Goal: Task Accomplishment & Management: Manage account settings

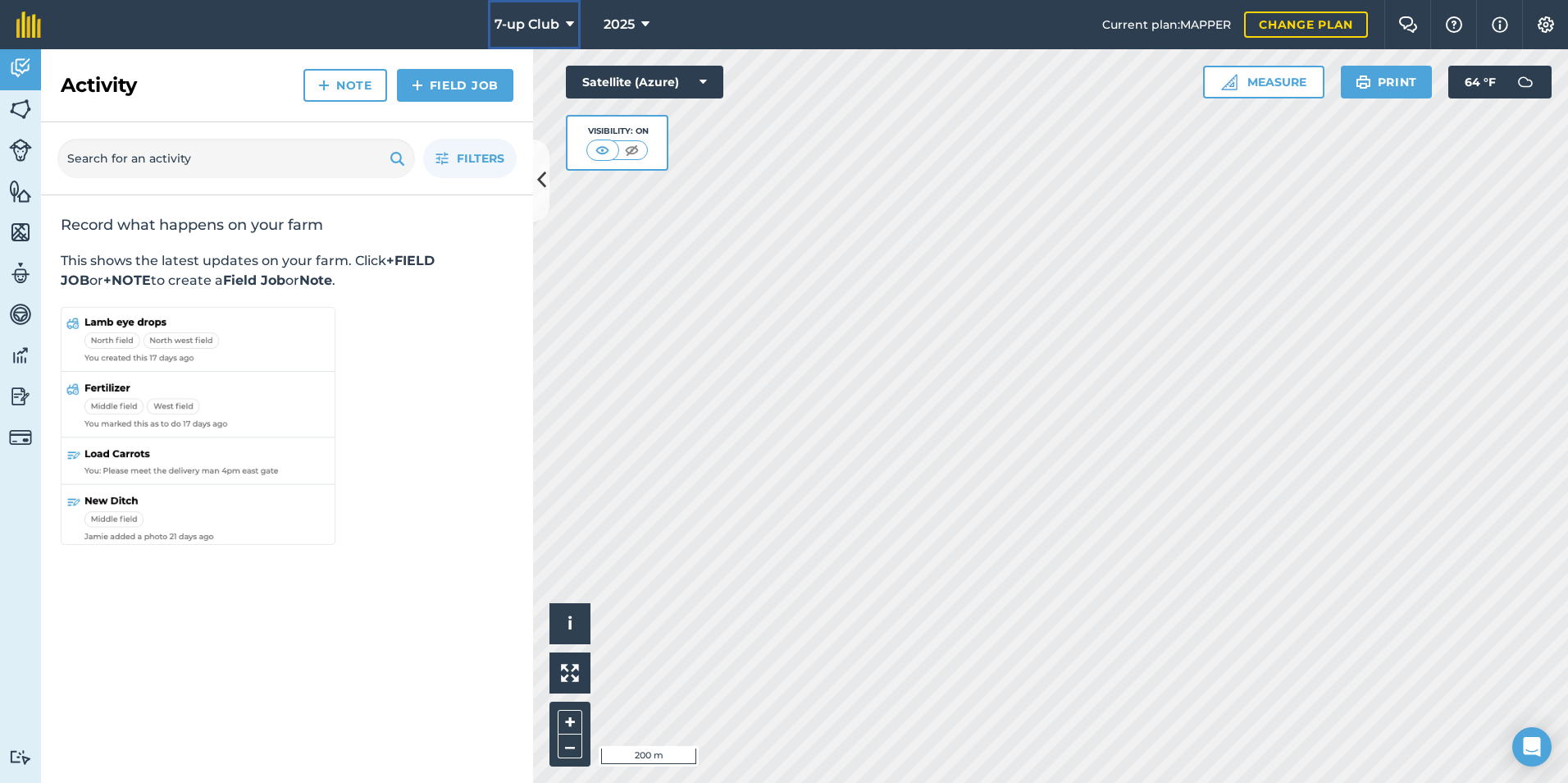
click at [573, 27] on button "7-up Club" at bounding box center [534, 25] width 93 height 49
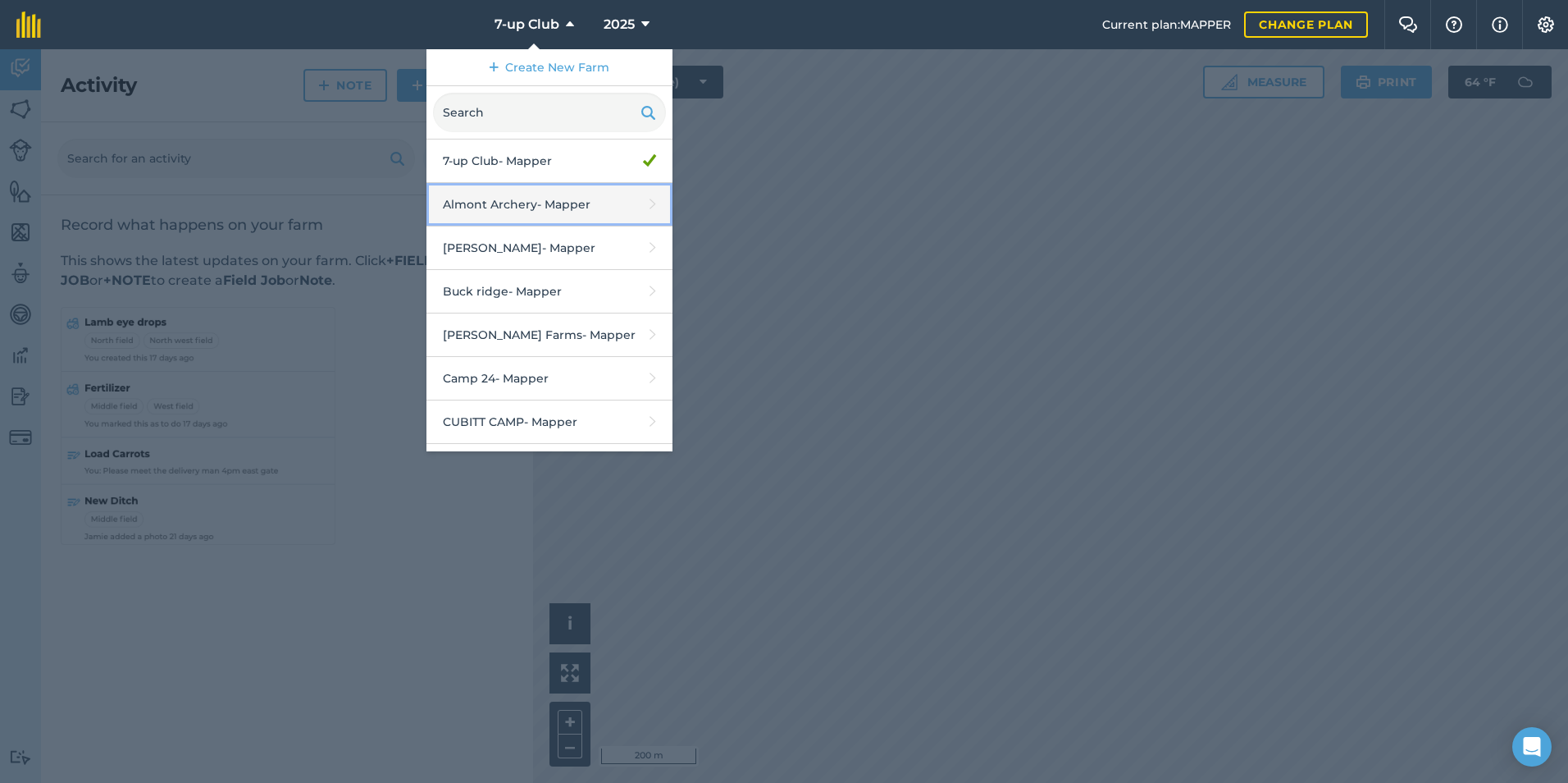
click at [571, 199] on link "Almont Archery - Mapper" at bounding box center [549, 204] width 246 height 44
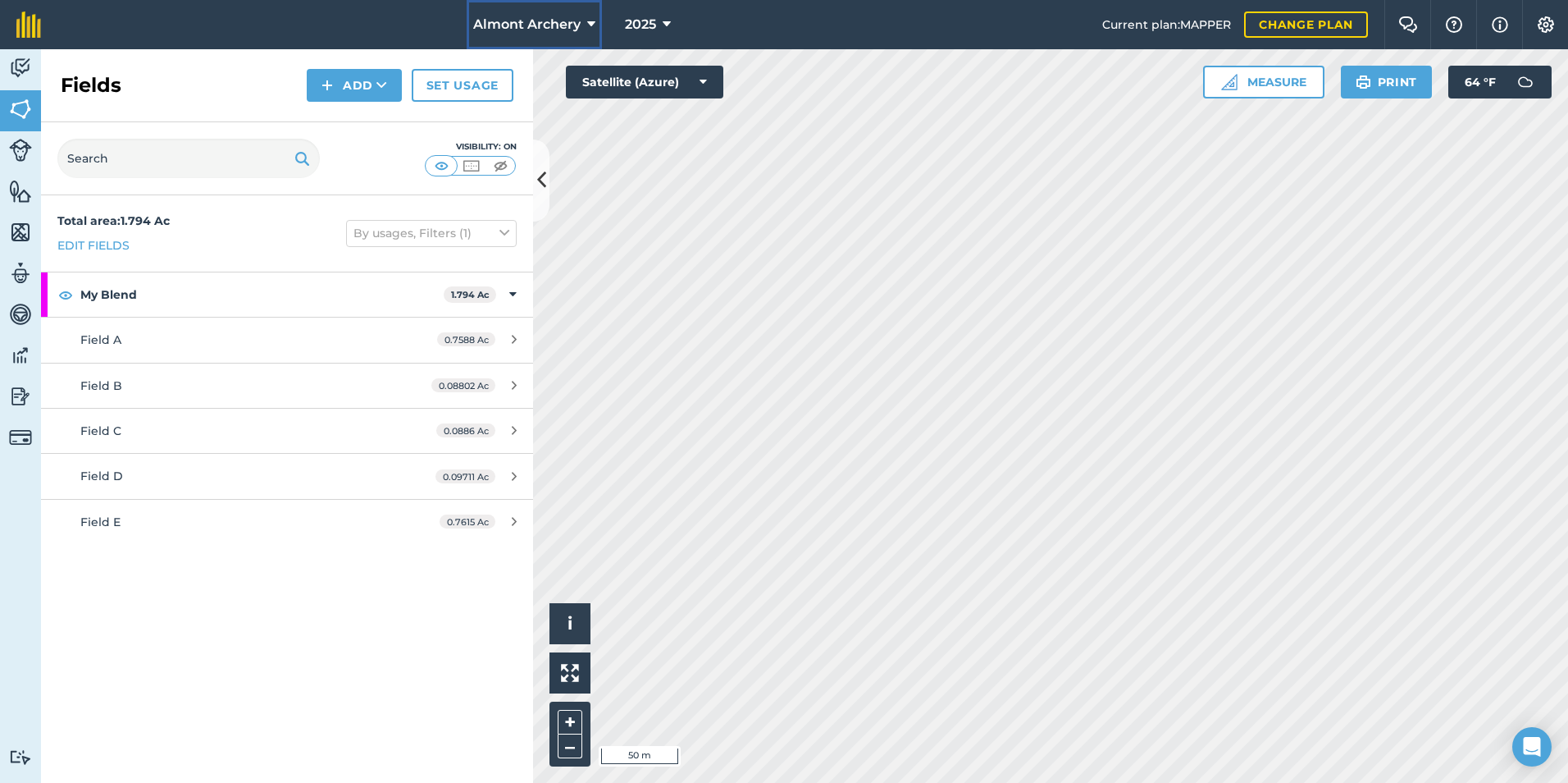
click at [587, 21] on icon at bounding box center [591, 25] width 9 height 20
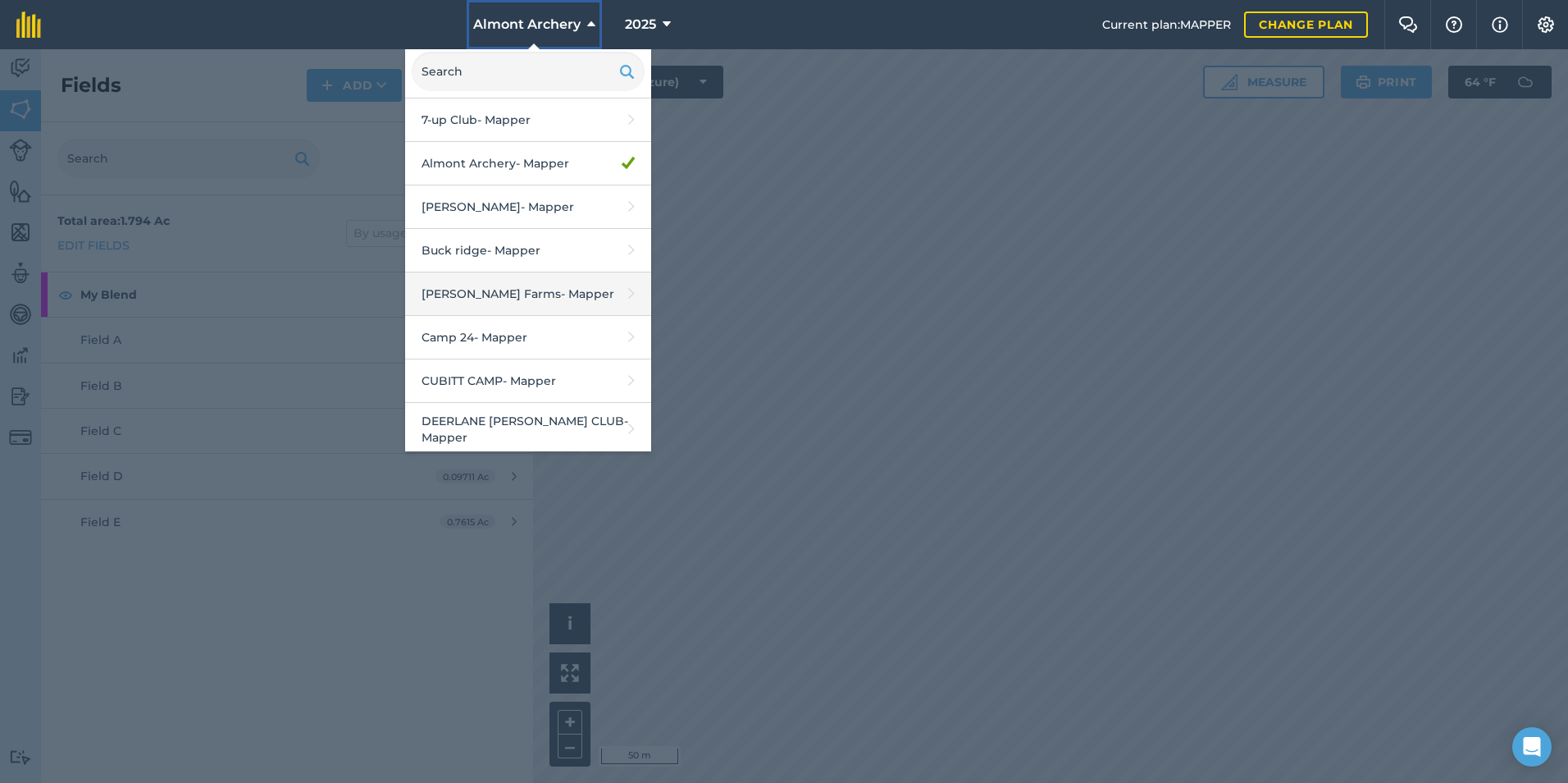
scroll to position [82, 0]
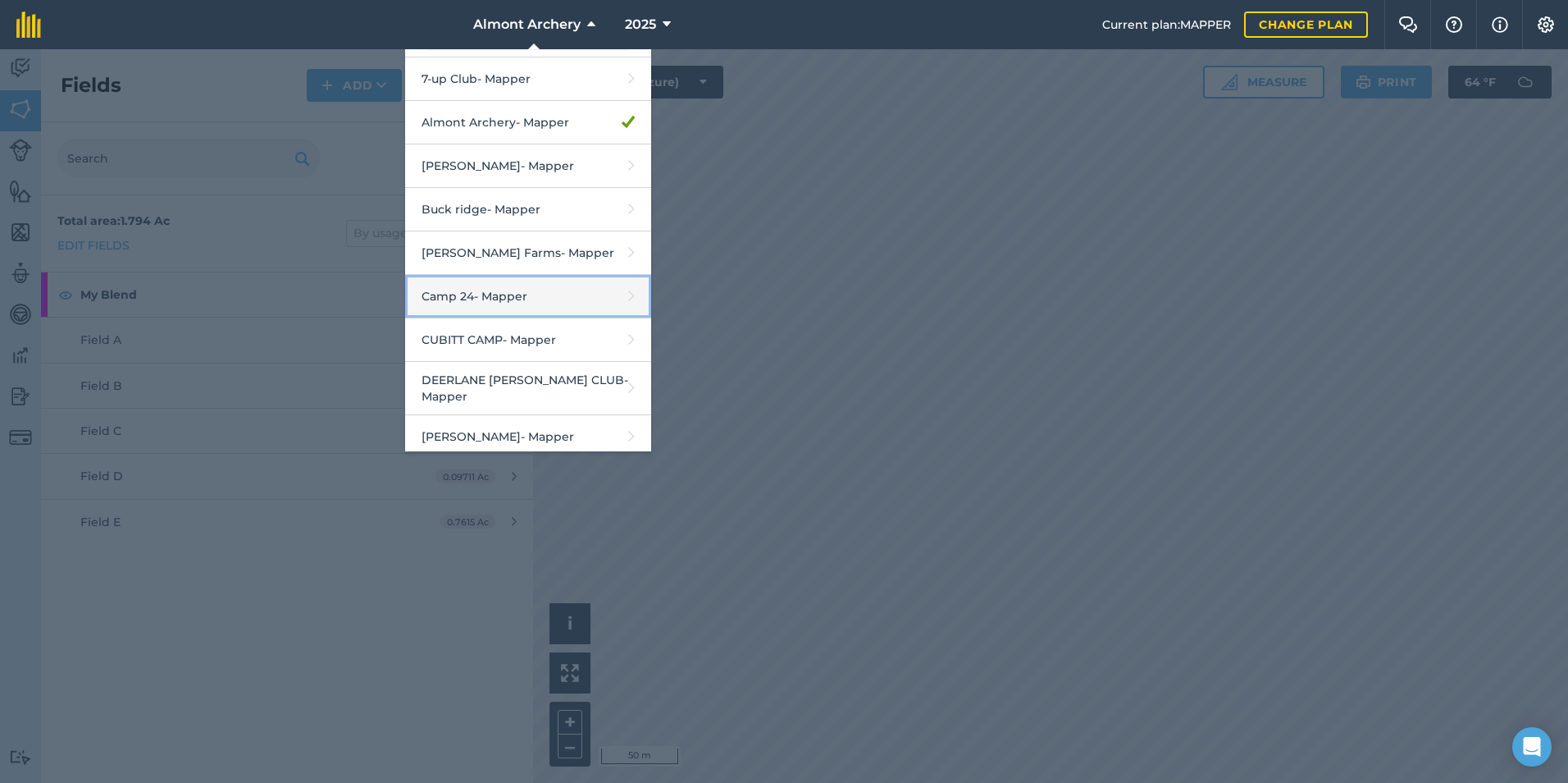
click at [503, 293] on link "Camp 24 - Mapper" at bounding box center [528, 297] width 246 height 44
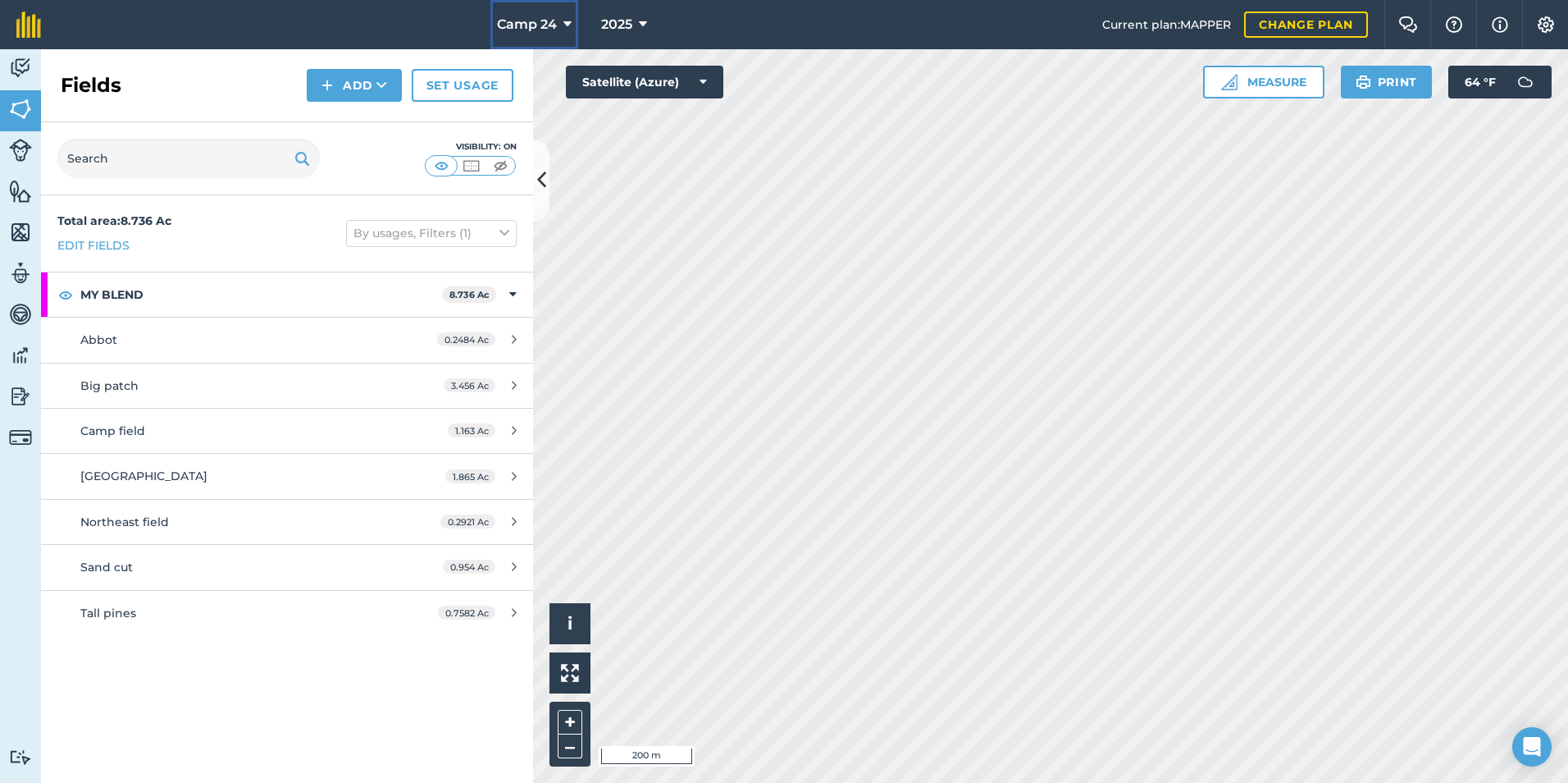
click at [560, 23] on button "Camp 24" at bounding box center [534, 25] width 88 height 49
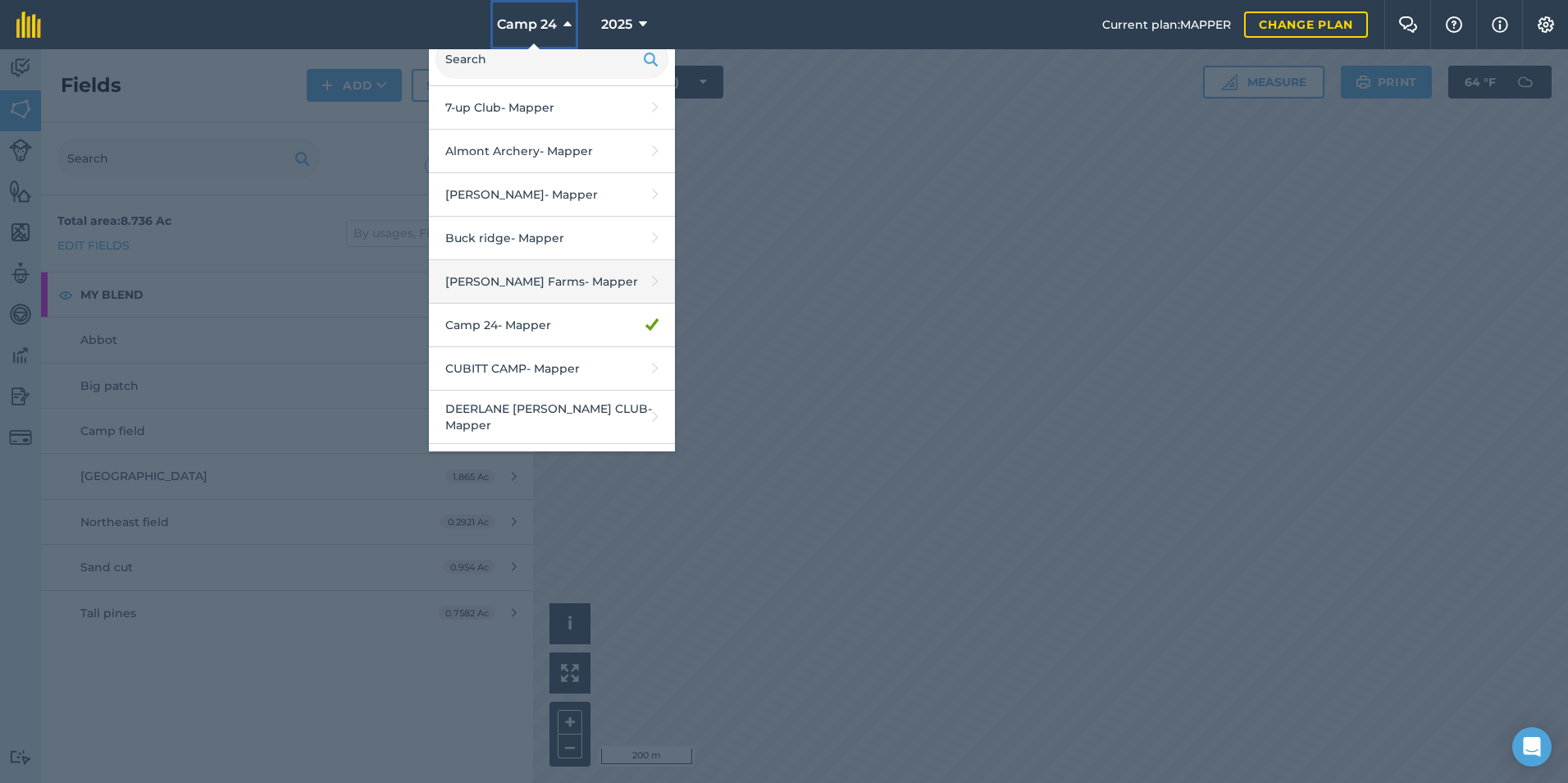
scroll to position [82, 0]
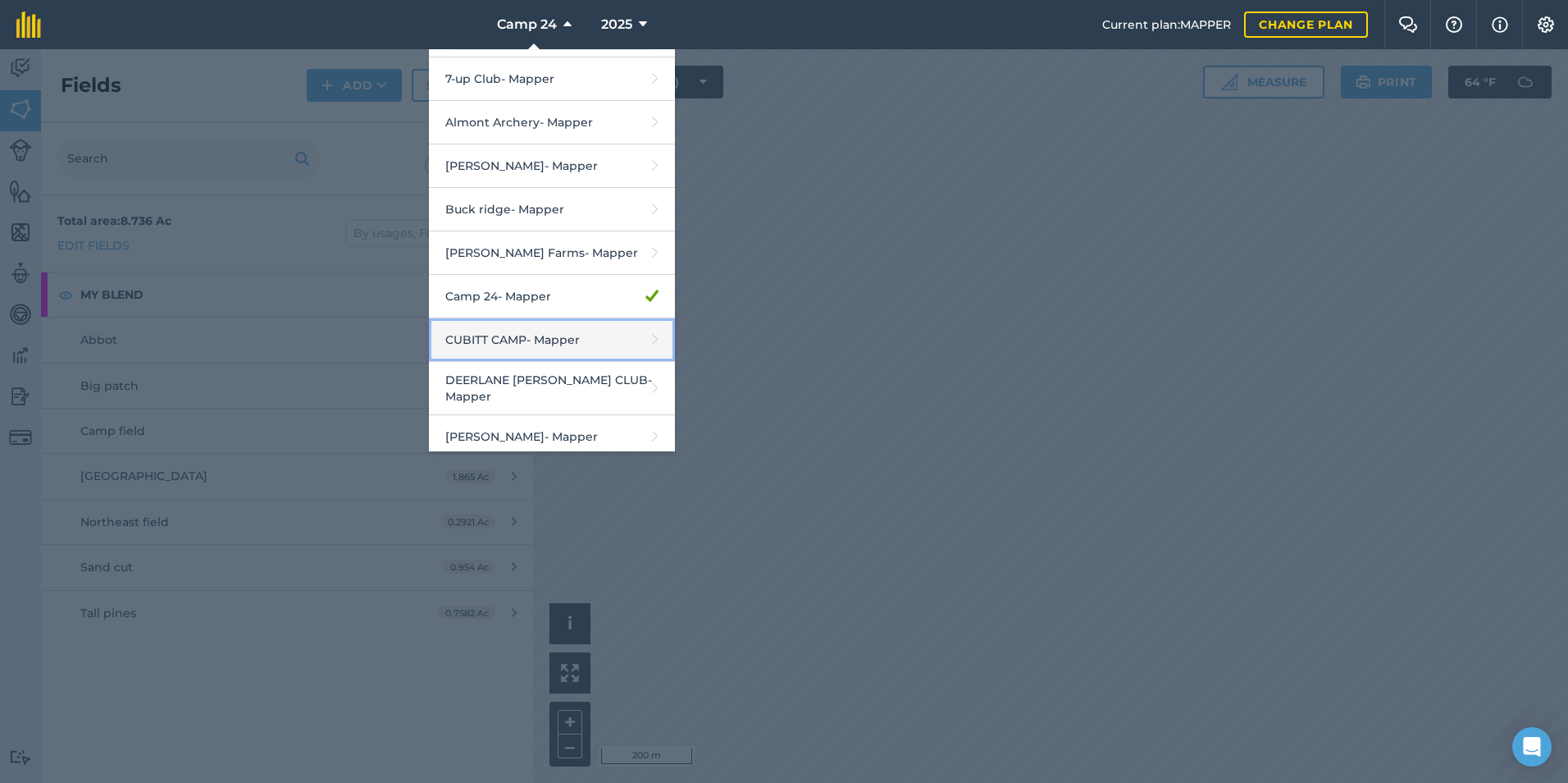
click at [536, 340] on link "CUBITT CAMP - Mapper" at bounding box center [552, 340] width 246 height 44
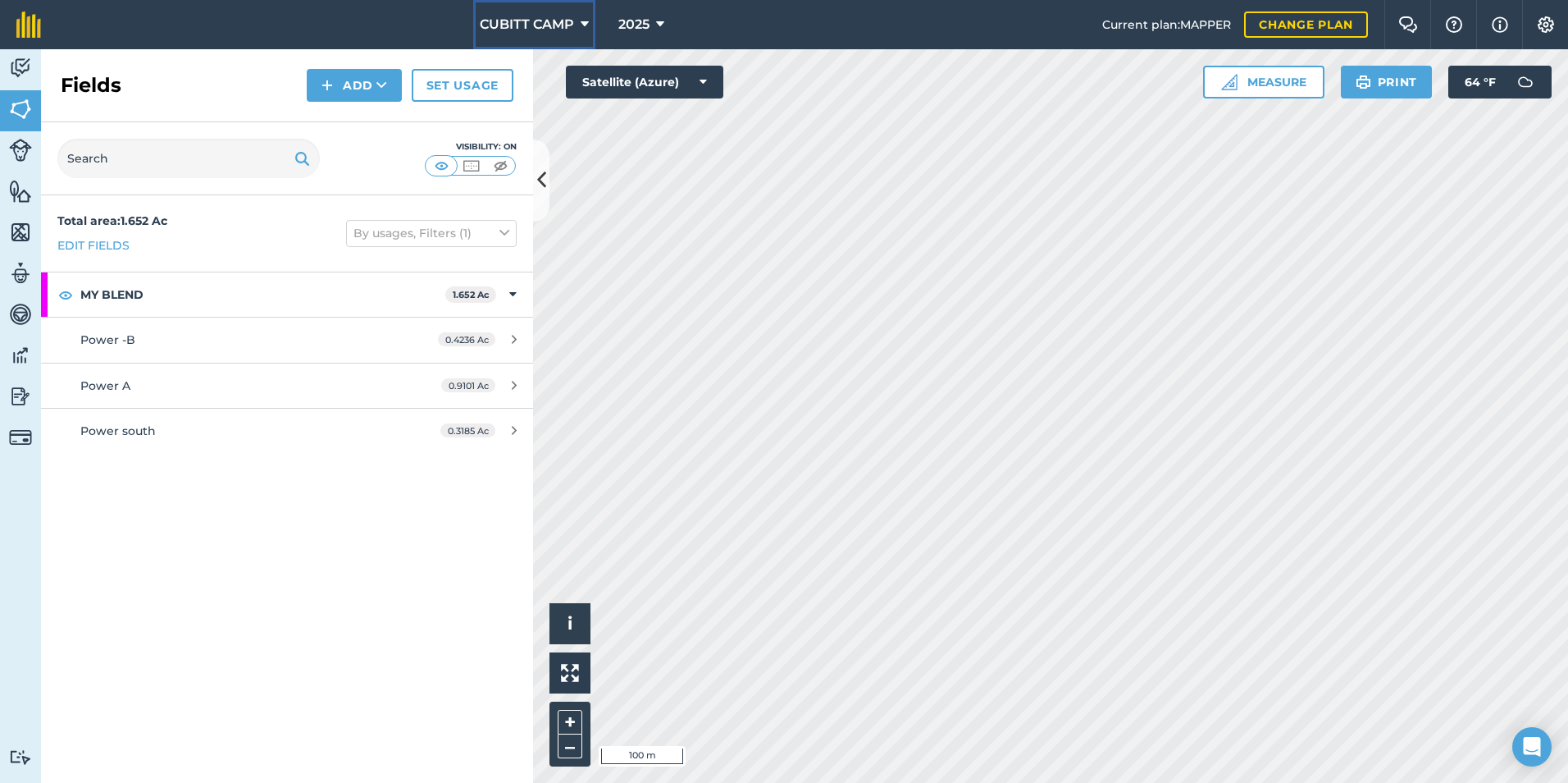
click at [580, 20] on icon at bounding box center [584, 25] width 9 height 20
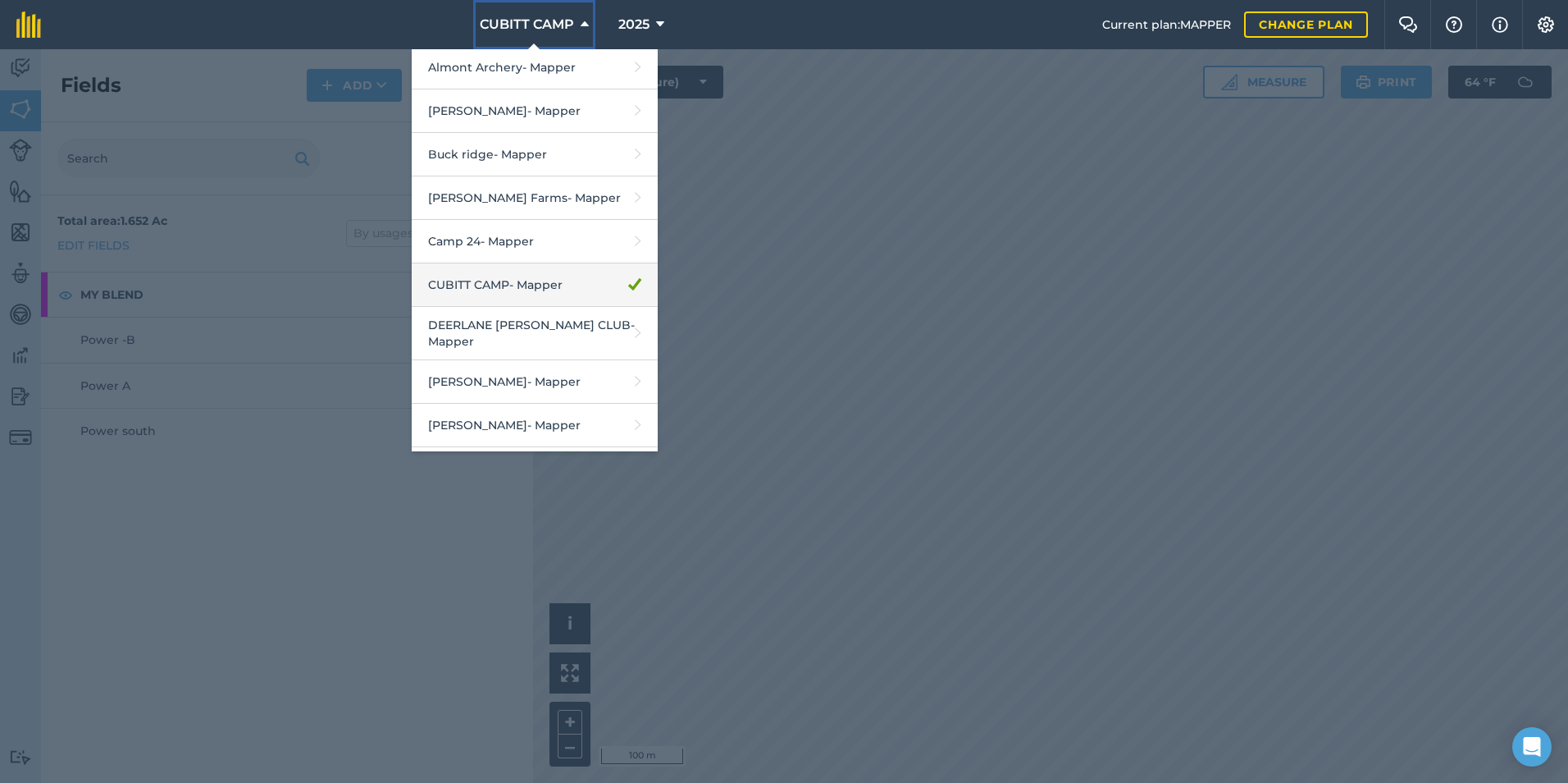
scroll to position [165, 0]
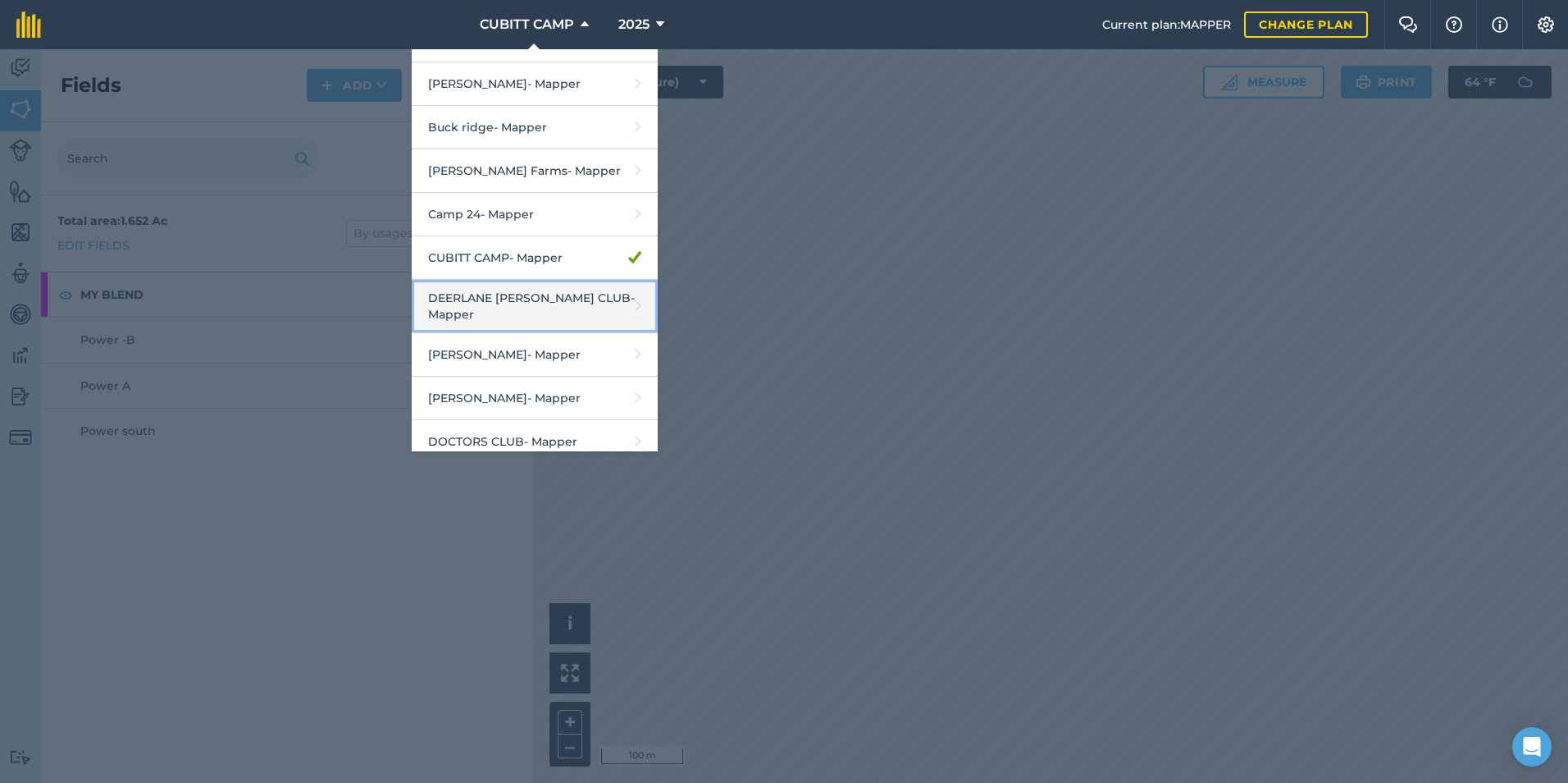
click at [552, 299] on link "DEERLANE [PERSON_NAME] CLUB - Mapper" at bounding box center [535, 306] width 246 height 53
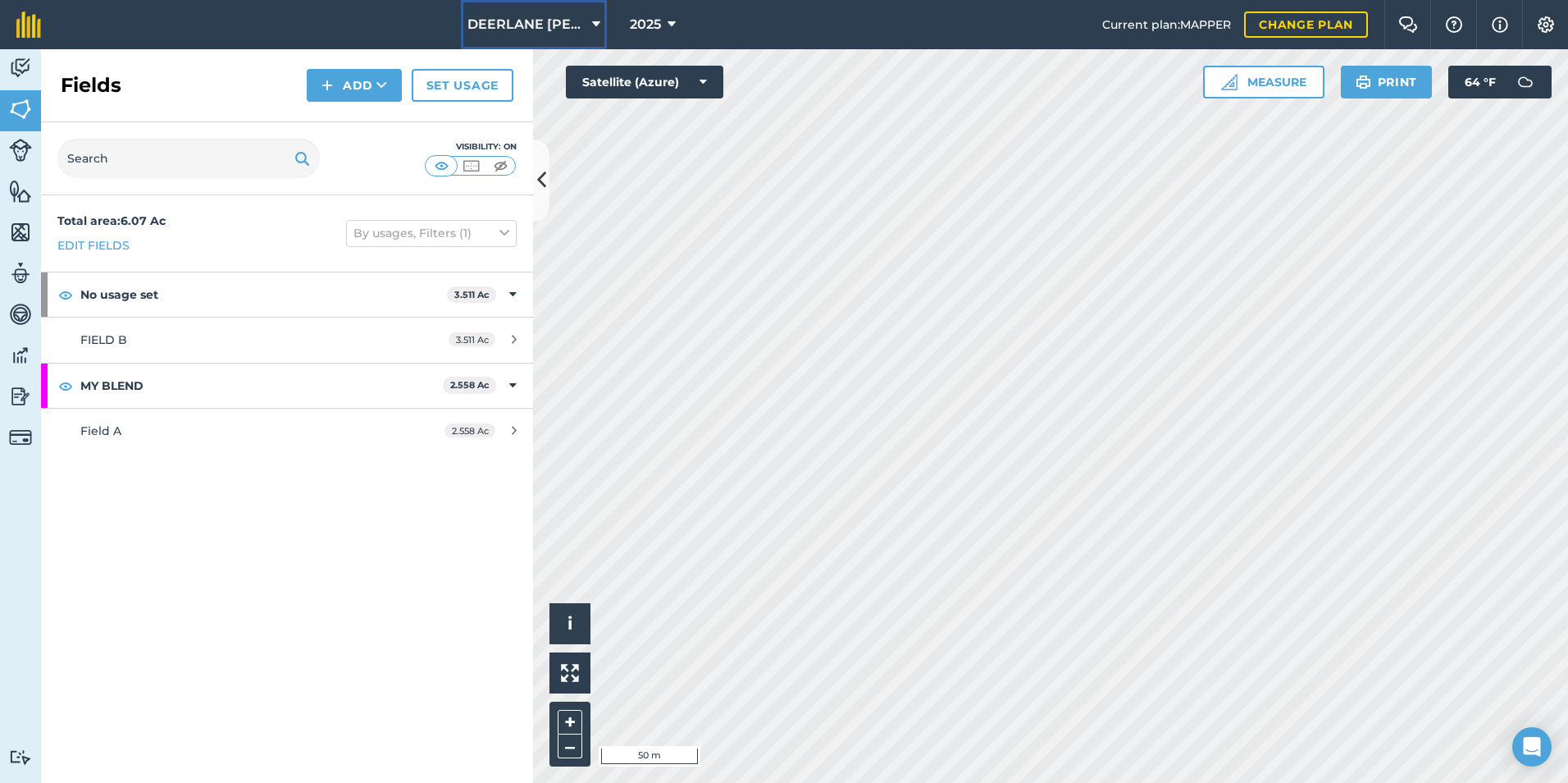
click at [590, 24] on button "DEERLANE [PERSON_NAME] CLUB" at bounding box center [534, 25] width 146 height 49
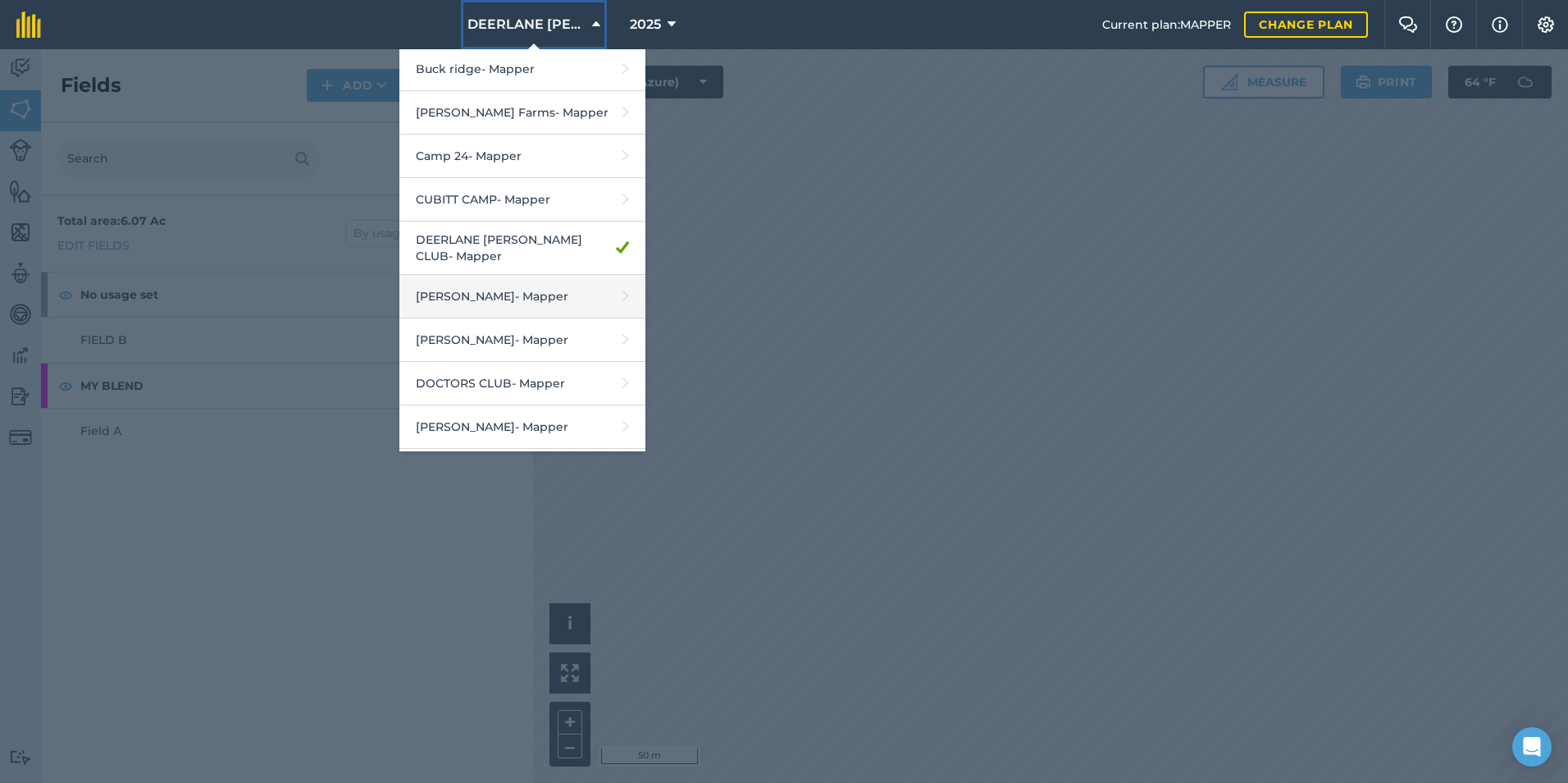
scroll to position [246, 0]
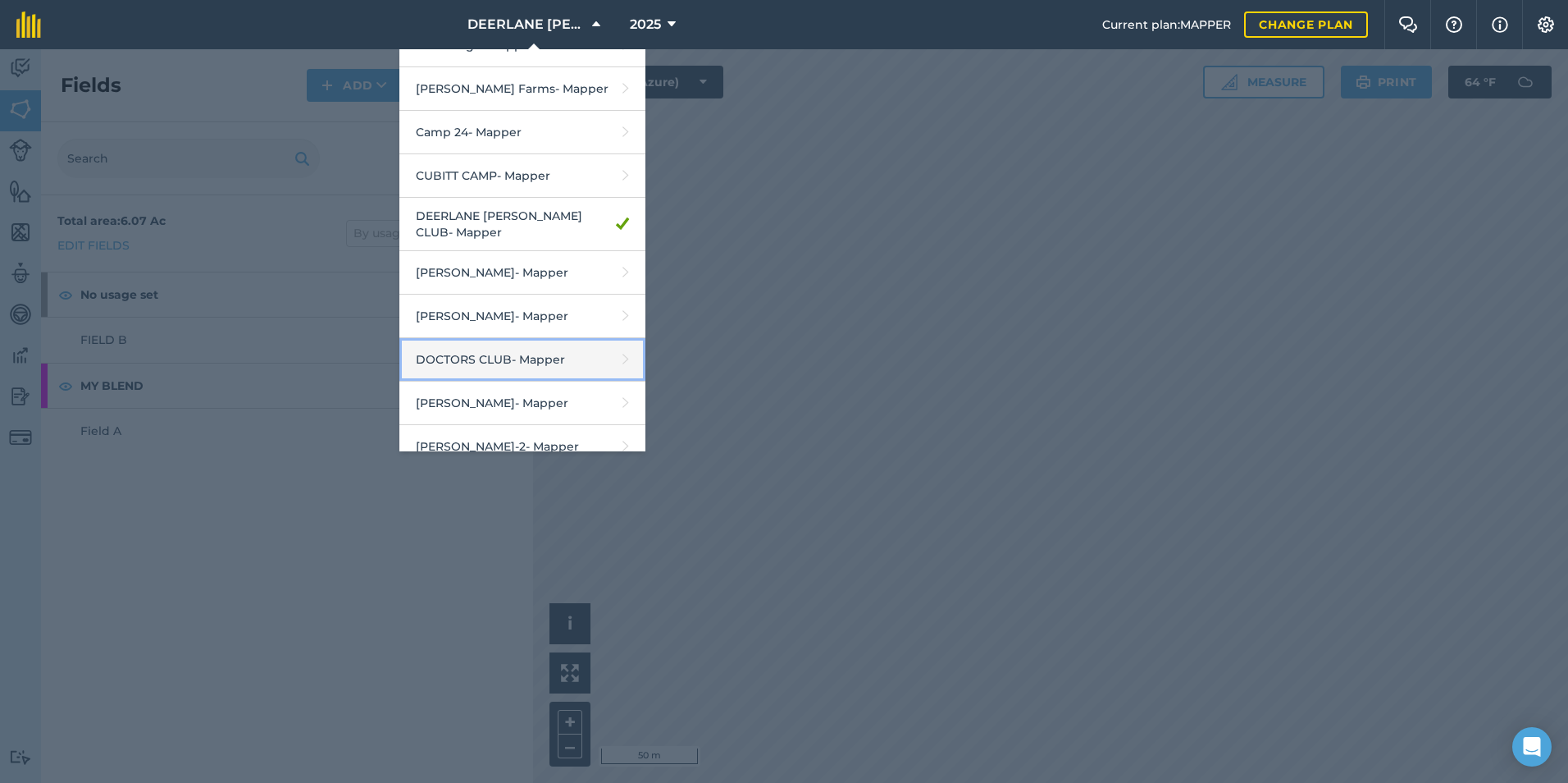
click at [542, 352] on link "DOCTORS CLUB - Mapper" at bounding box center [522, 359] width 246 height 44
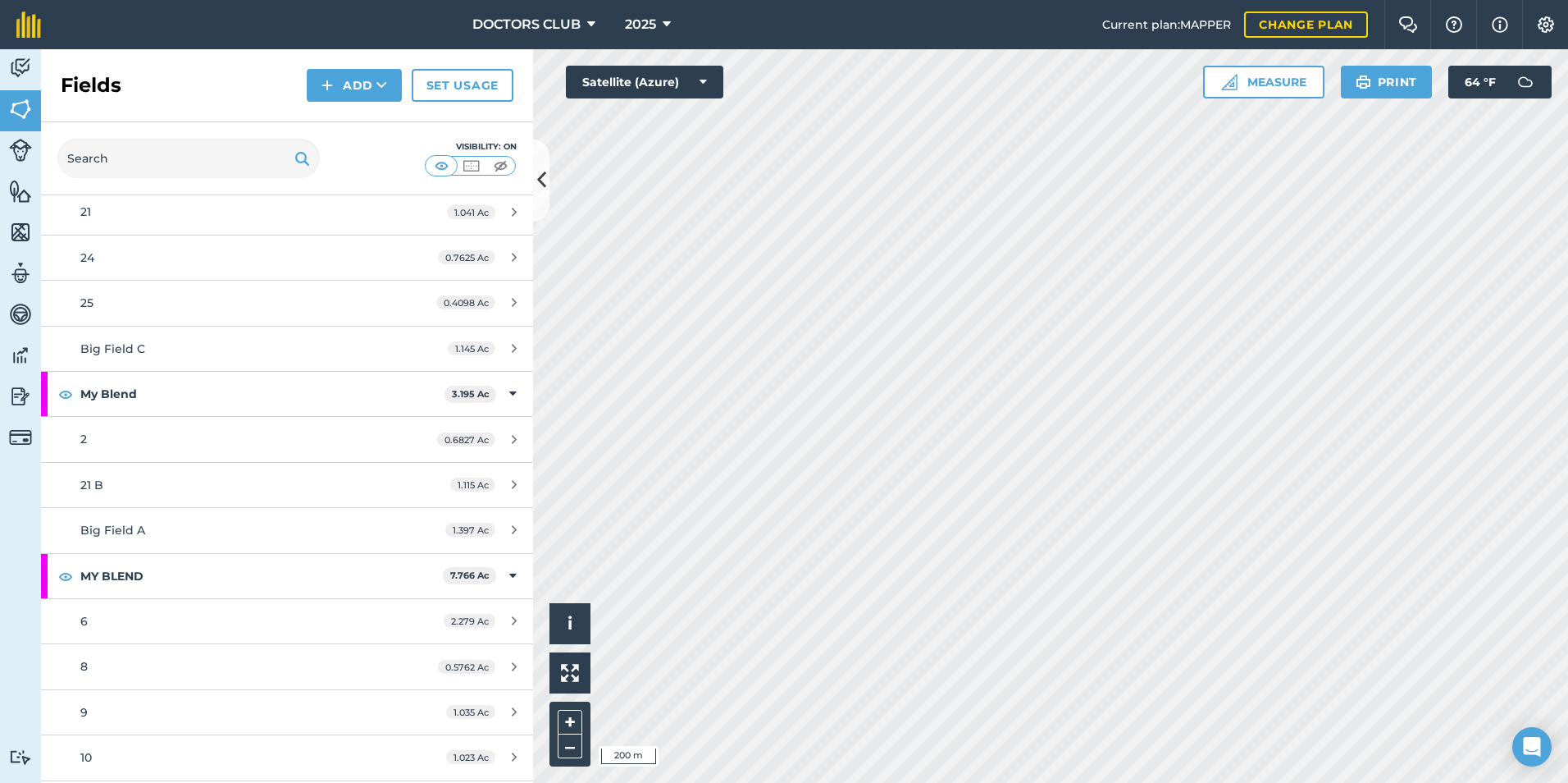
scroll to position [656, 0]
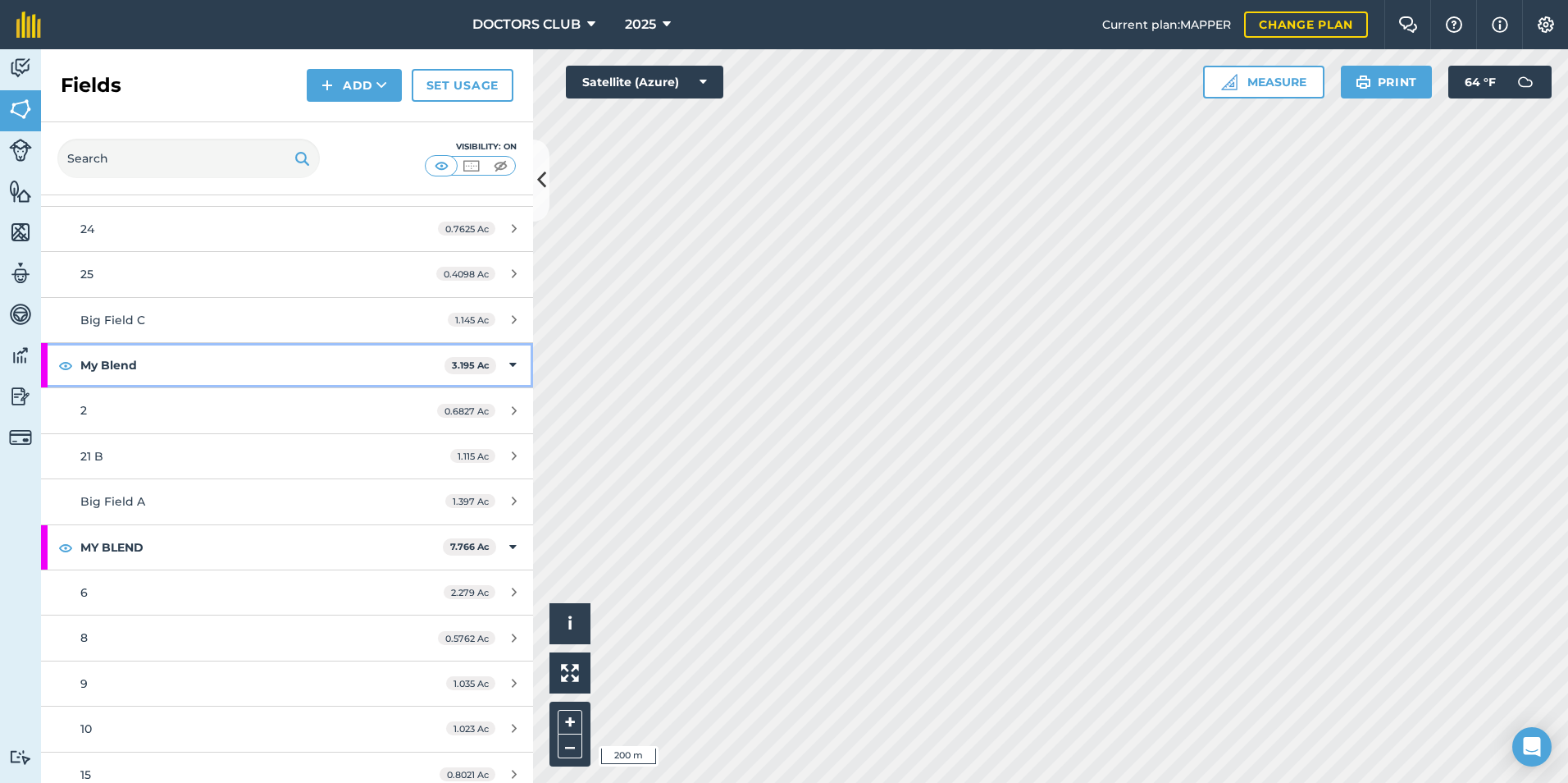
click at [509, 362] on icon at bounding box center [513, 365] width 8 height 18
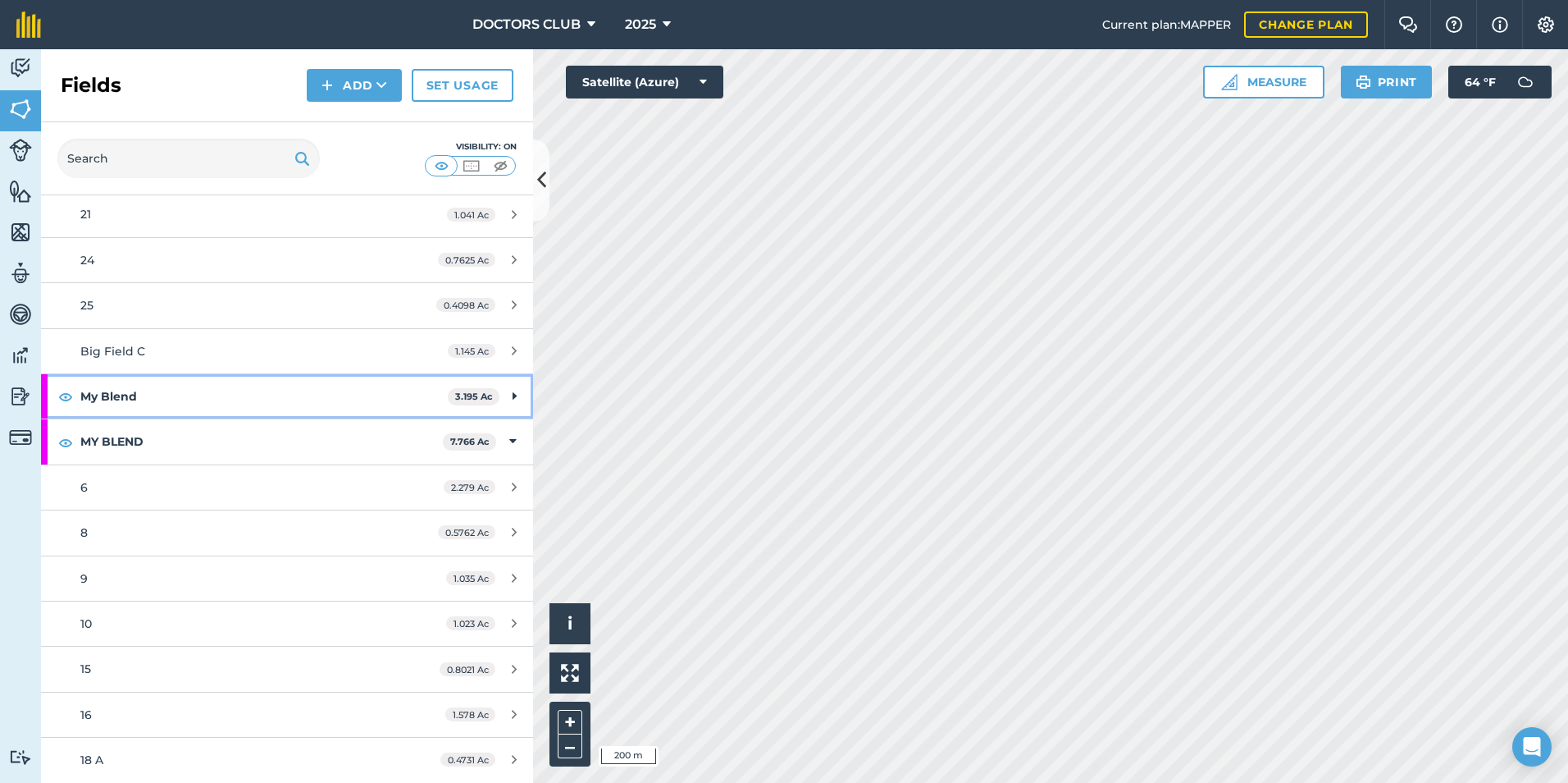
click at [512, 395] on icon at bounding box center [514, 395] width 4 height 18
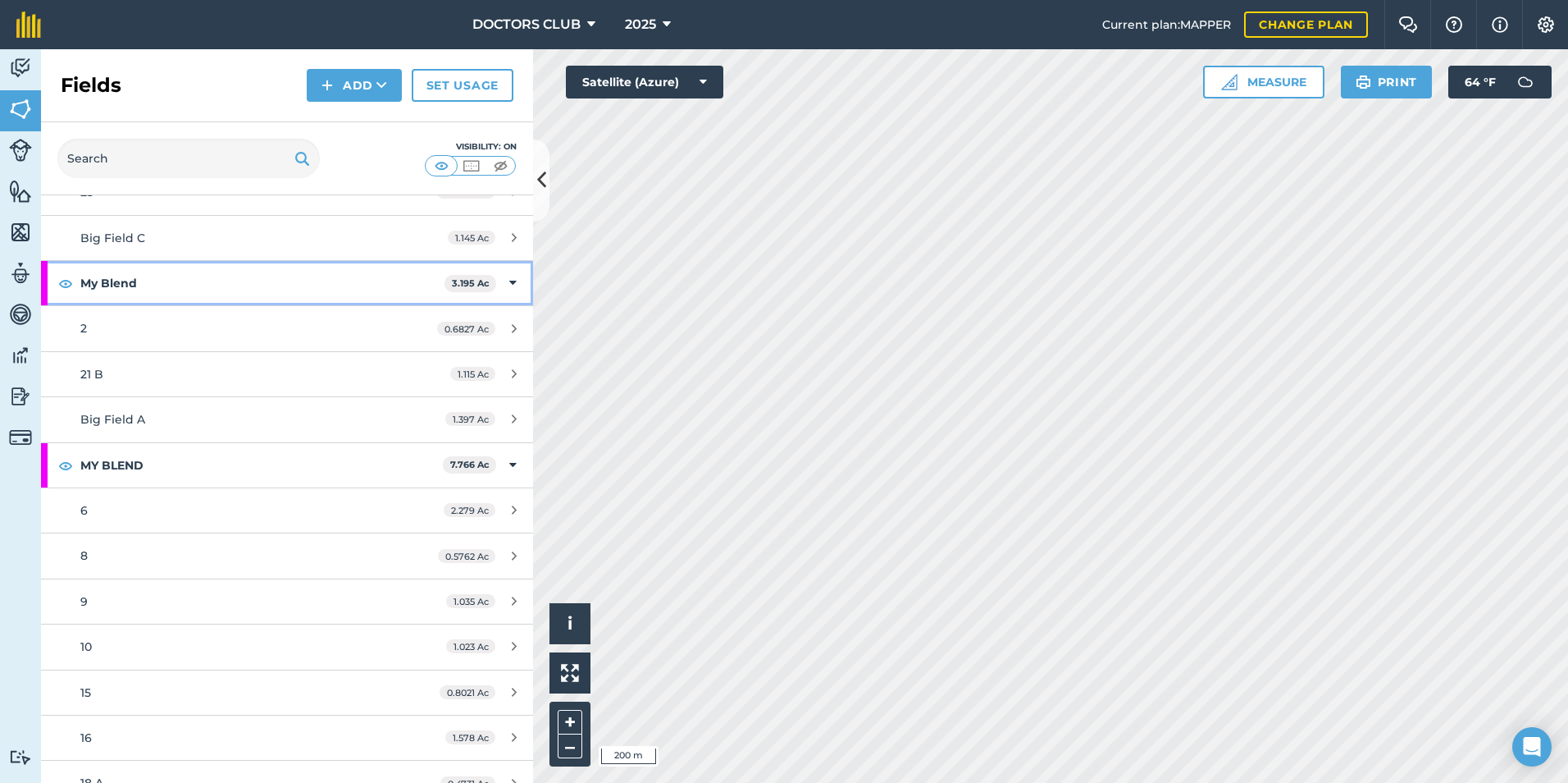
scroll to position [761, 0]
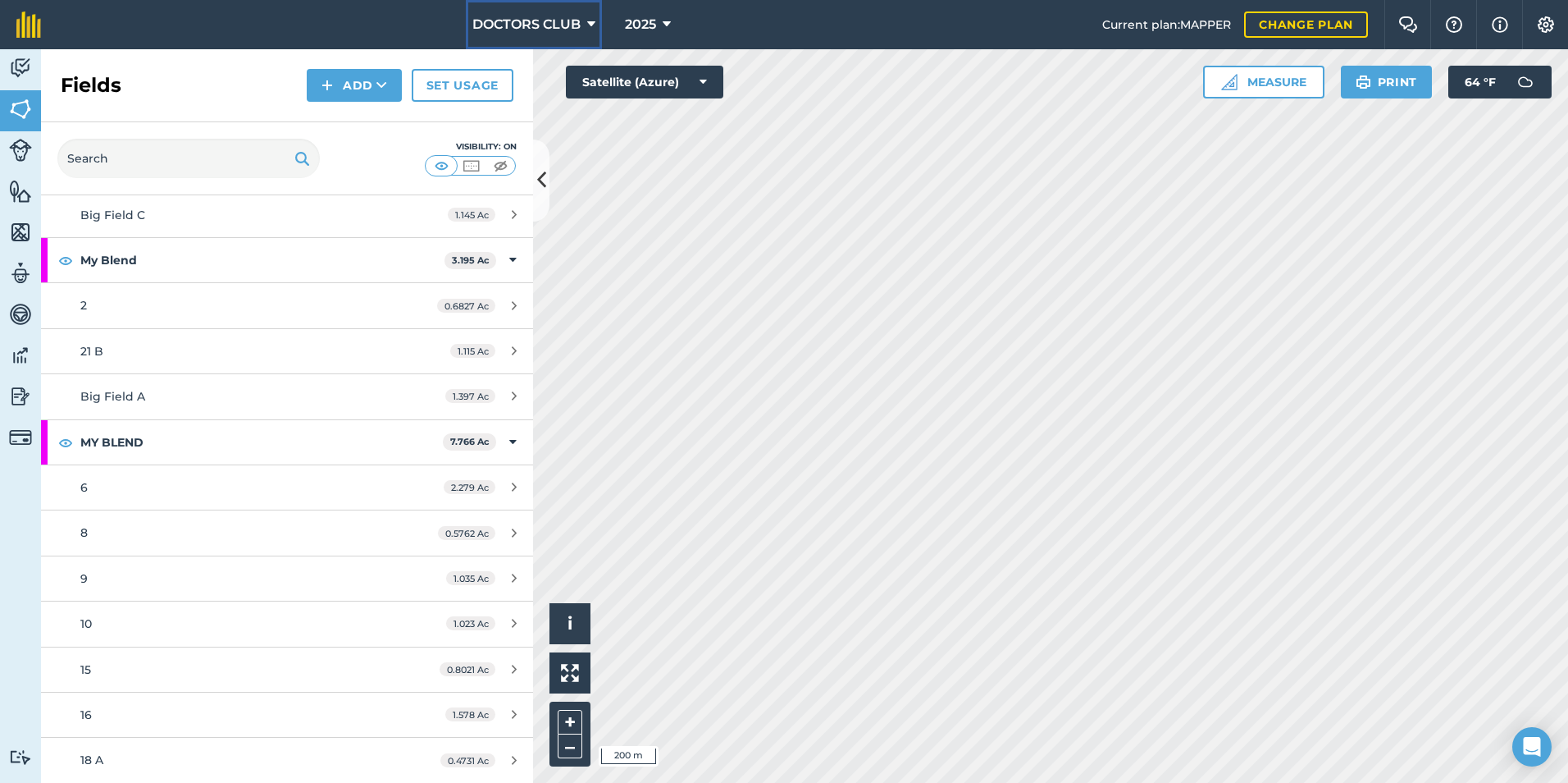
click at [577, 26] on span "DOCTORS CLUB" at bounding box center [526, 25] width 109 height 20
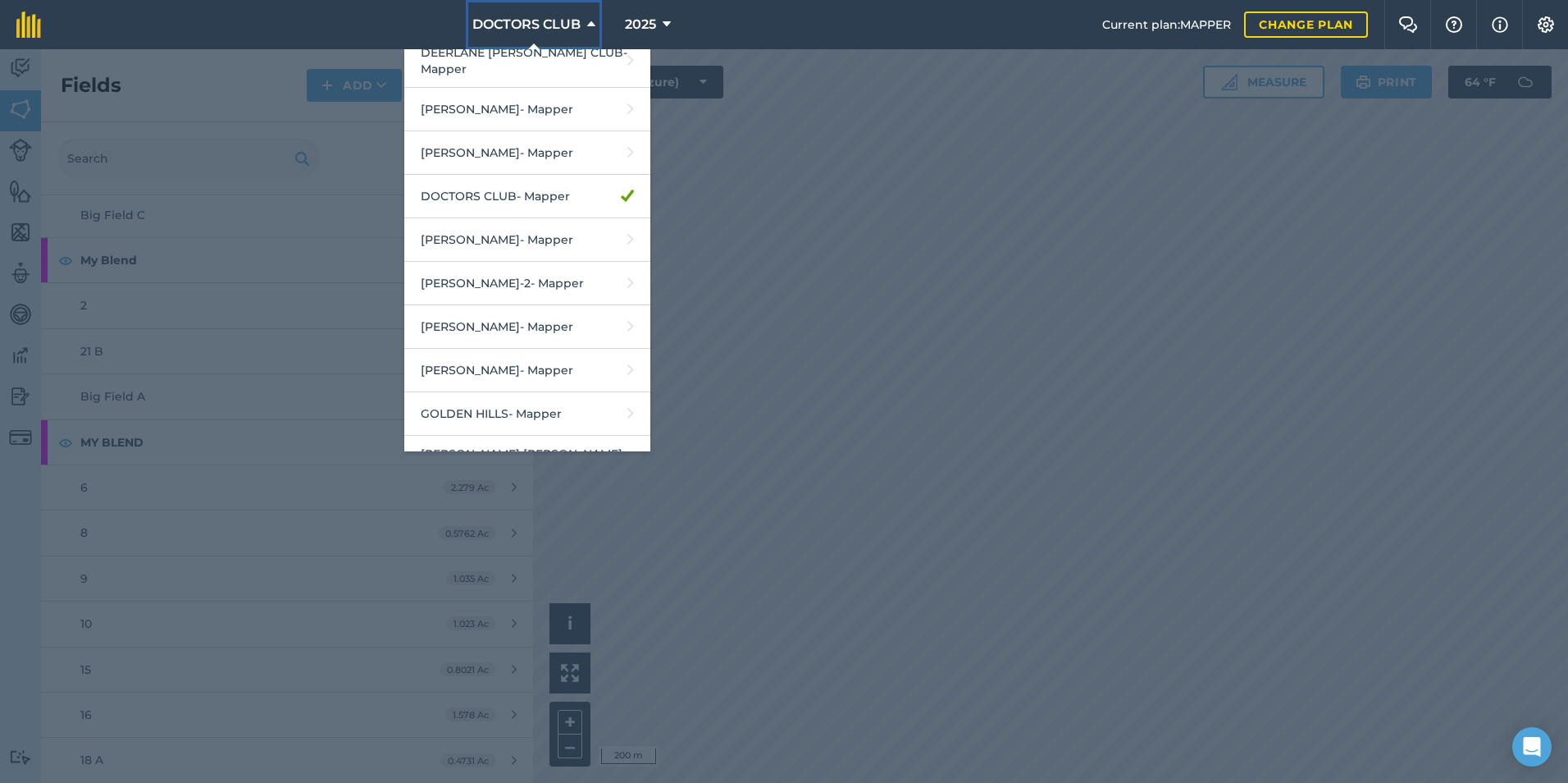
scroll to position [410, 0]
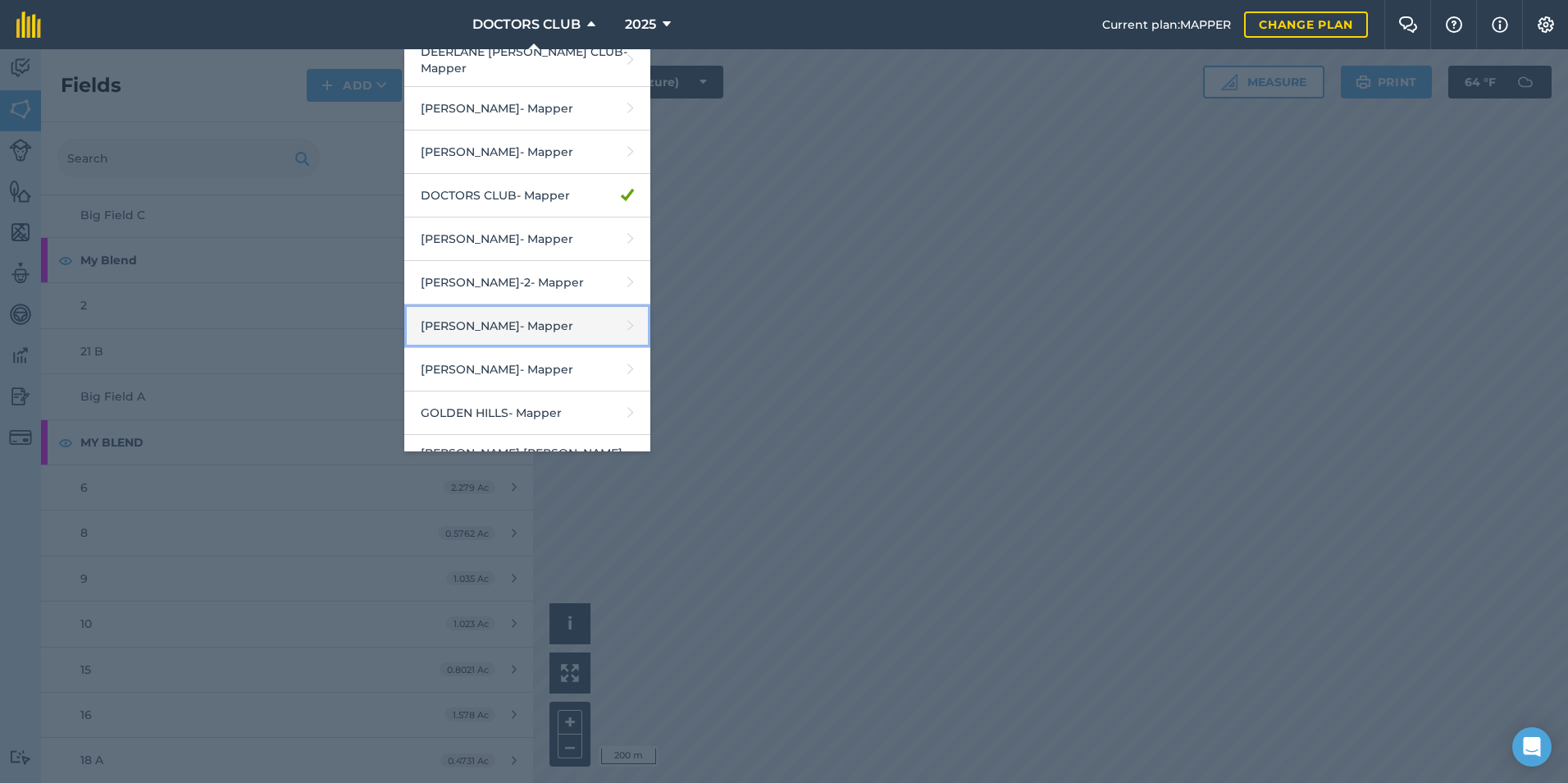
click at [532, 314] on link "[PERSON_NAME] - Mapper" at bounding box center [527, 326] width 246 height 44
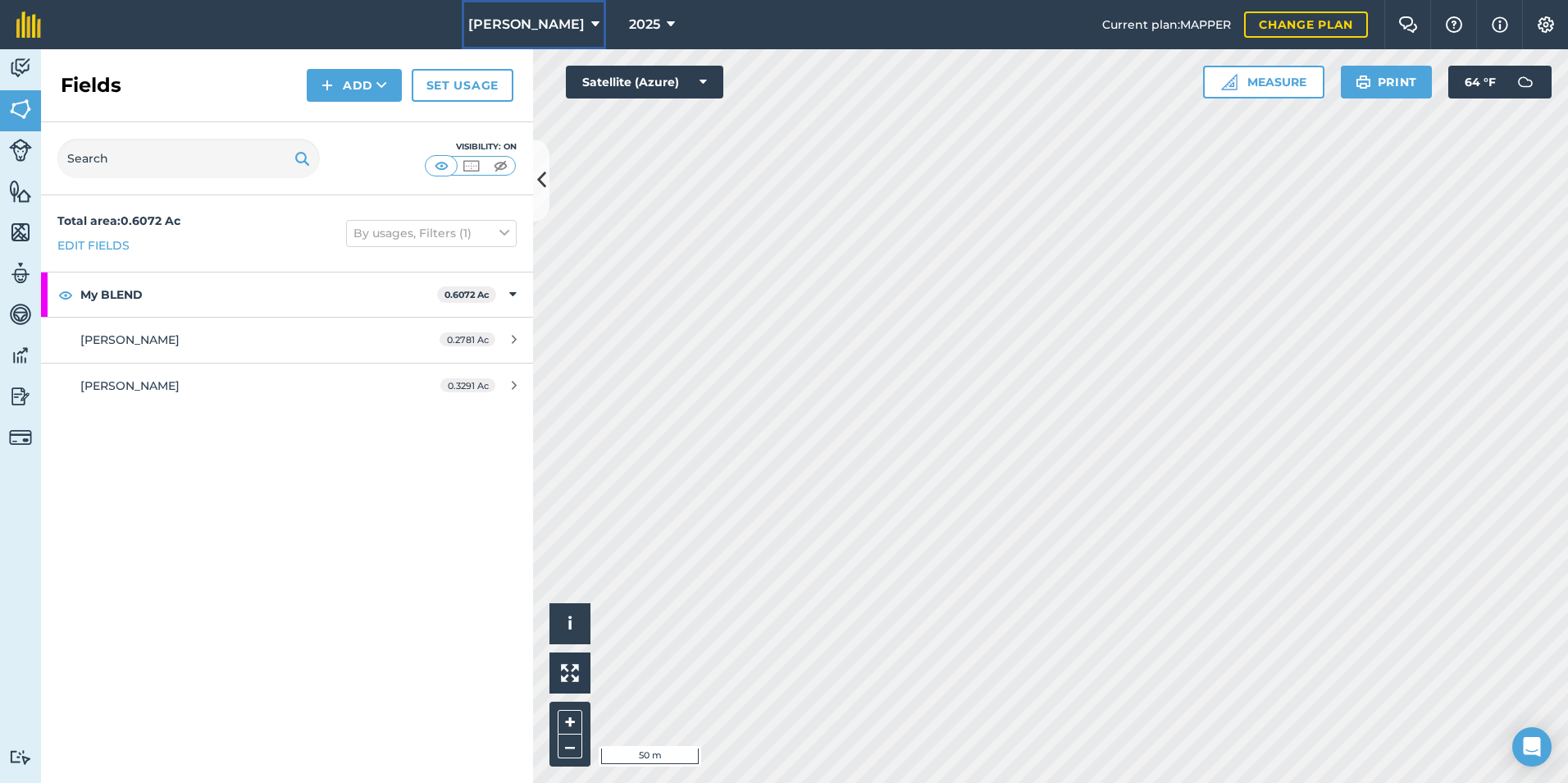
click at [592, 22] on icon at bounding box center [595, 25] width 9 height 20
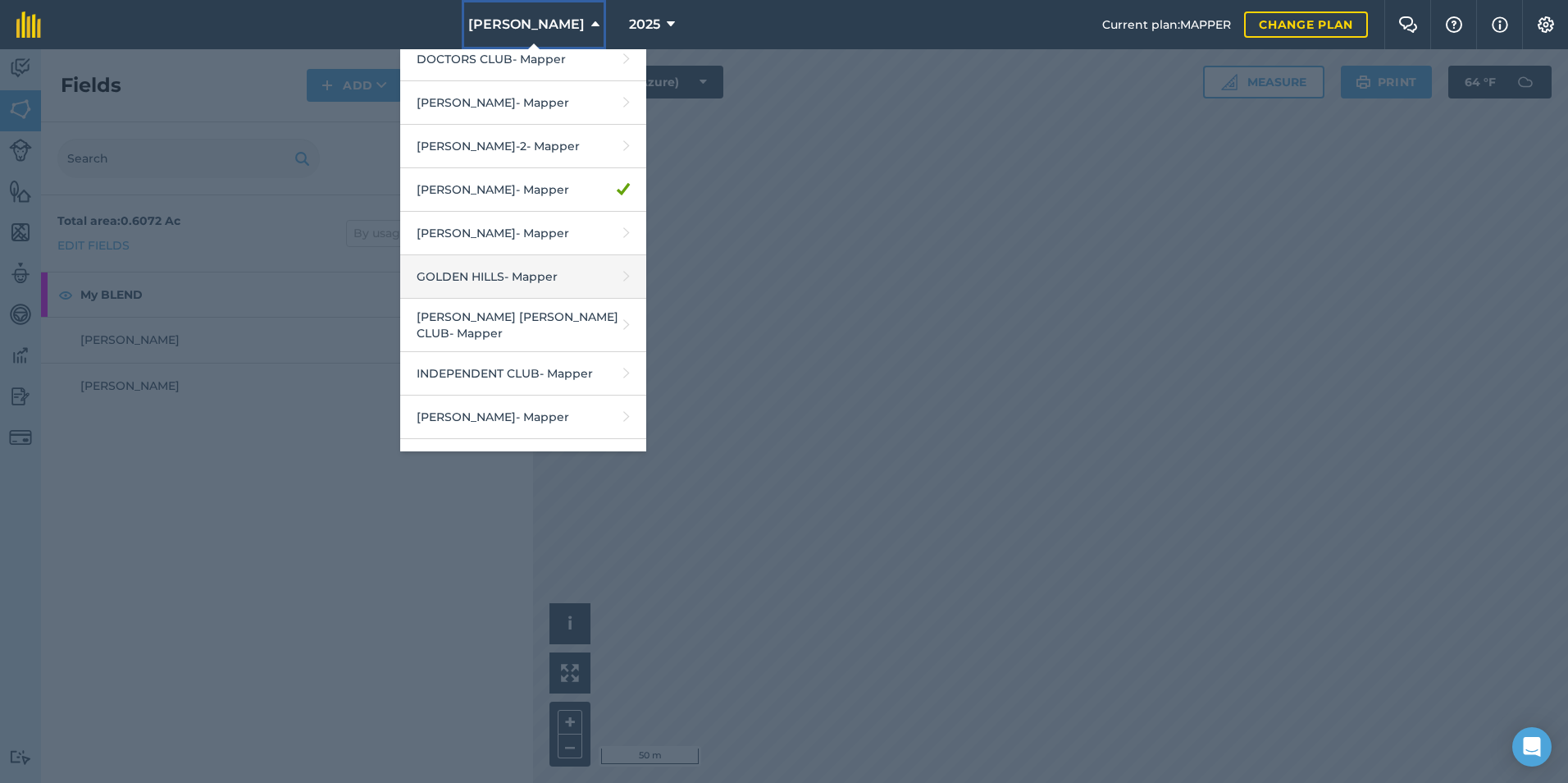
scroll to position [574, 0]
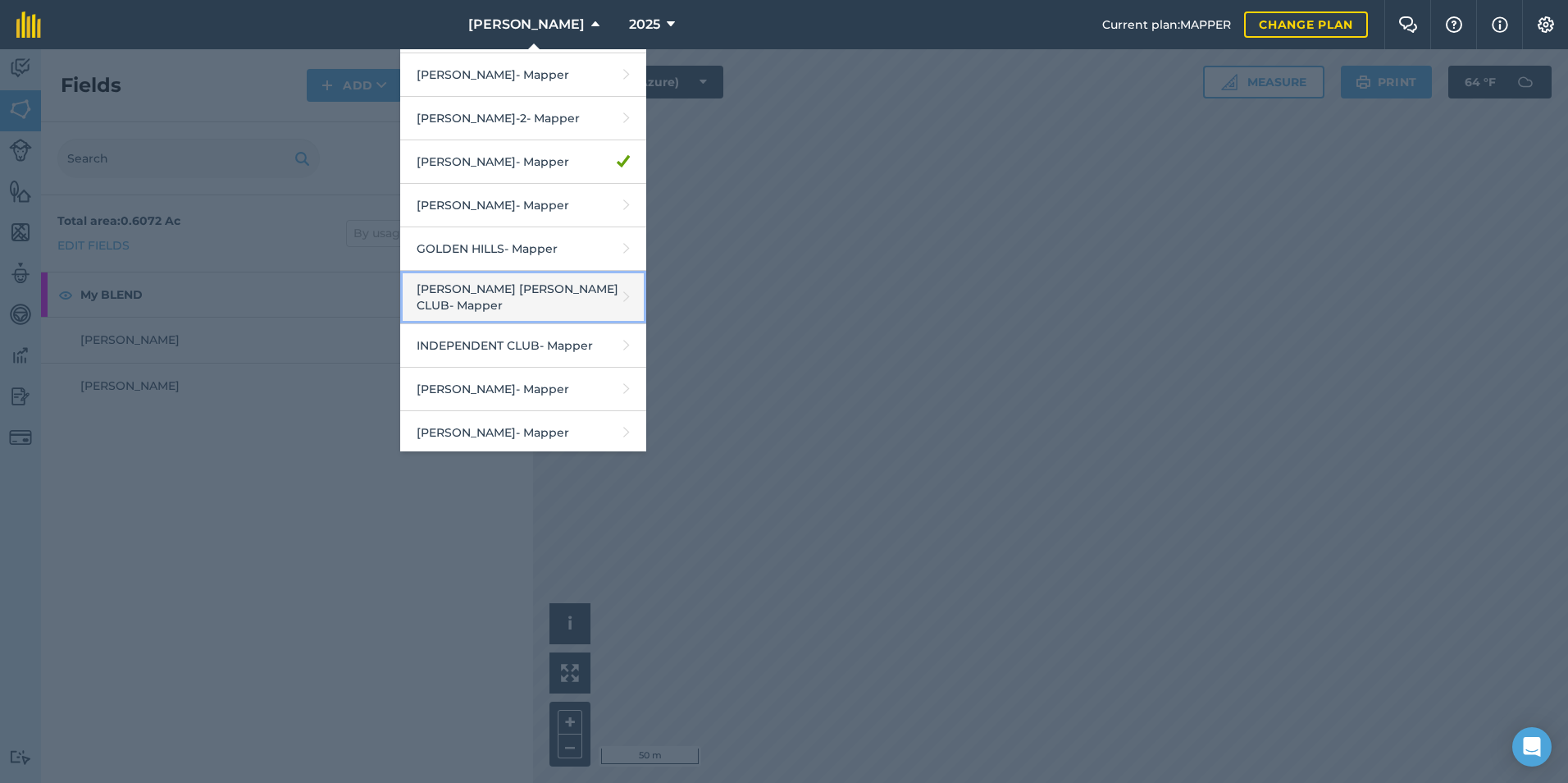
click at [529, 284] on link "[PERSON_NAME] [PERSON_NAME] CLUB - Mapper" at bounding box center [523, 297] width 246 height 53
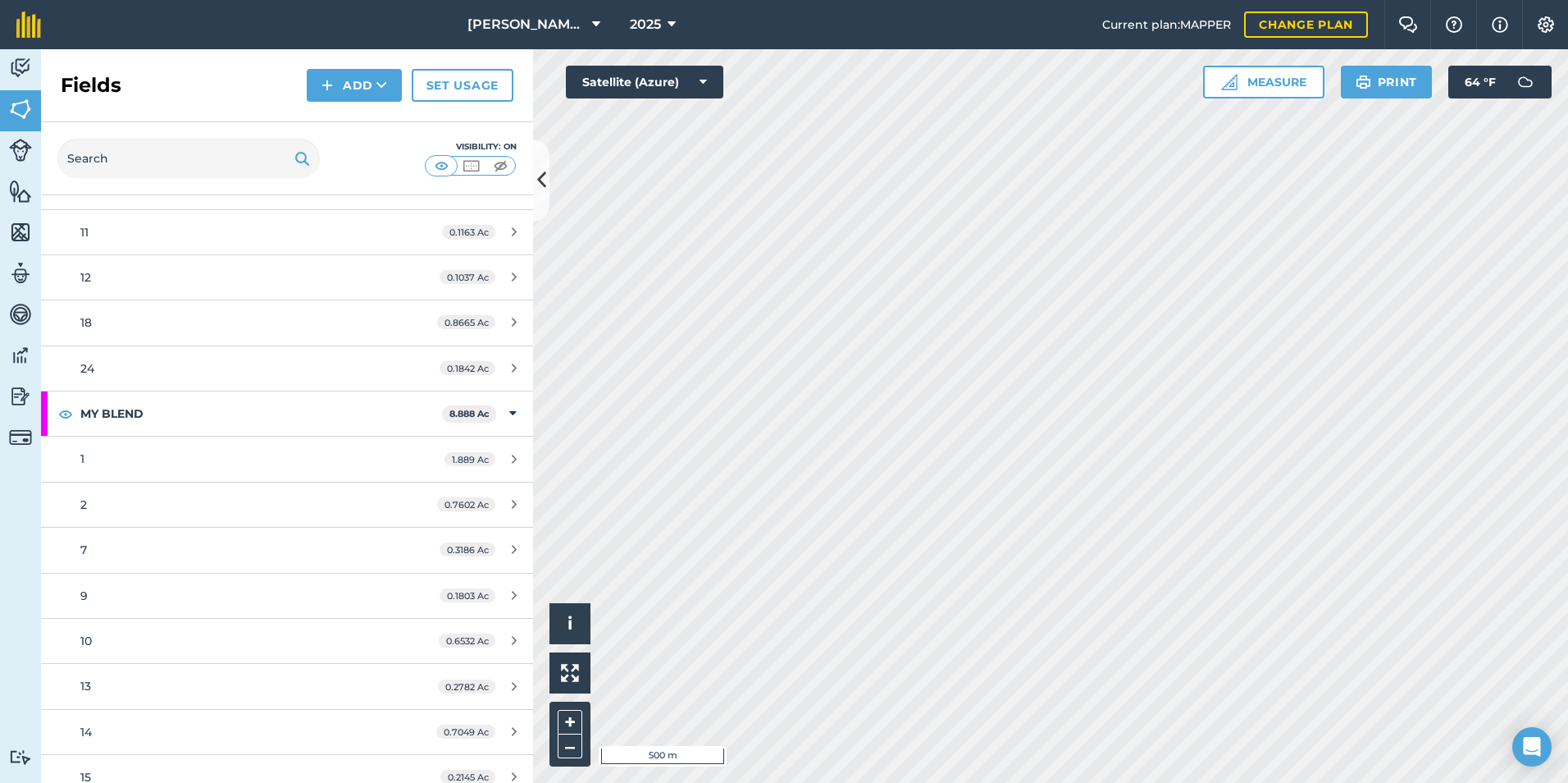
scroll to position [410, 0]
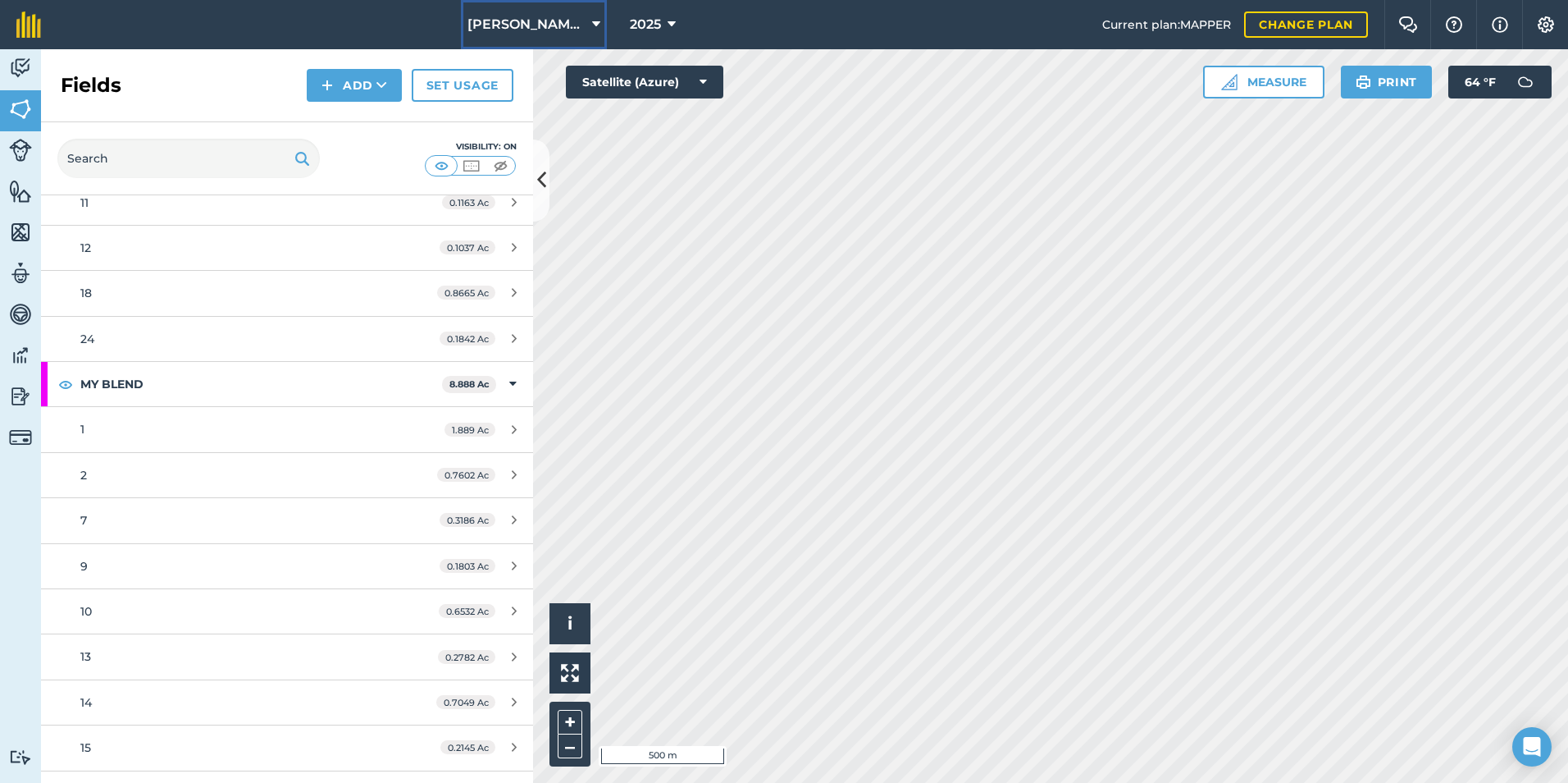
click at [597, 27] on icon at bounding box center [595, 25] width 9 height 20
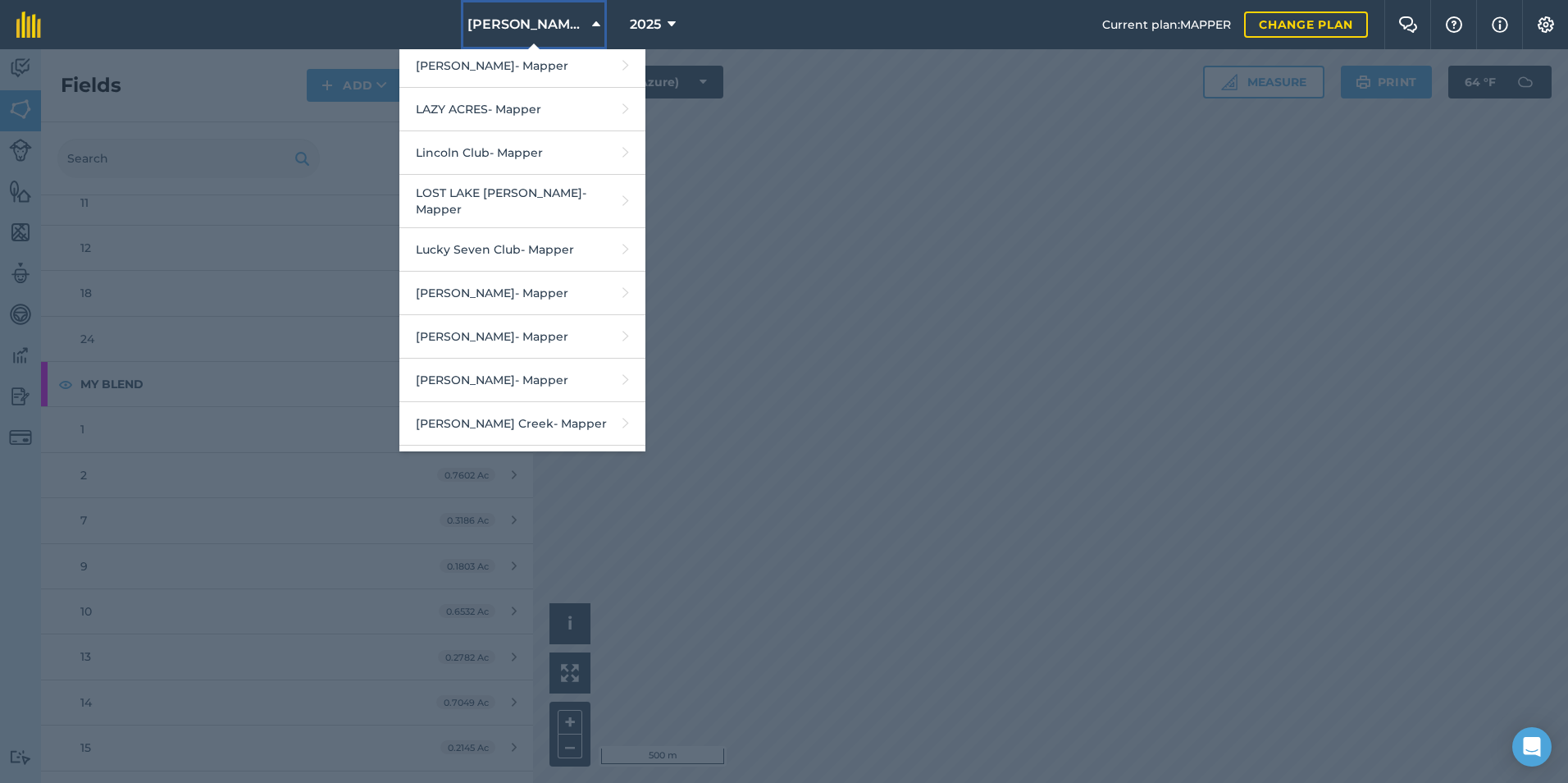
scroll to position [1067, 0]
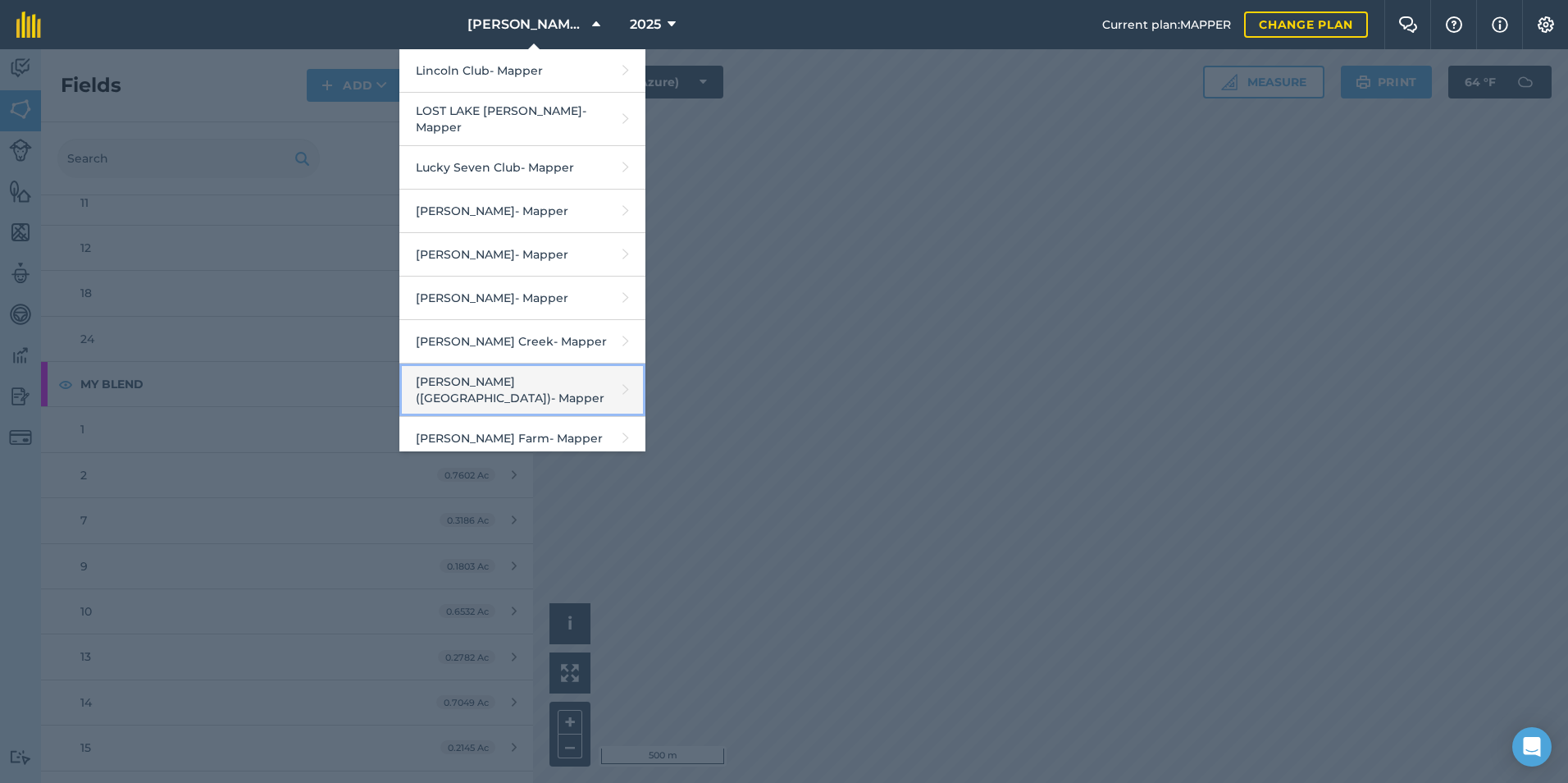
click at [550, 363] on link "[PERSON_NAME] ([GEOGRAPHIC_DATA]) - Mapper" at bounding box center [522, 390] width 246 height 53
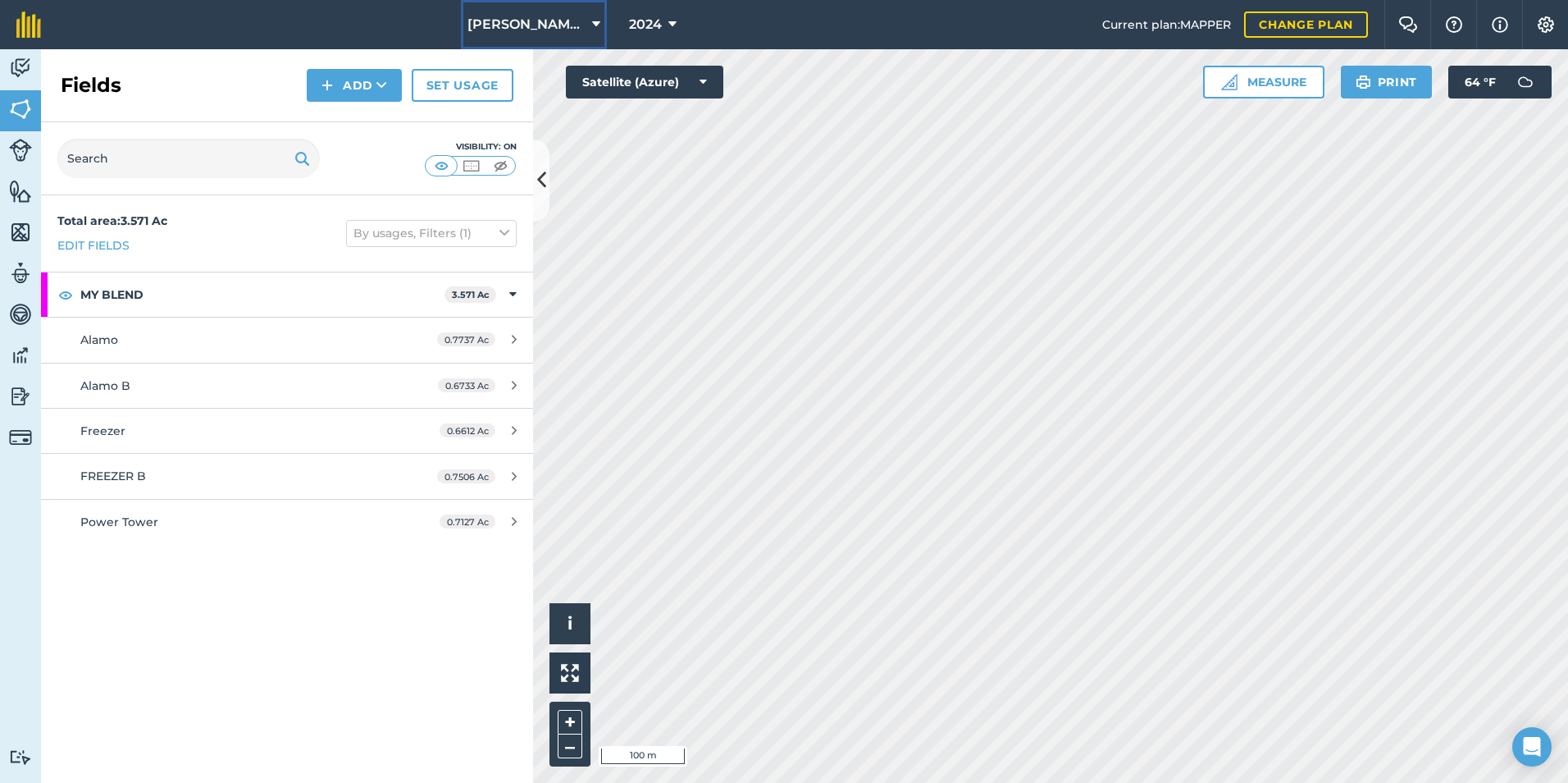
click at [592, 22] on icon at bounding box center [595, 25] width 9 height 20
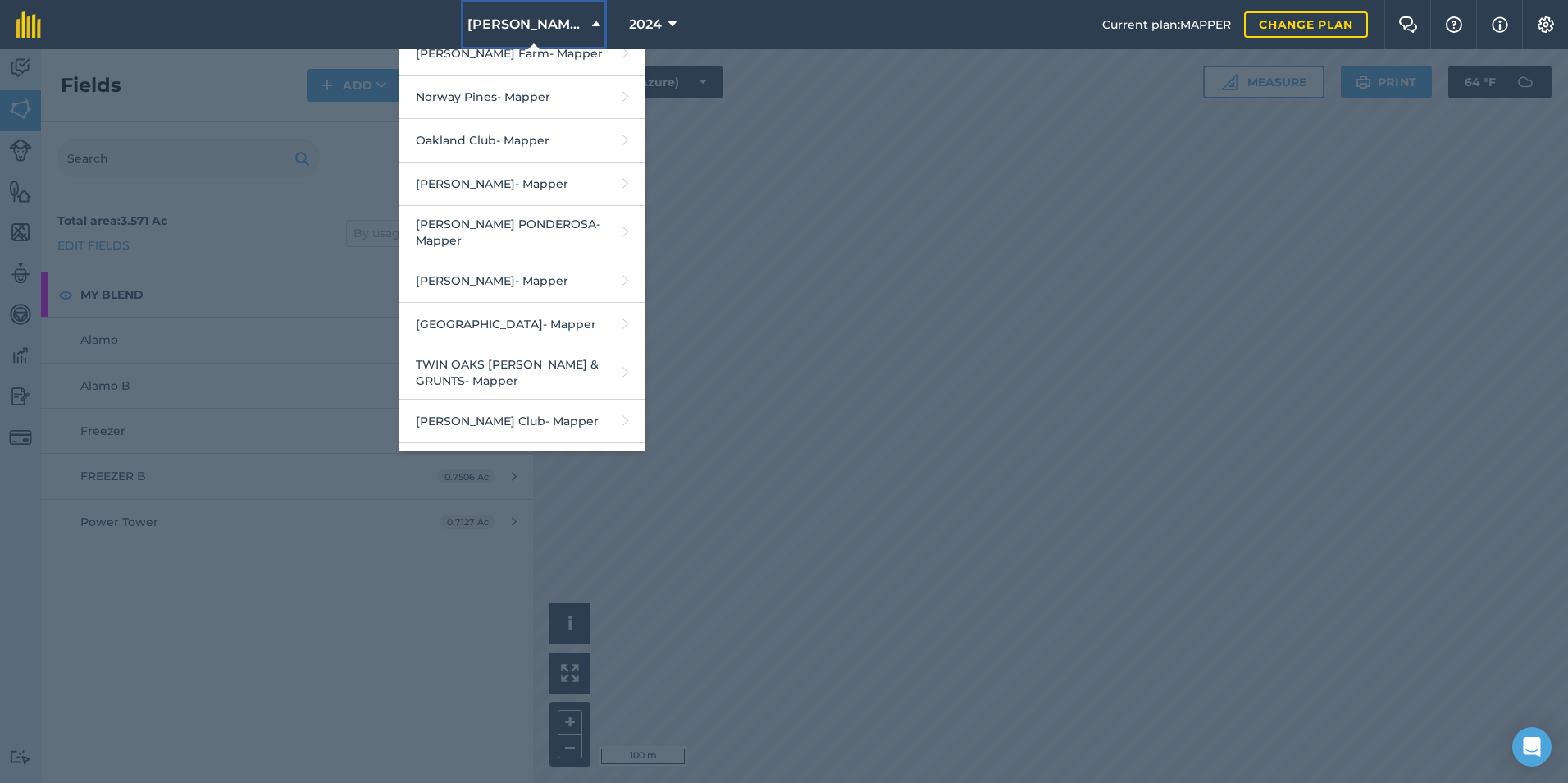
scroll to position [1477, 0]
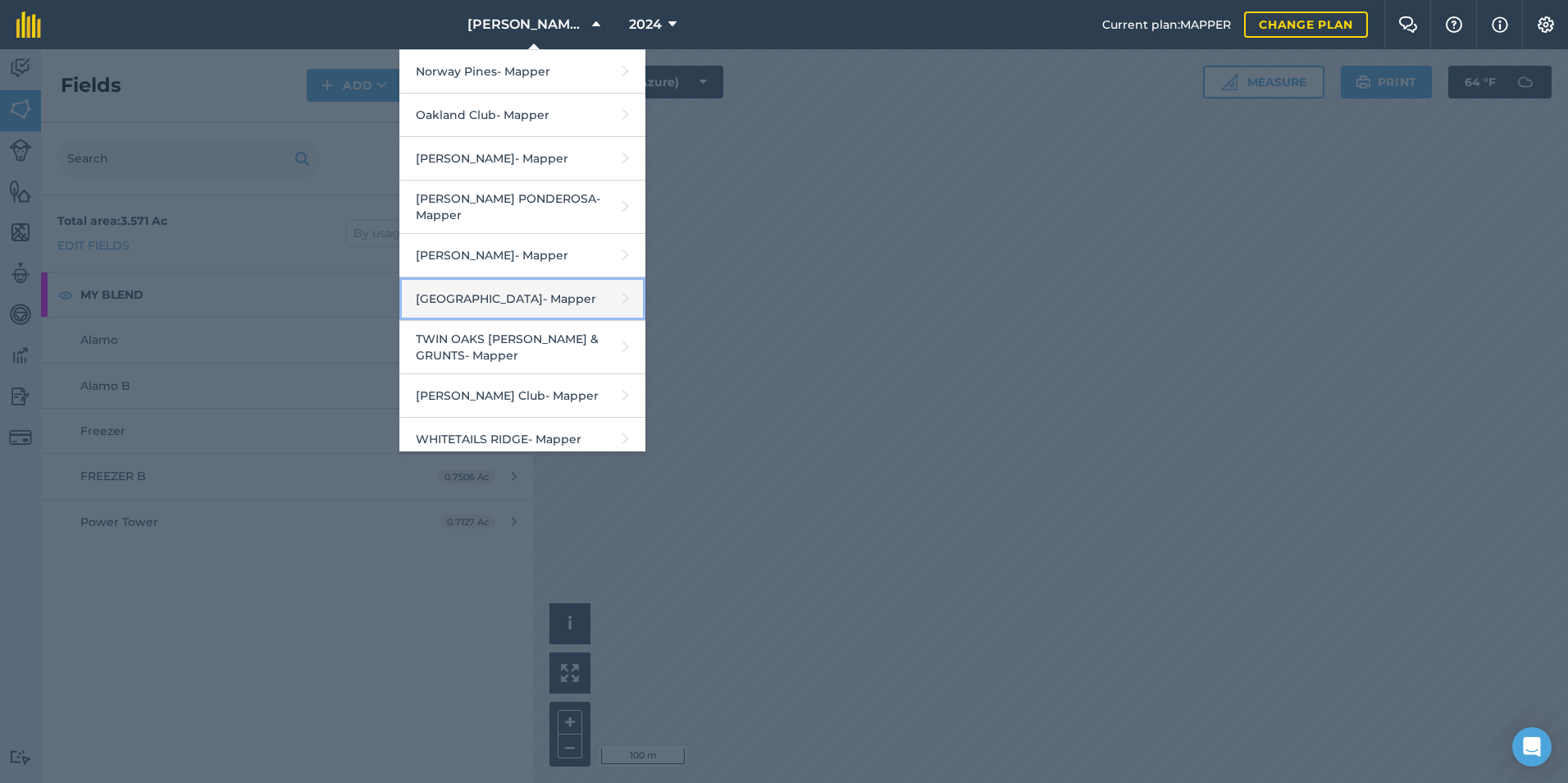
click at [530, 277] on link "smoky Hollow - Mapper" at bounding box center [522, 299] width 246 height 44
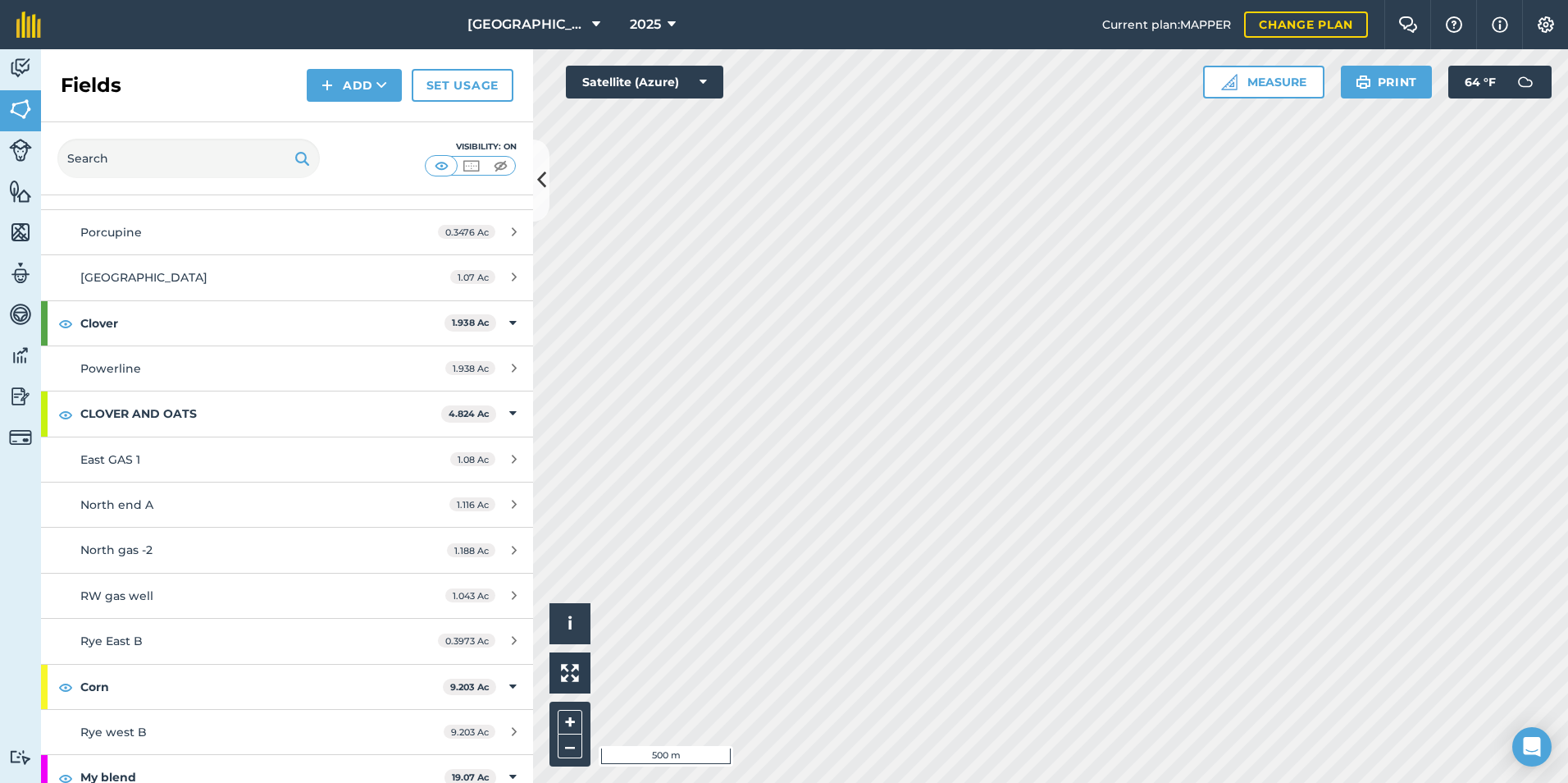
scroll to position [351, 0]
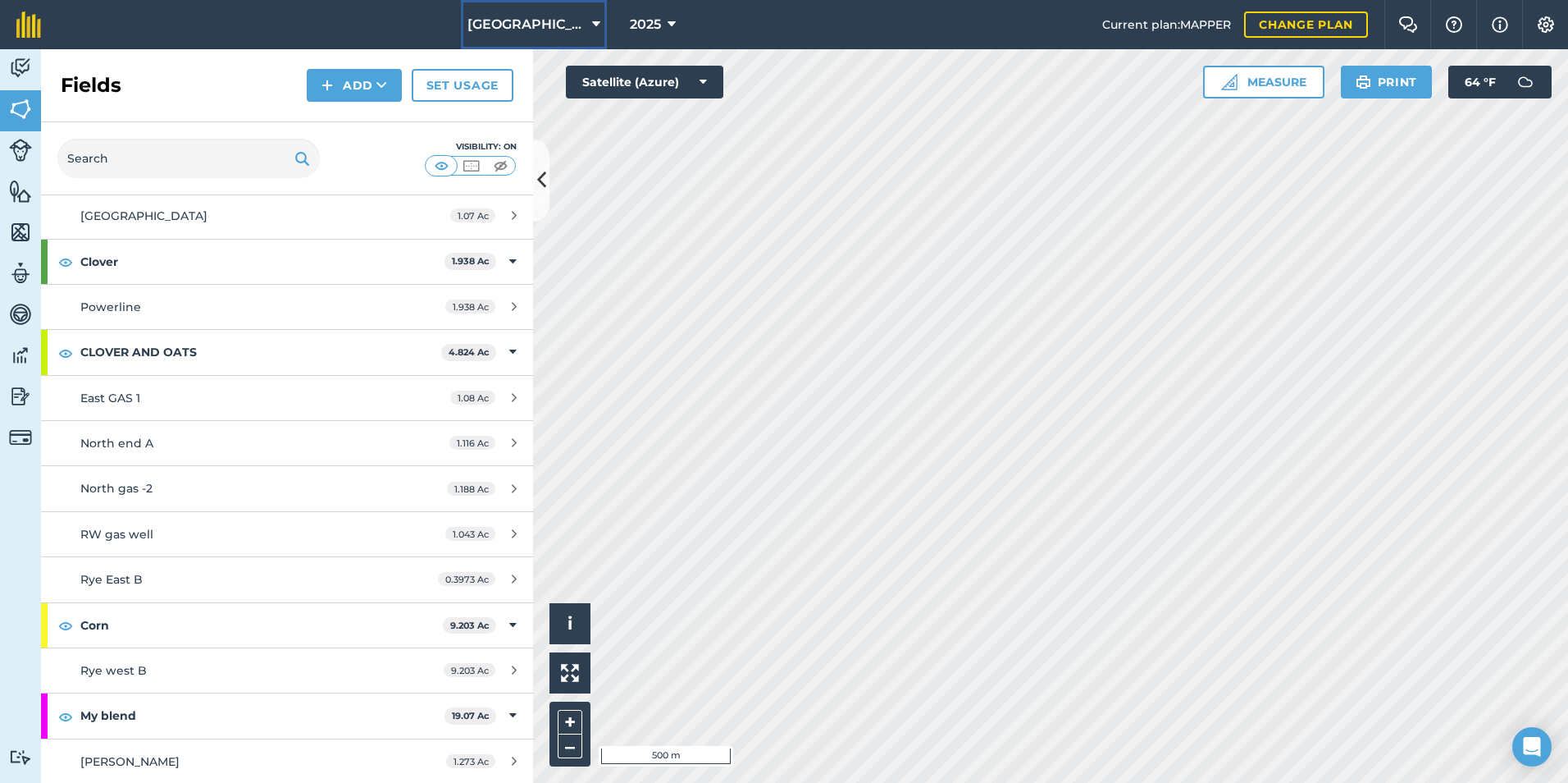
click at [569, 20] on span "[GEOGRAPHIC_DATA]" at bounding box center [526, 25] width 118 height 20
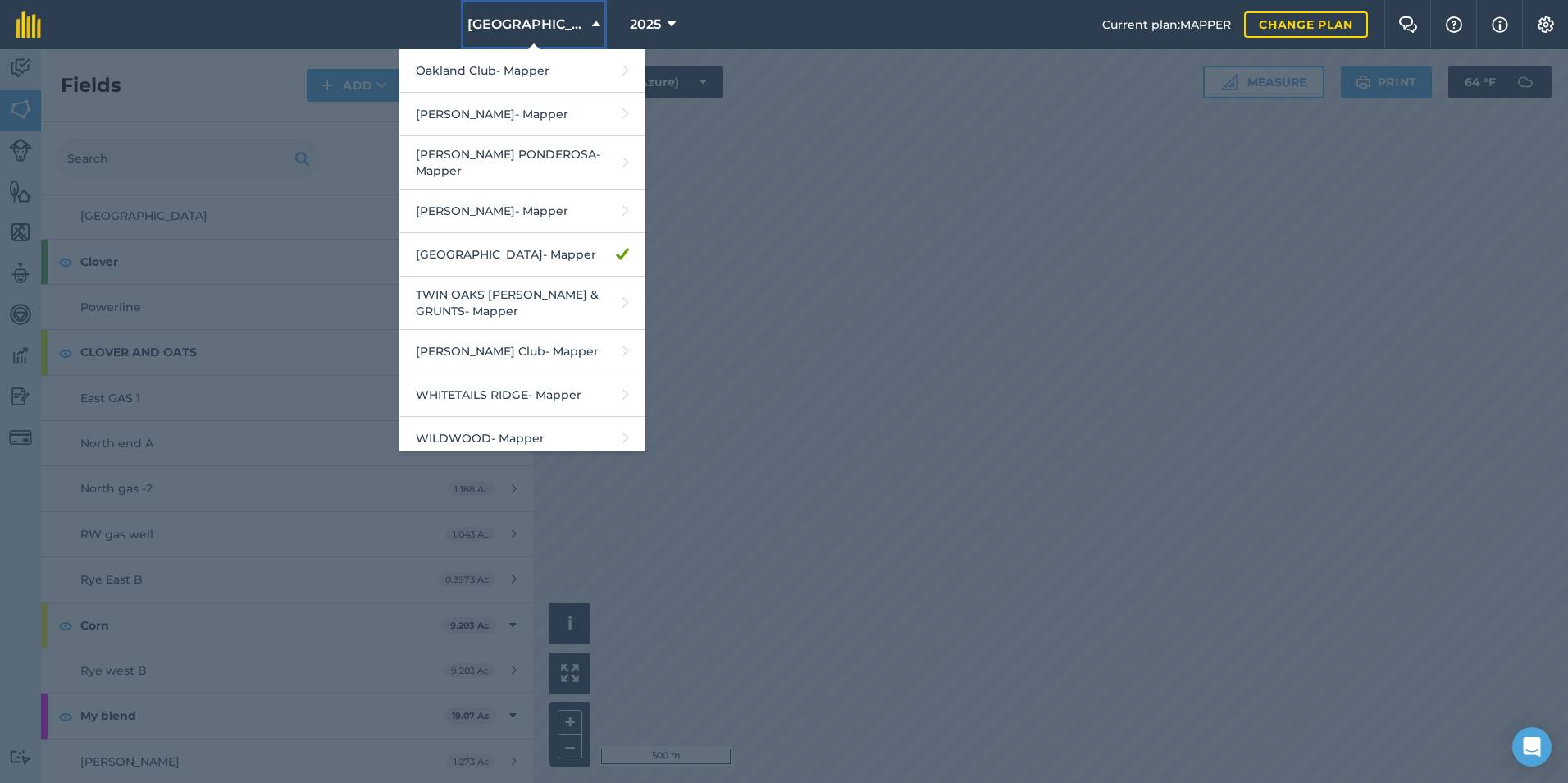
scroll to position [1544, 0]
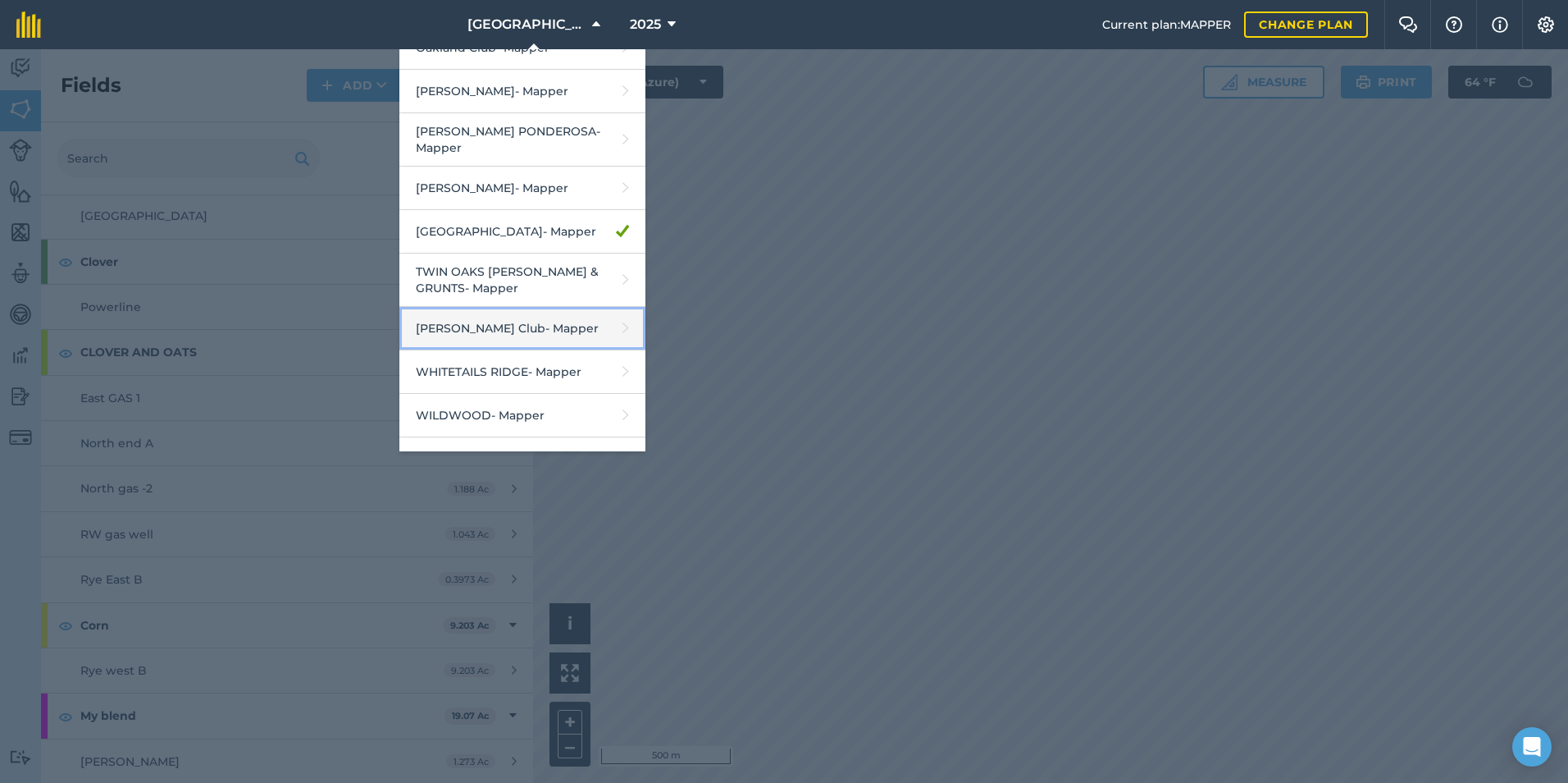
click at [529, 306] on link "[PERSON_NAME] Club - Mapper" at bounding box center [522, 328] width 246 height 44
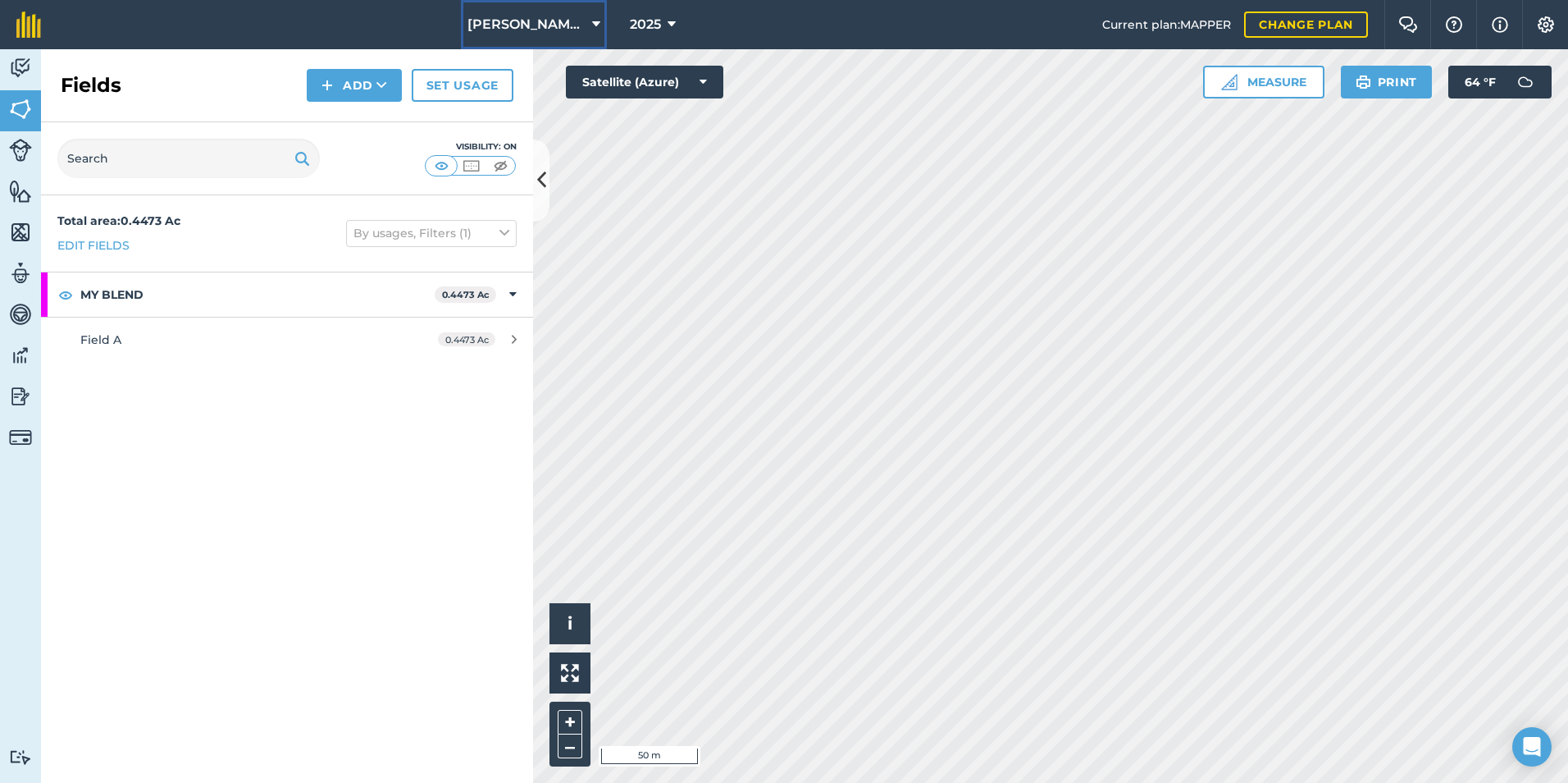
click at [597, 23] on icon at bounding box center [595, 25] width 9 height 20
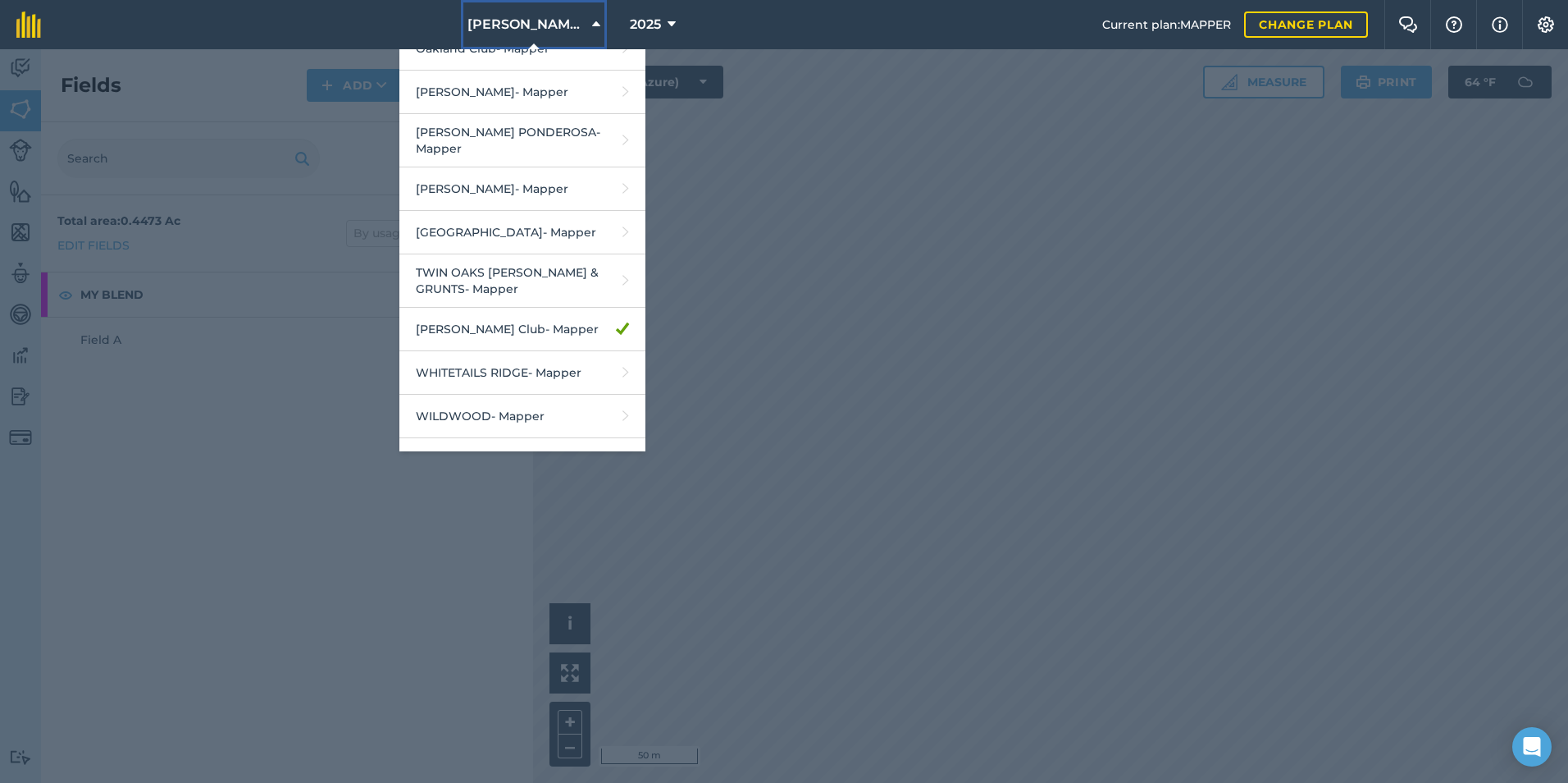
scroll to position [1544, 0]
click at [504, 437] on link "[GEOGRAPHIC_DATA] - Mapper" at bounding box center [522, 459] width 246 height 44
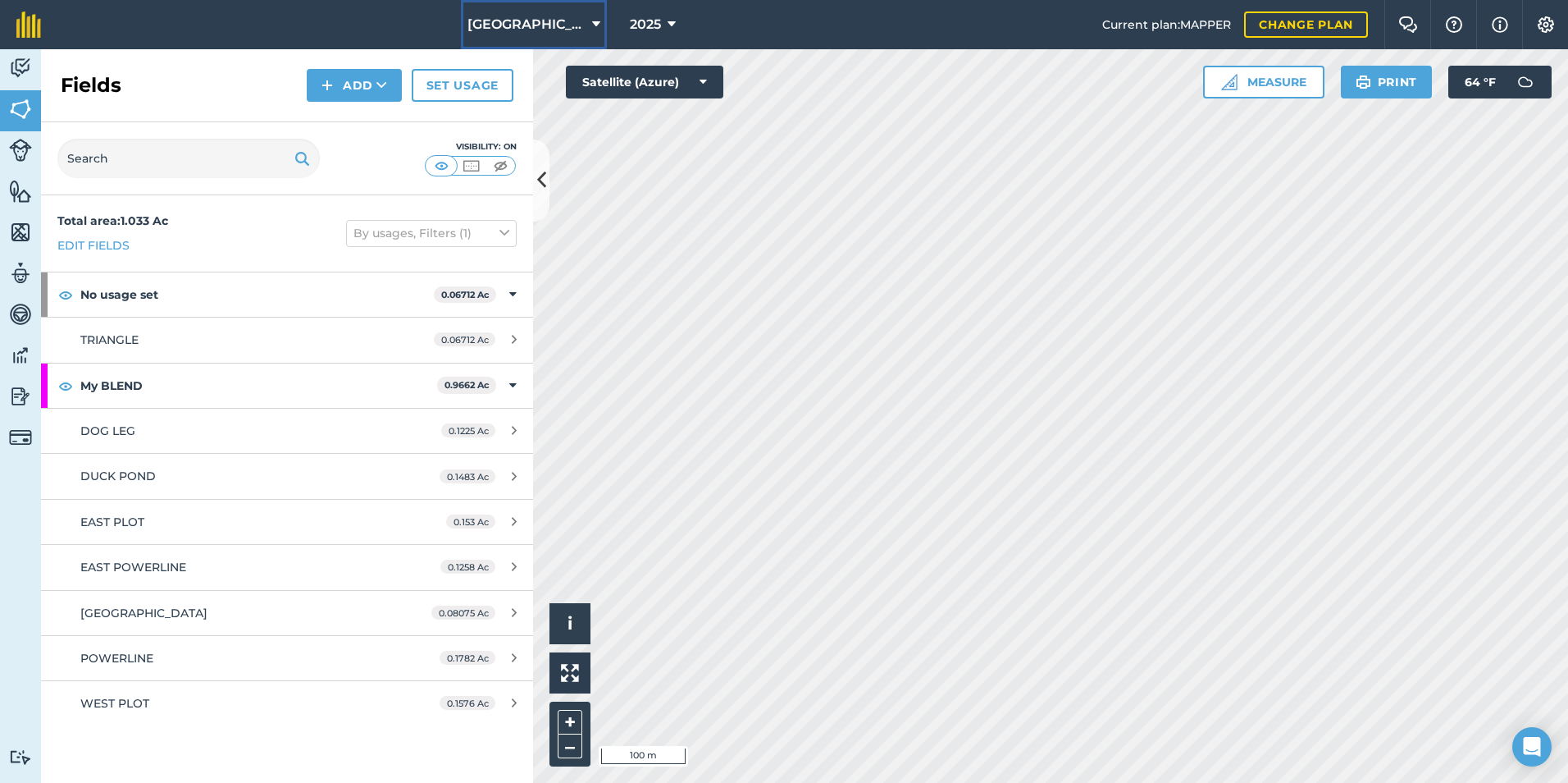
click at [588, 24] on button "[GEOGRAPHIC_DATA]" at bounding box center [534, 25] width 146 height 49
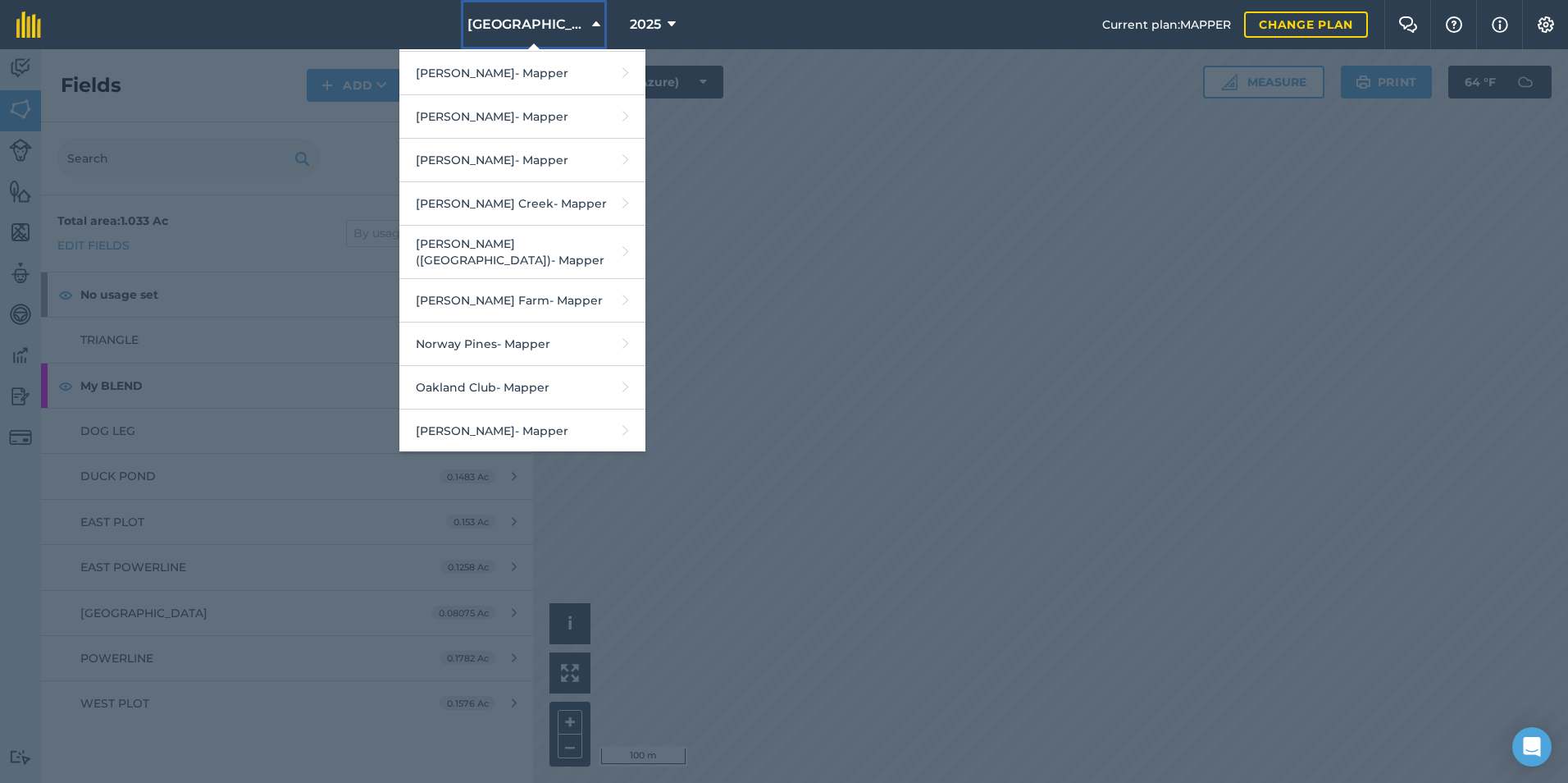
scroll to position [1230, 0]
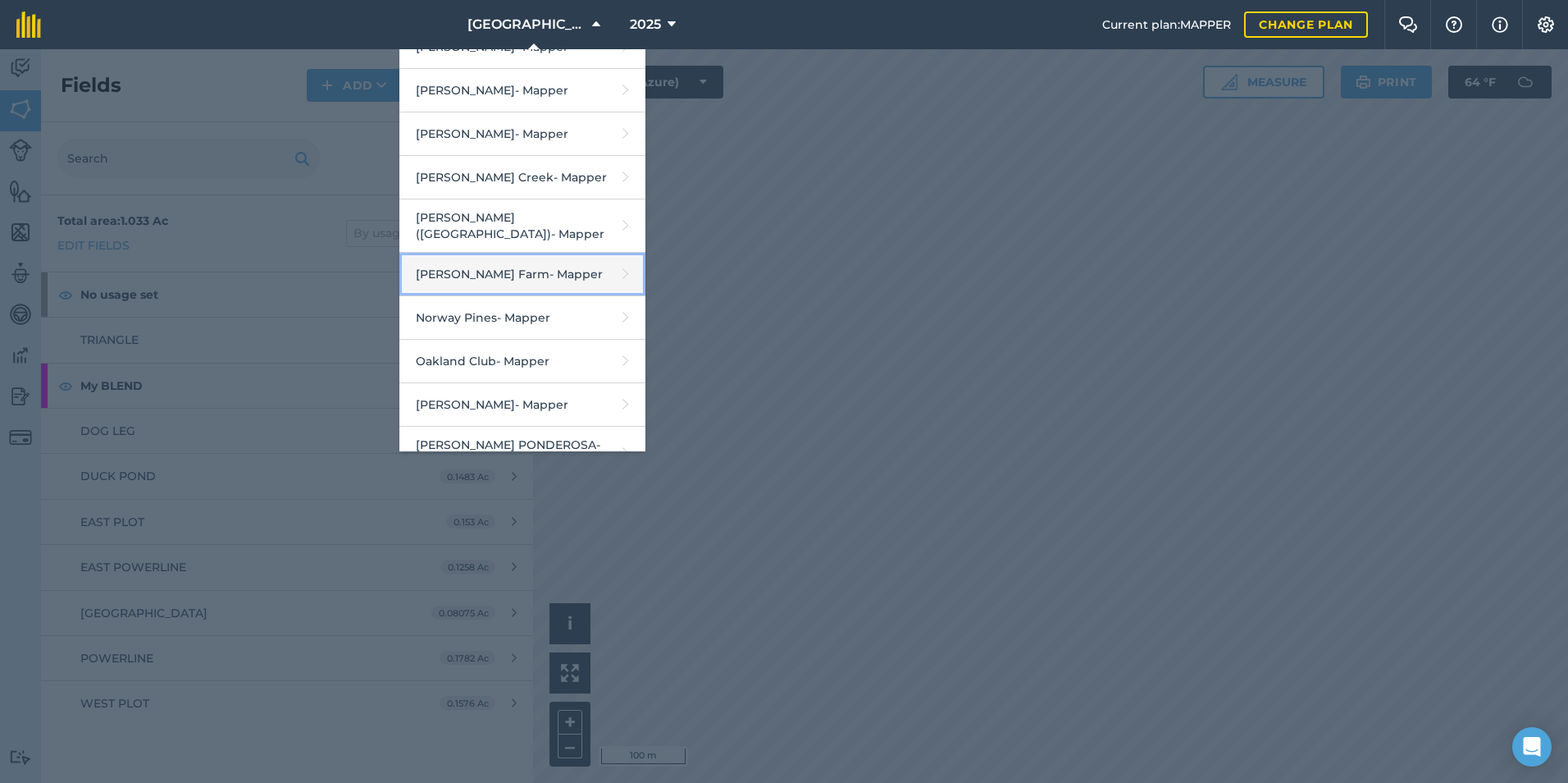
click at [524, 252] on link "[PERSON_NAME] Farm - Mapper" at bounding box center [522, 274] width 246 height 44
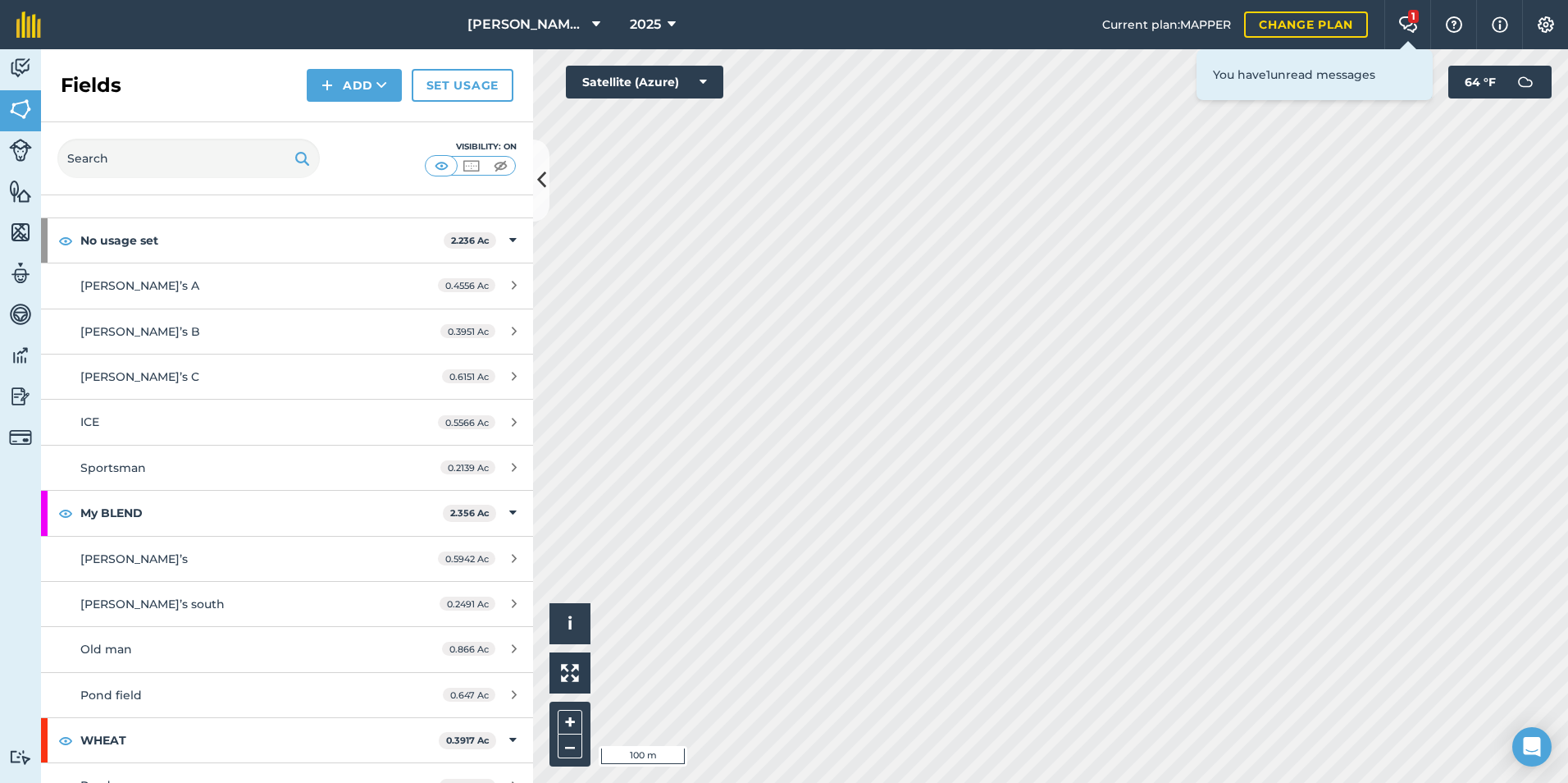
scroll to position [79, 0]
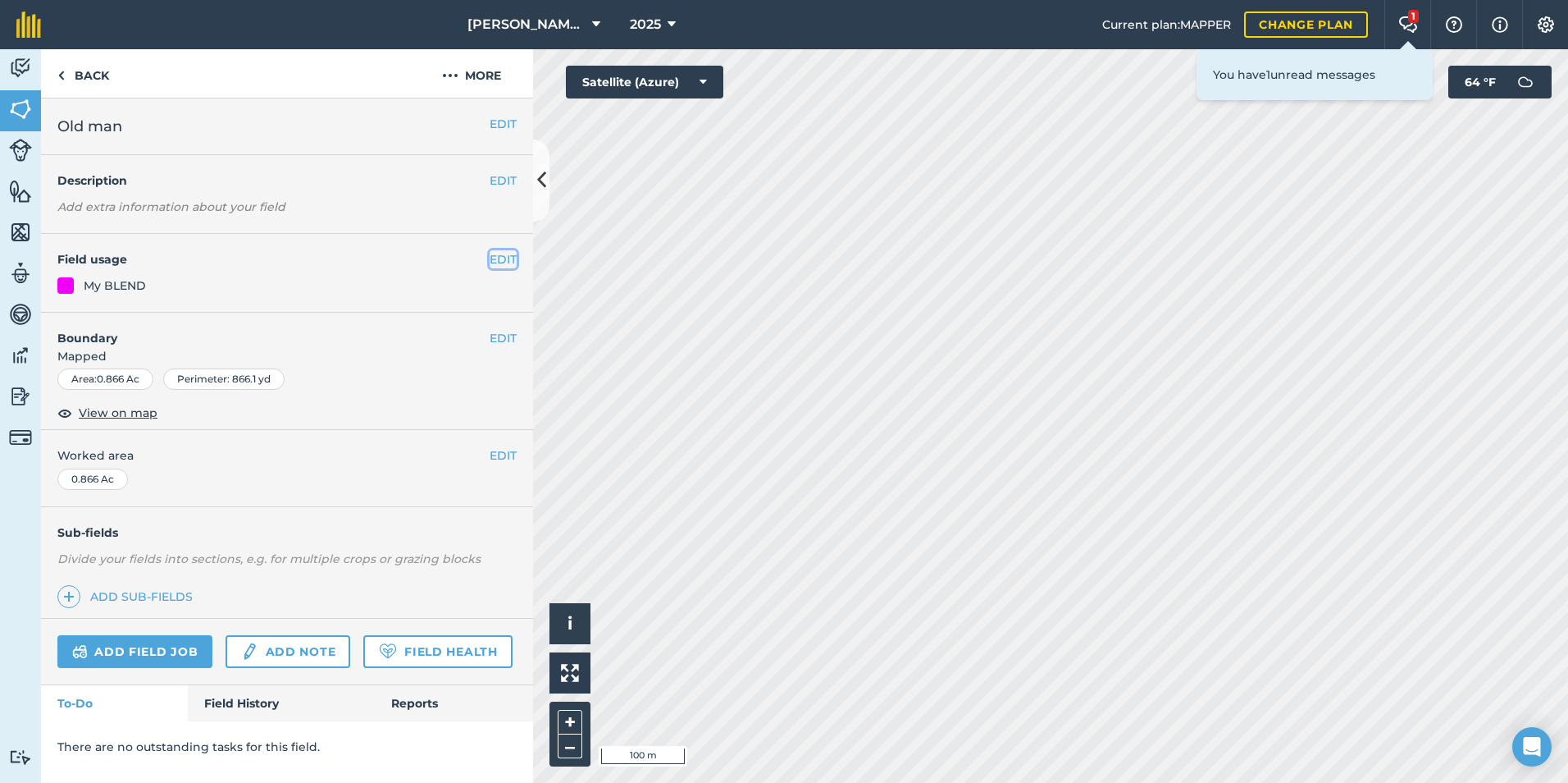
click at [497, 261] on button "EDIT" at bounding box center [503, 259] width 27 height 18
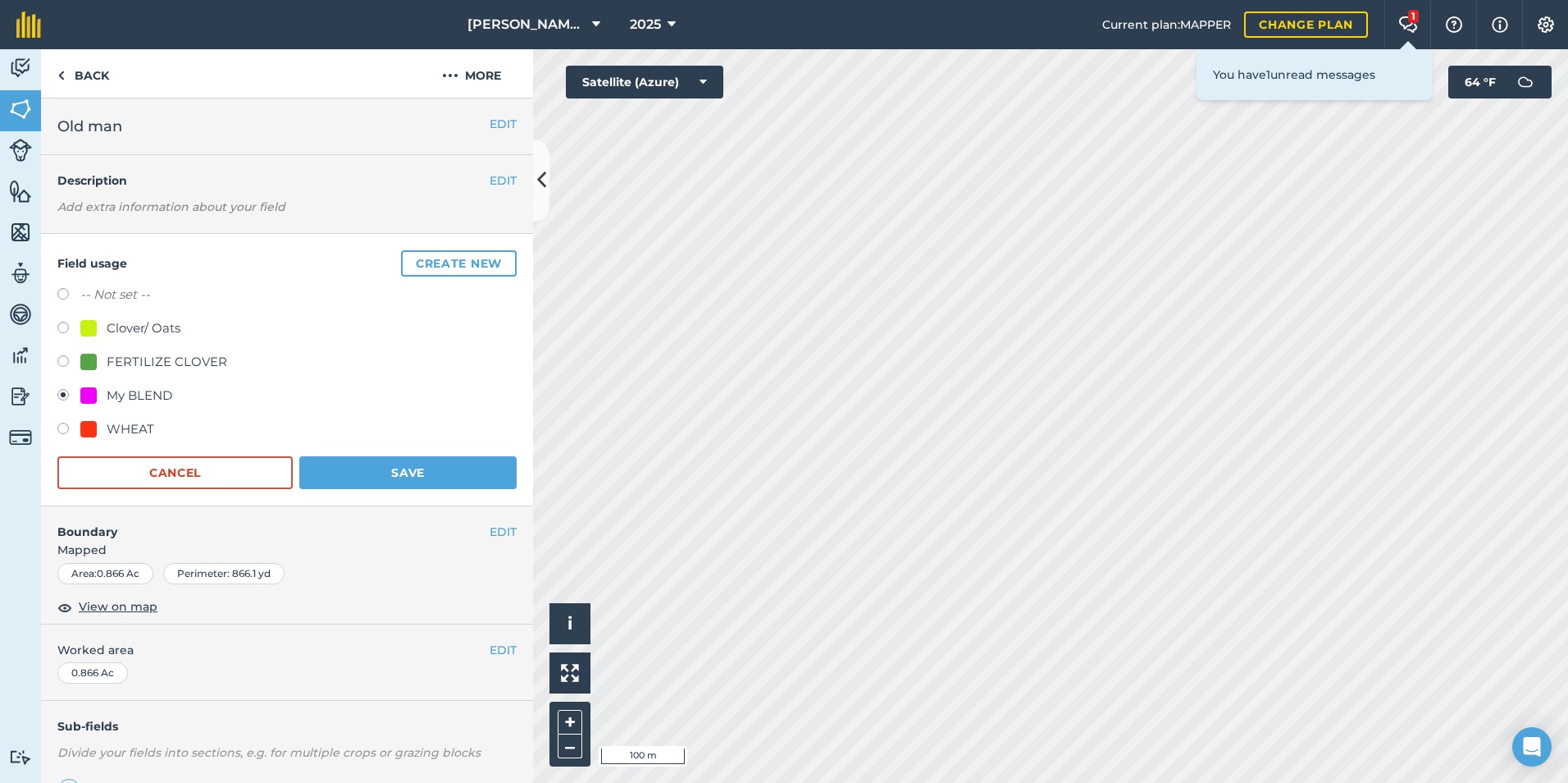
click at [62, 429] on label at bounding box center [69, 430] width 23 height 16
radio input "true"
radio input "false"
click at [306, 471] on button "Save" at bounding box center [408, 472] width 217 height 33
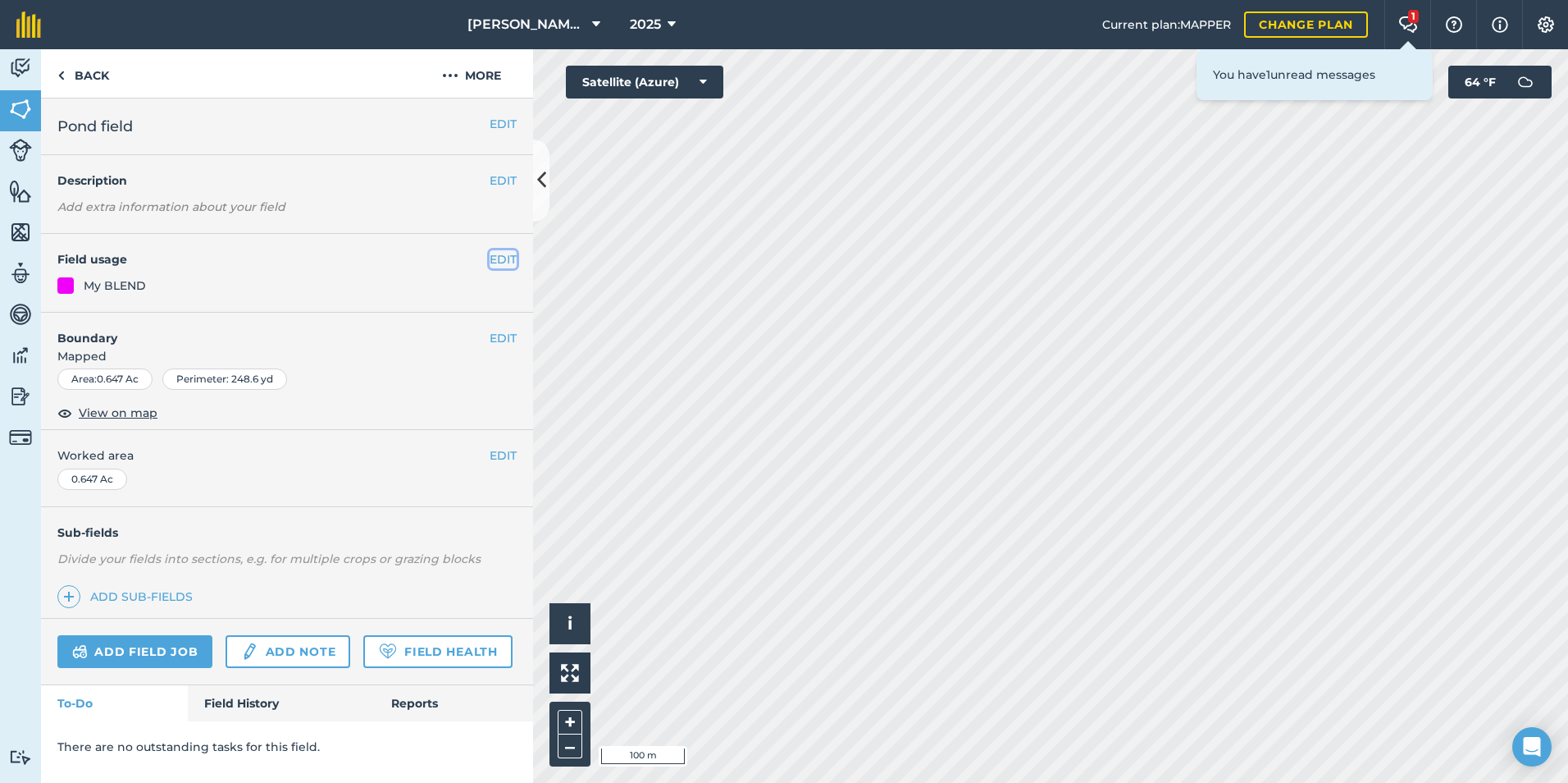
click at [505, 255] on button "EDIT" at bounding box center [503, 259] width 27 height 18
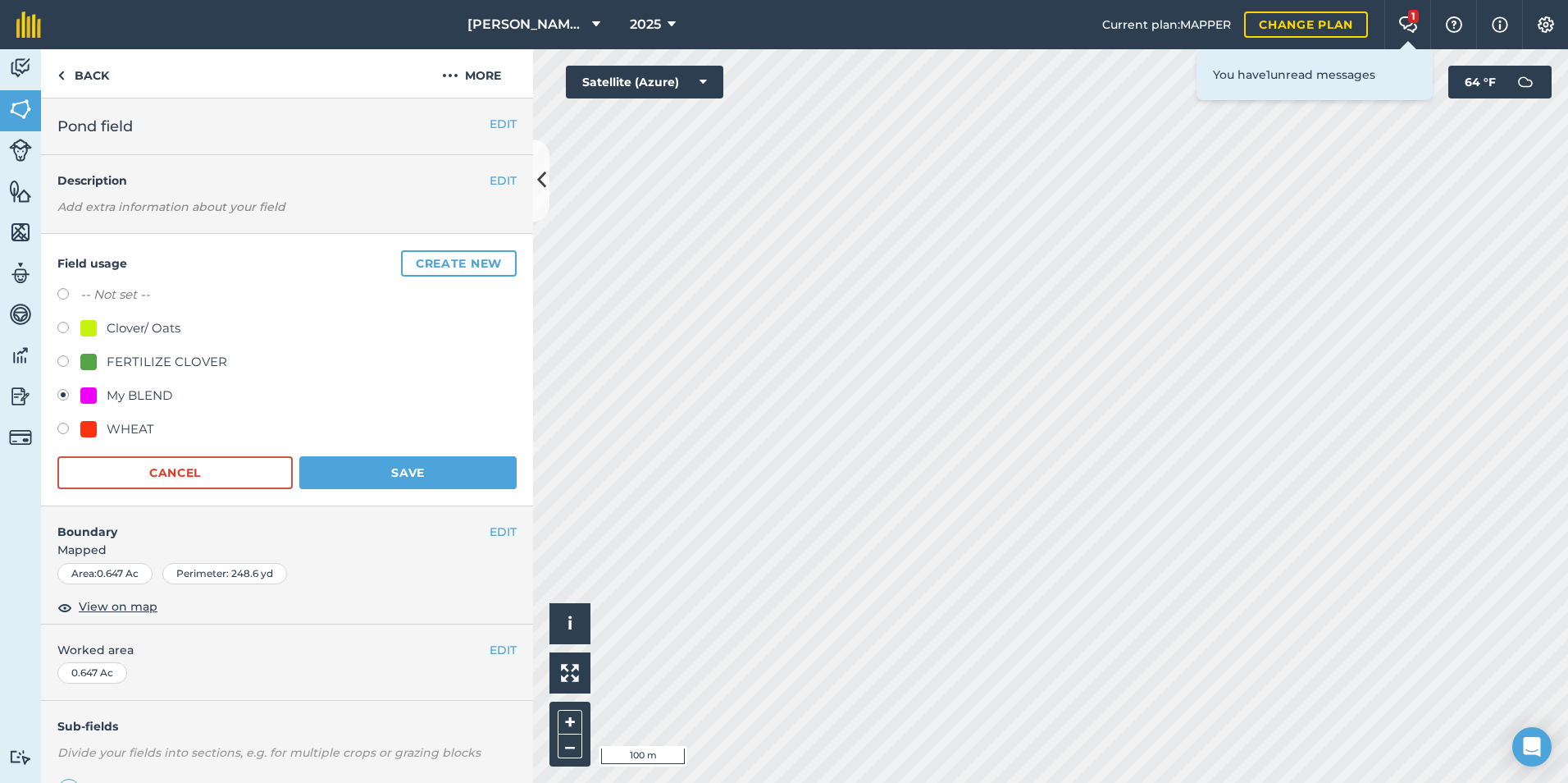
click at [62, 426] on label at bounding box center [69, 430] width 23 height 16
radio input "true"
radio input "false"
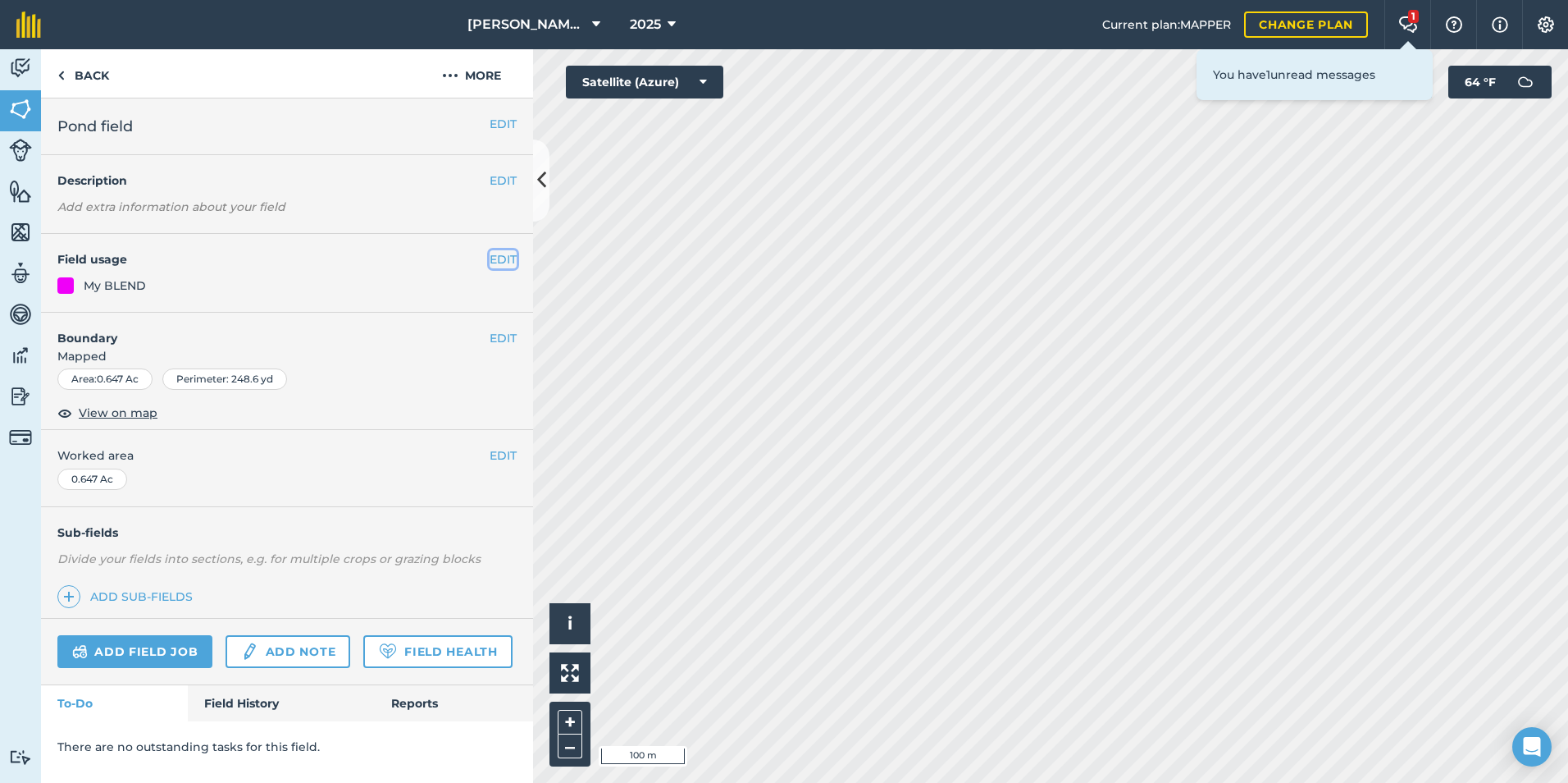
click at [516, 256] on button "EDIT" at bounding box center [503, 259] width 27 height 18
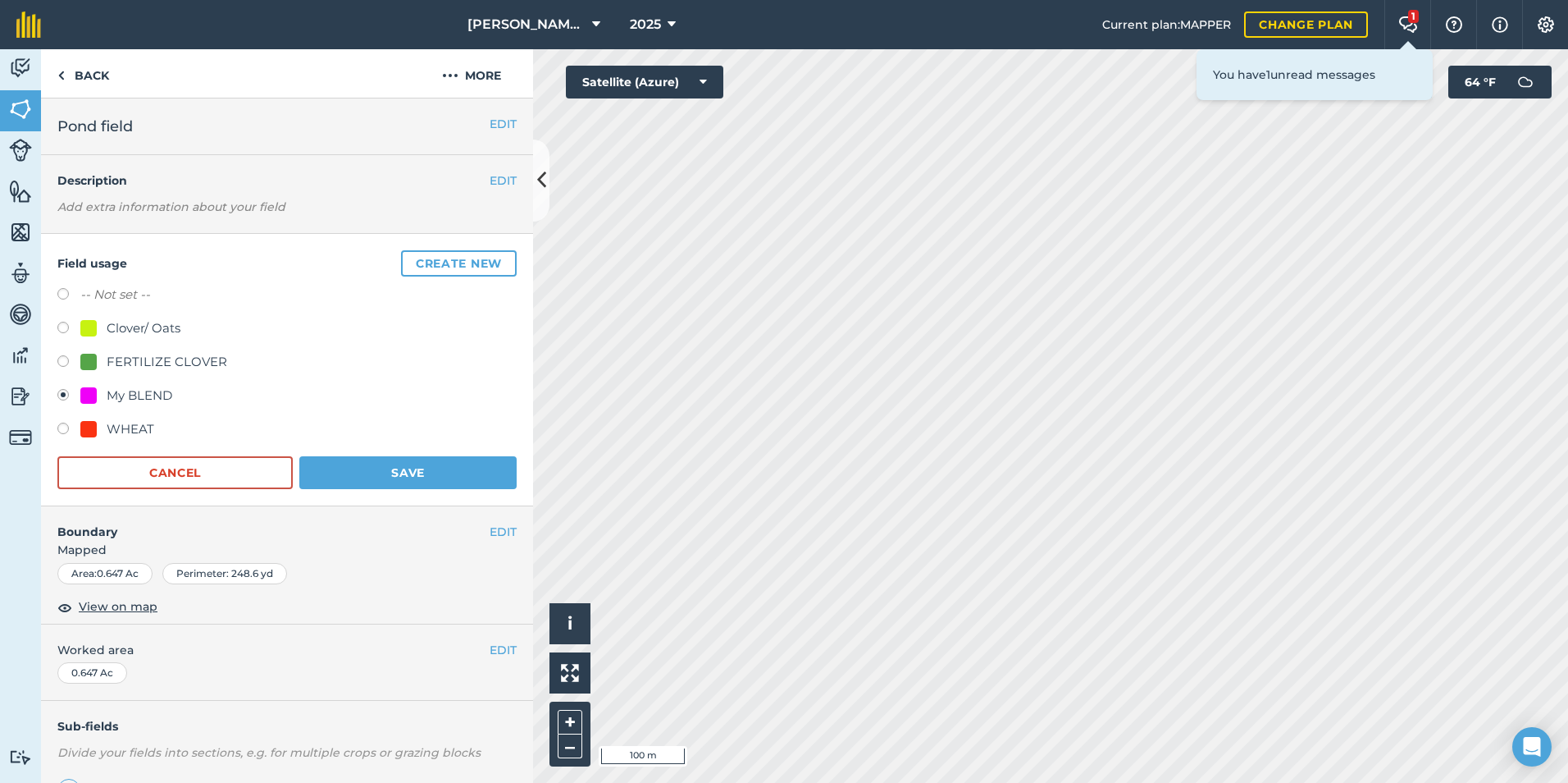
click at [67, 426] on label at bounding box center [69, 430] width 23 height 16
radio input "true"
radio input "false"
click at [442, 466] on button "Save" at bounding box center [408, 472] width 217 height 33
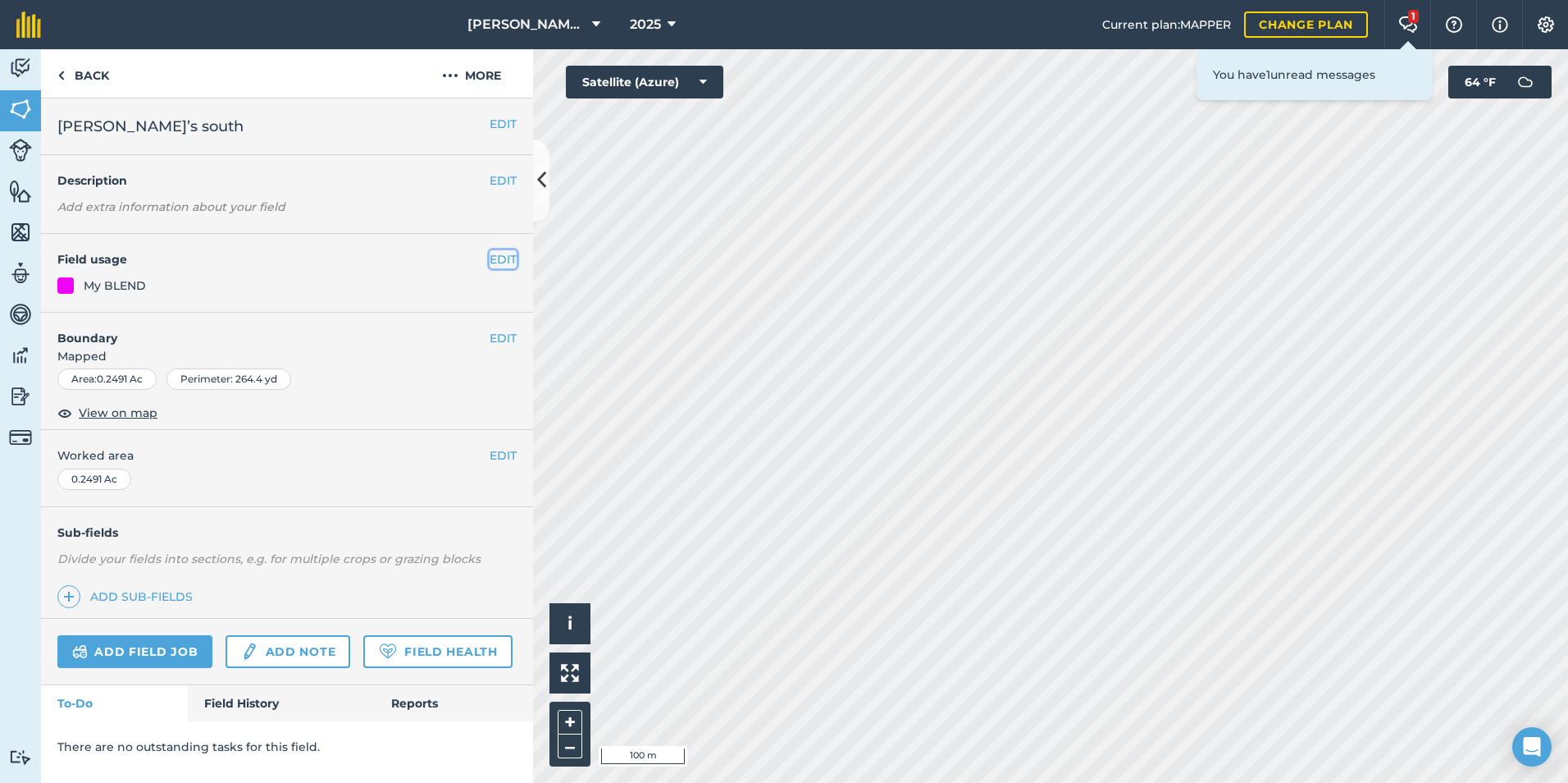
click at [512, 261] on button "EDIT" at bounding box center [503, 259] width 27 height 18
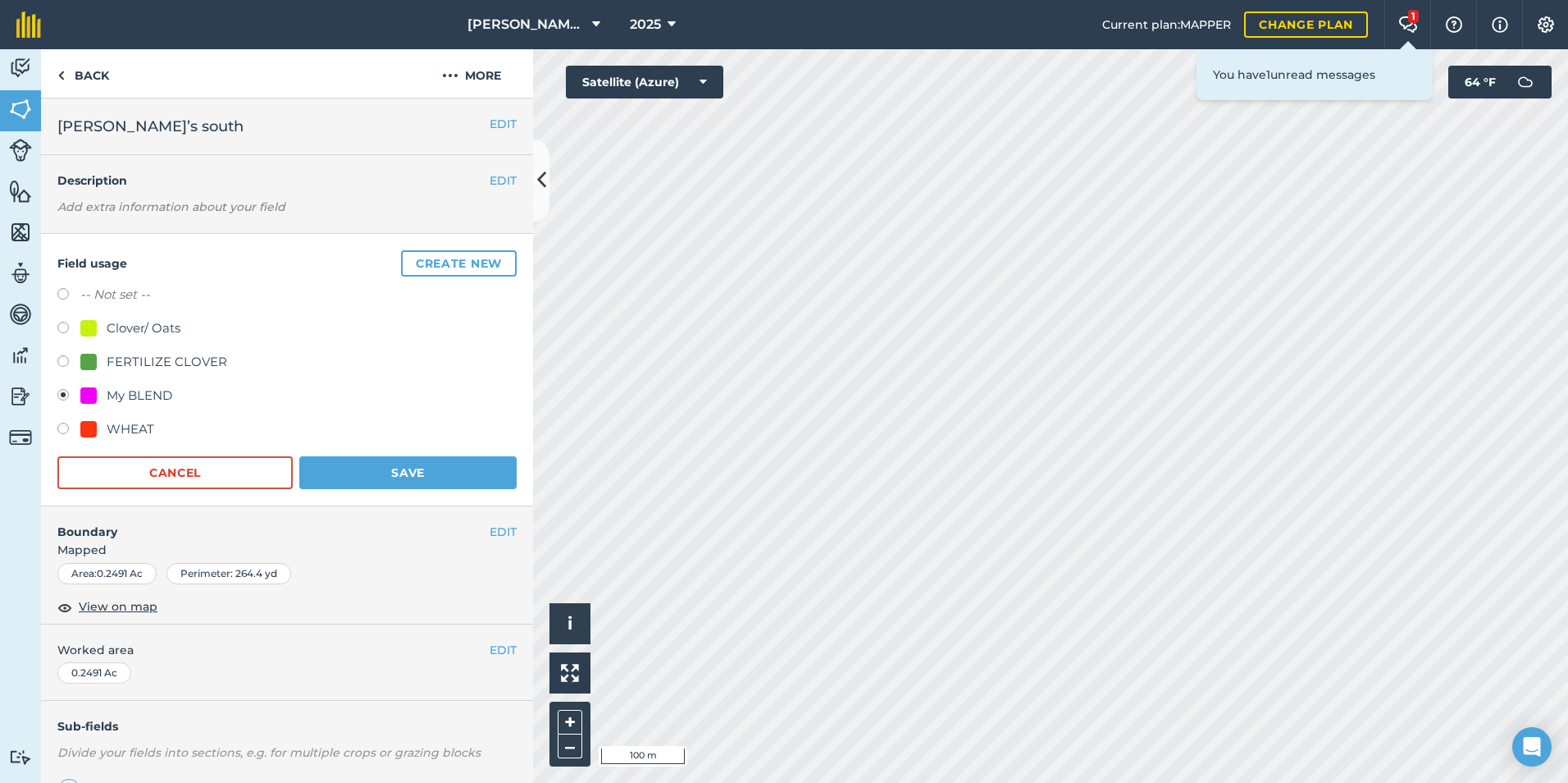
click at [71, 427] on label at bounding box center [69, 430] width 23 height 16
radio input "true"
radio input "false"
click at [451, 466] on button "Save" at bounding box center [408, 472] width 217 height 33
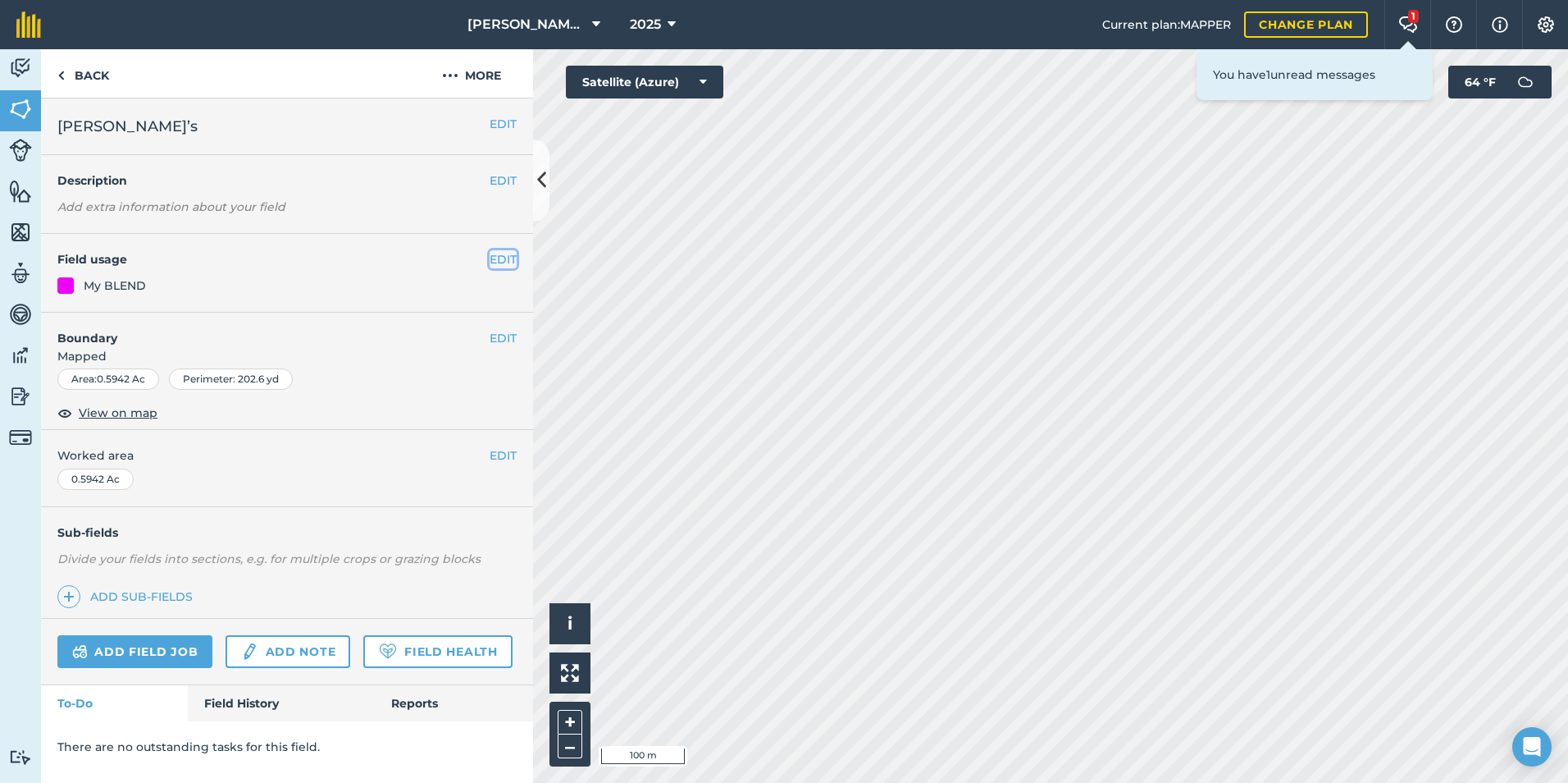
click at [505, 258] on button "EDIT" at bounding box center [503, 259] width 27 height 18
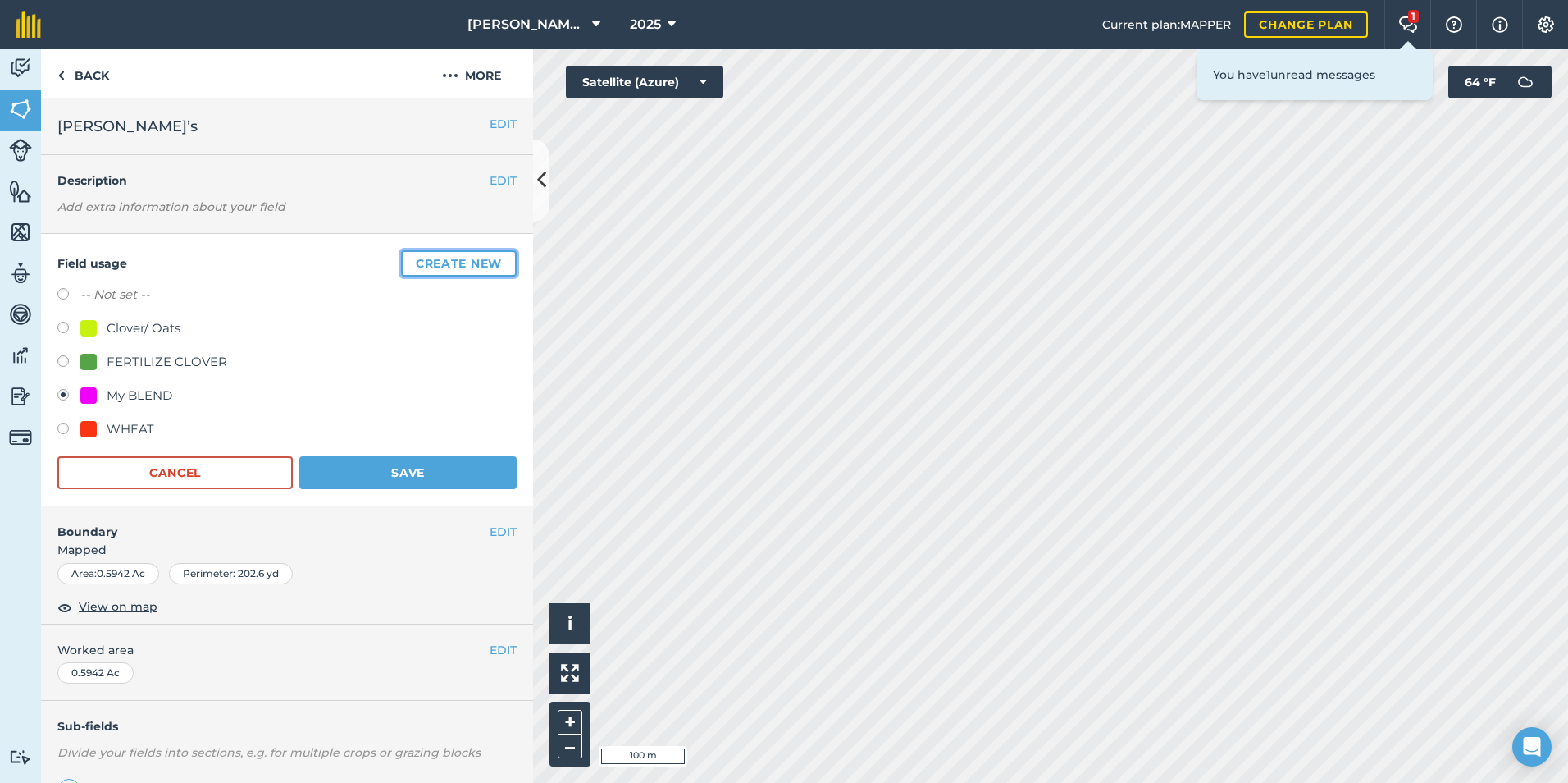
click at [486, 269] on button "Create new" at bounding box center [458, 264] width 115 height 26
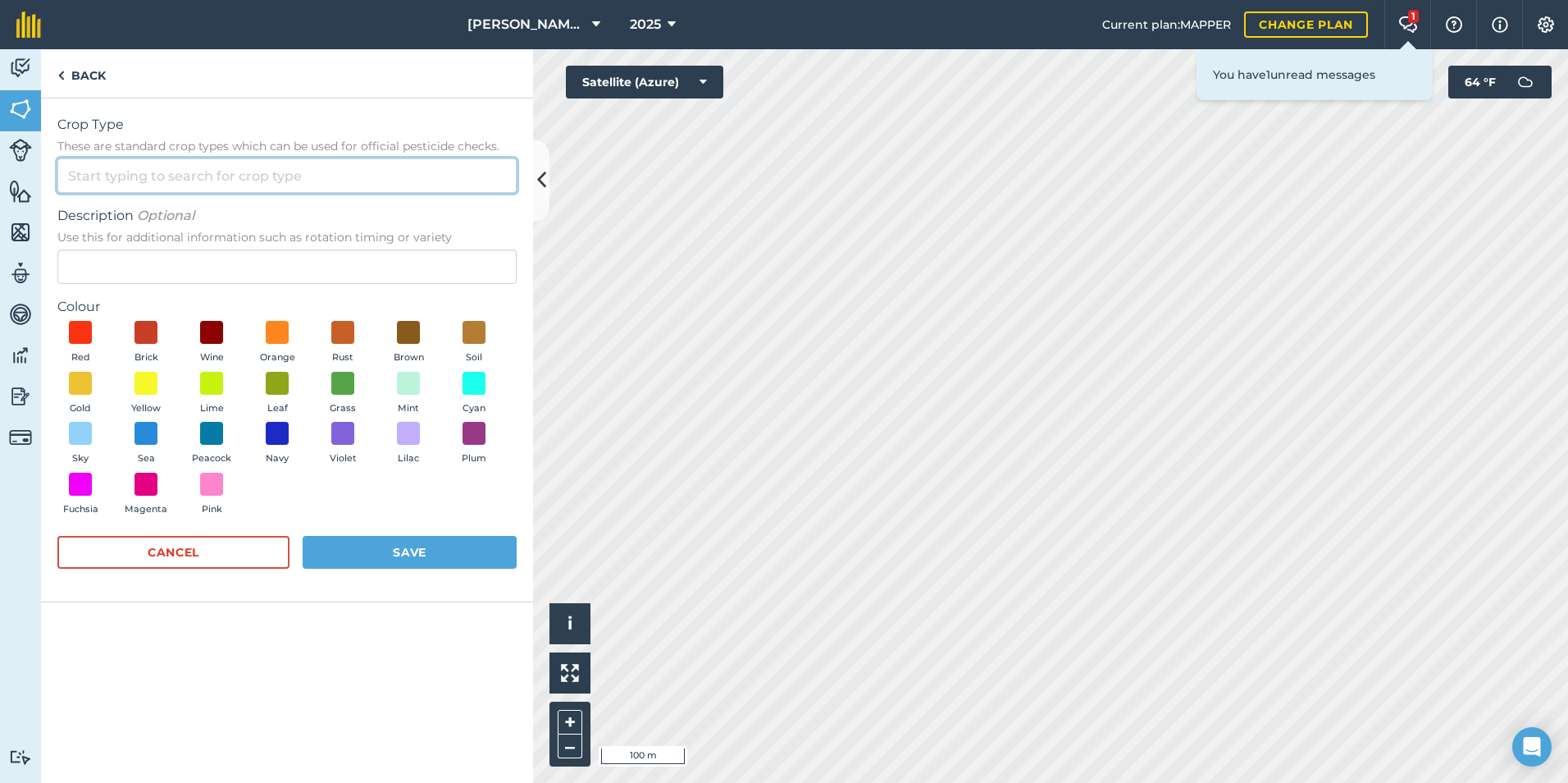
click at [238, 181] on input "Crop Type These are standard crop types which can be used for official pesticid…" at bounding box center [287, 175] width 459 height 34
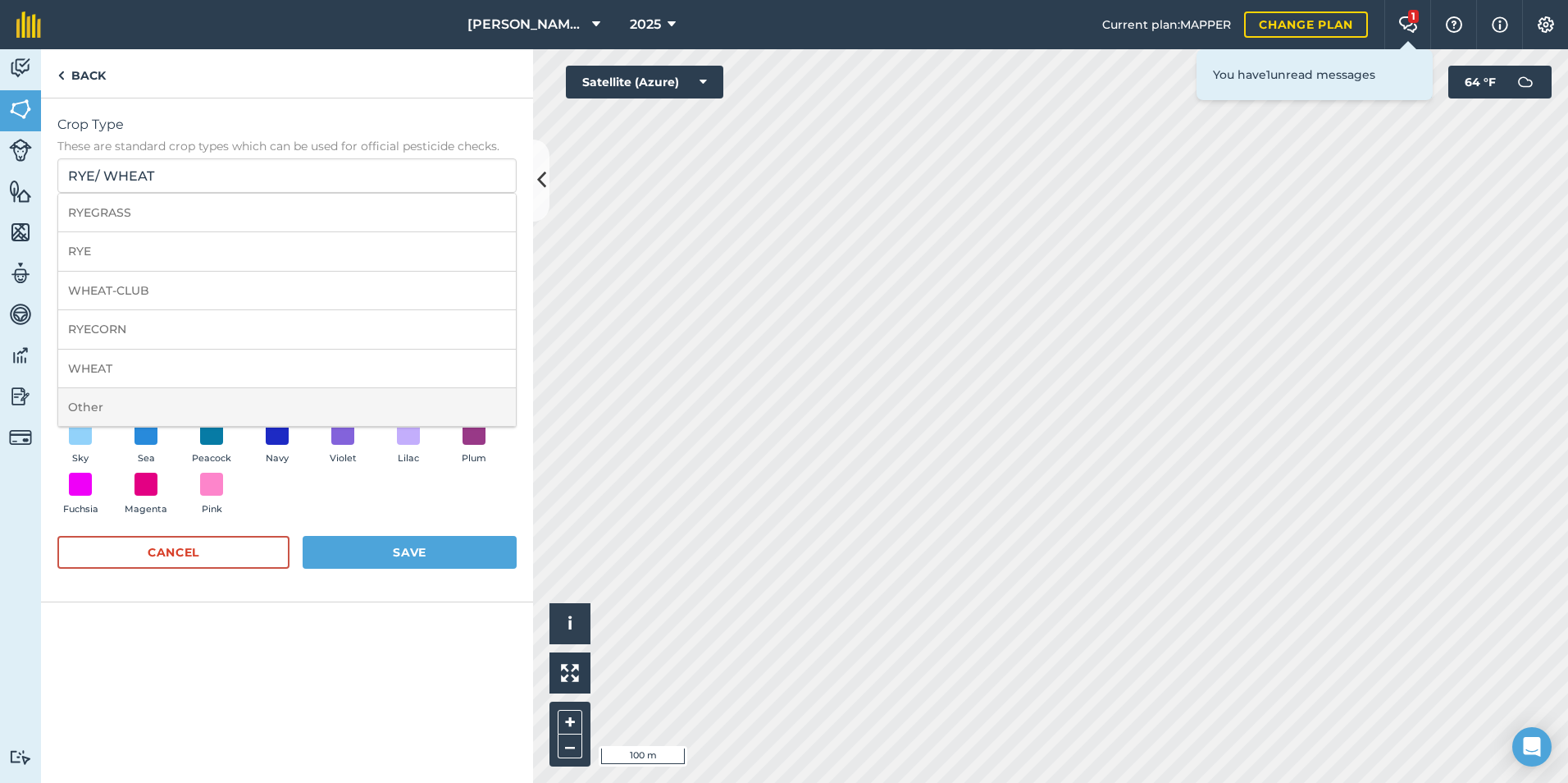
click at [173, 403] on li "Other" at bounding box center [287, 407] width 457 height 39
type input "Other"
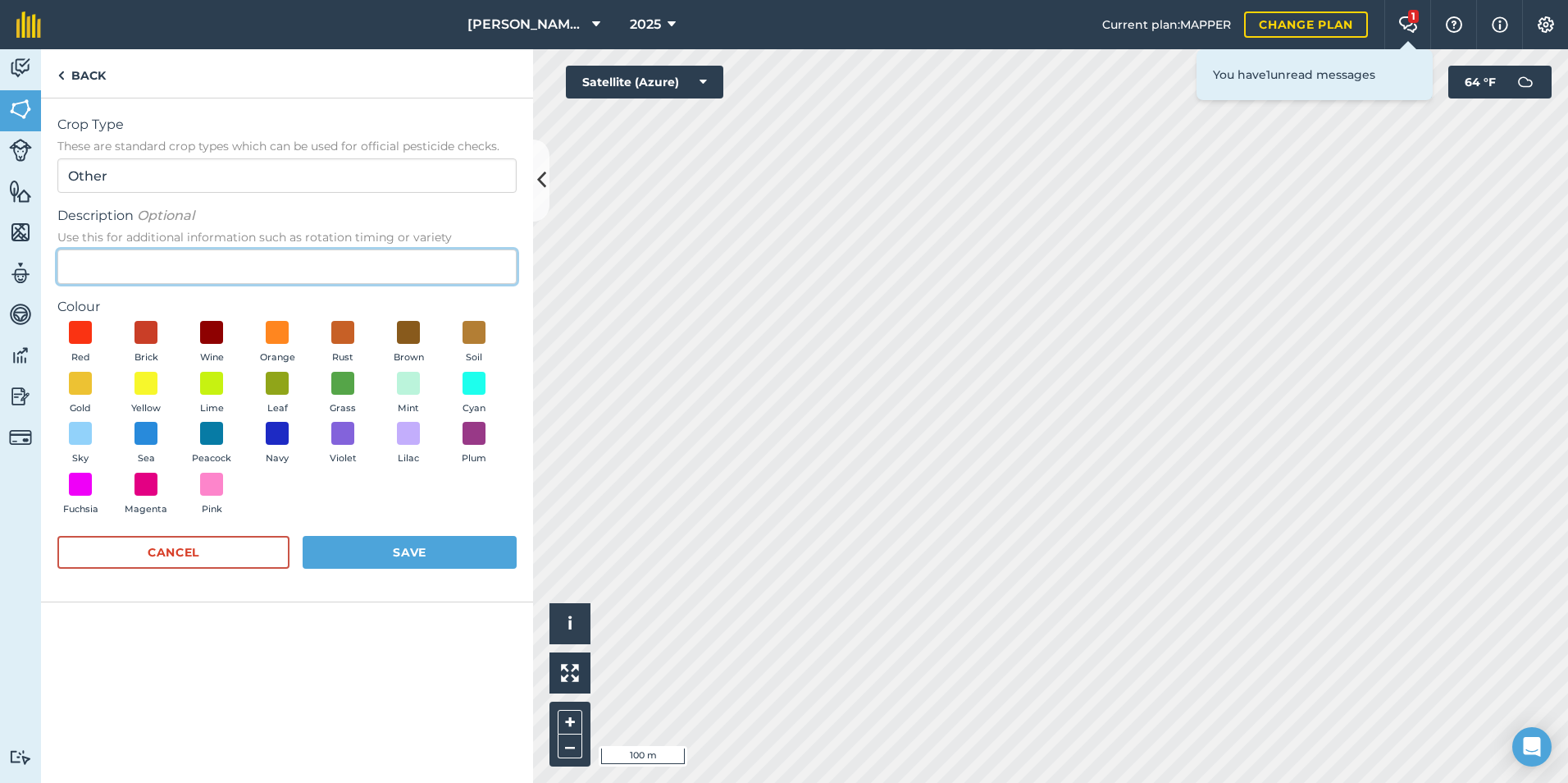
click at [187, 256] on input "Description Optional Use this for additional information such as rotation timin…" at bounding box center [287, 267] width 459 height 34
type input "RYE / WHEAT"
click at [282, 333] on span at bounding box center [277, 332] width 26 height 26
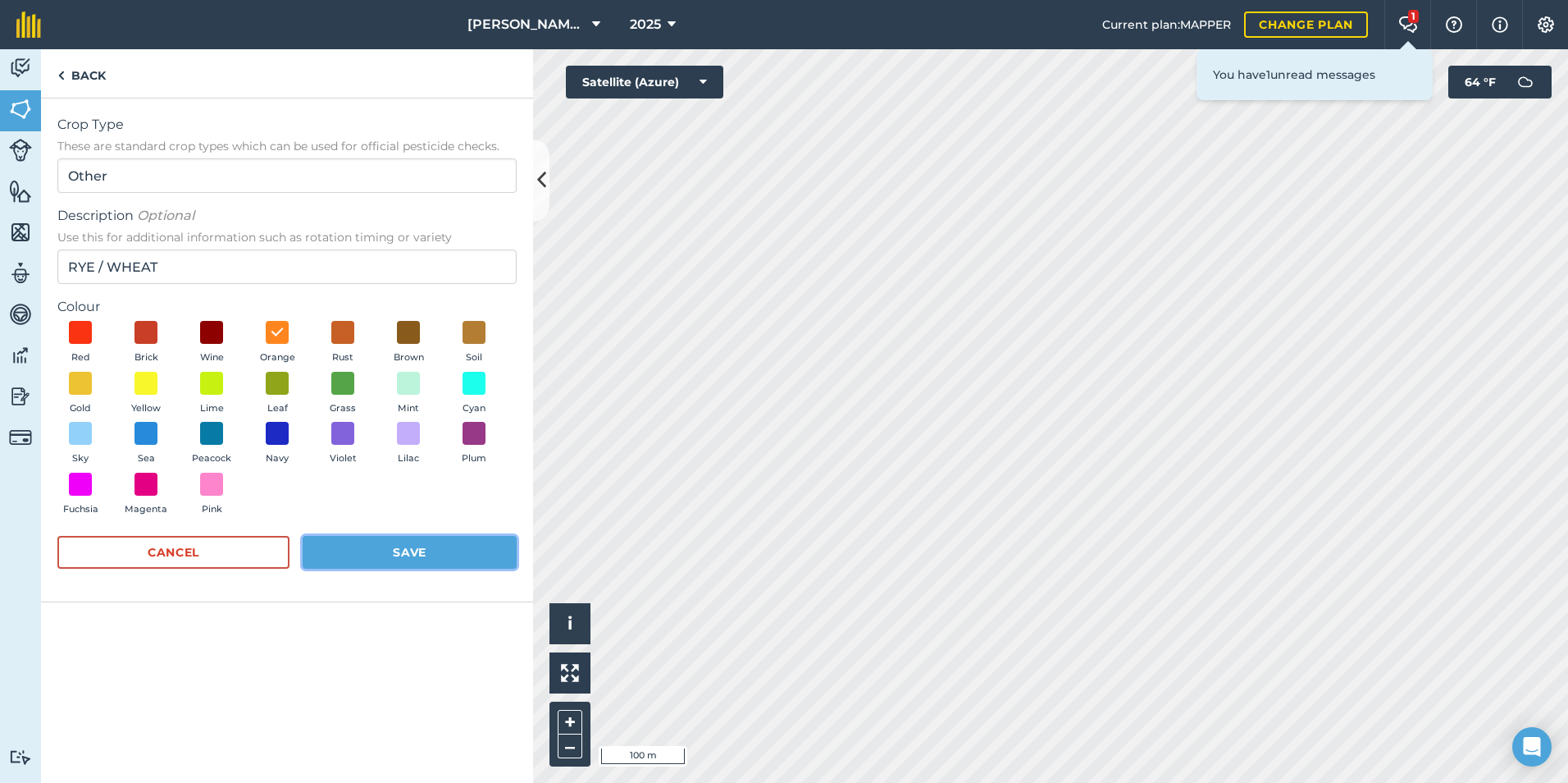
click at [324, 550] on button "Save" at bounding box center [409, 552] width 214 height 33
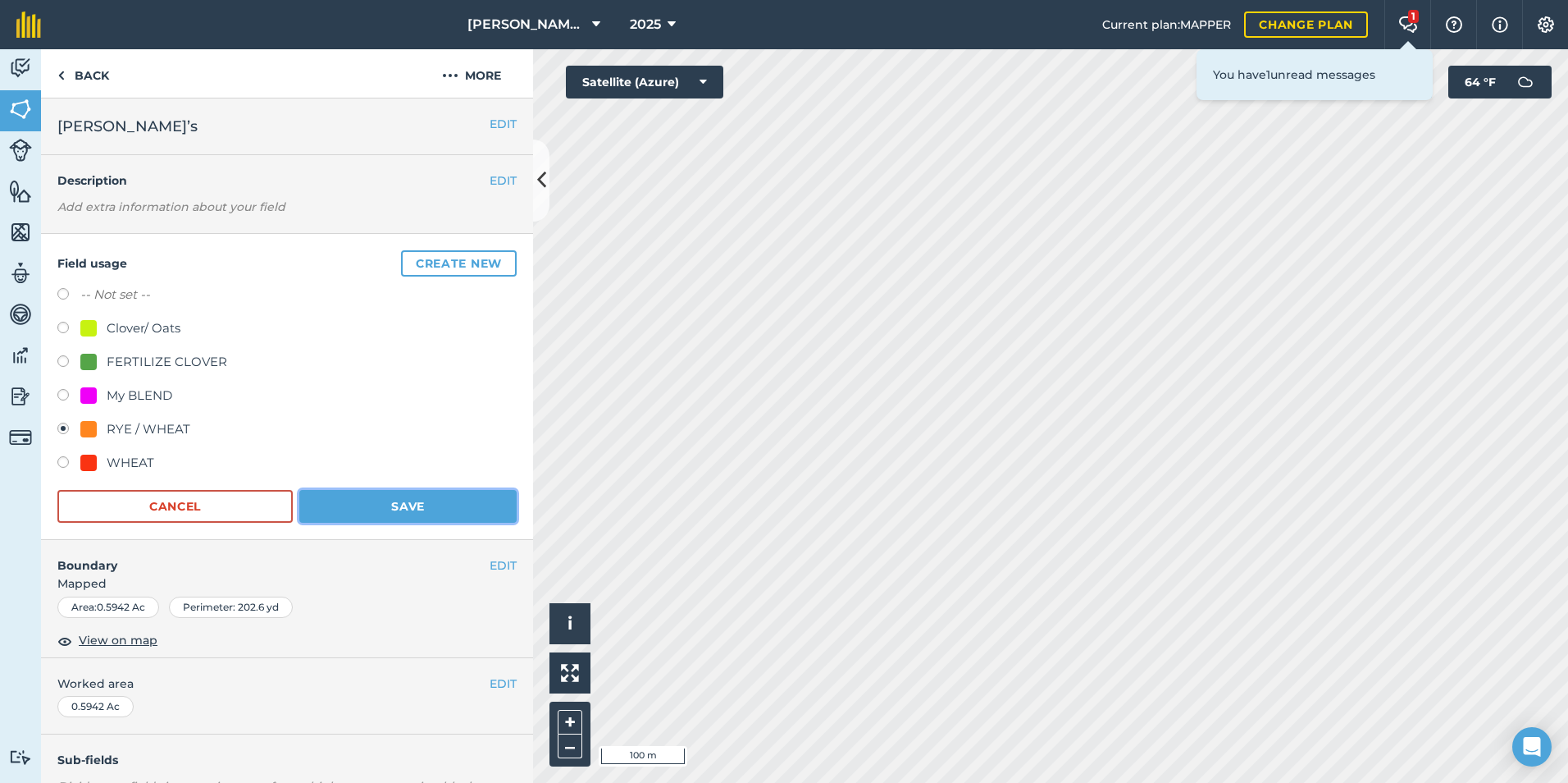
click at [375, 510] on button "Save" at bounding box center [408, 506] width 217 height 33
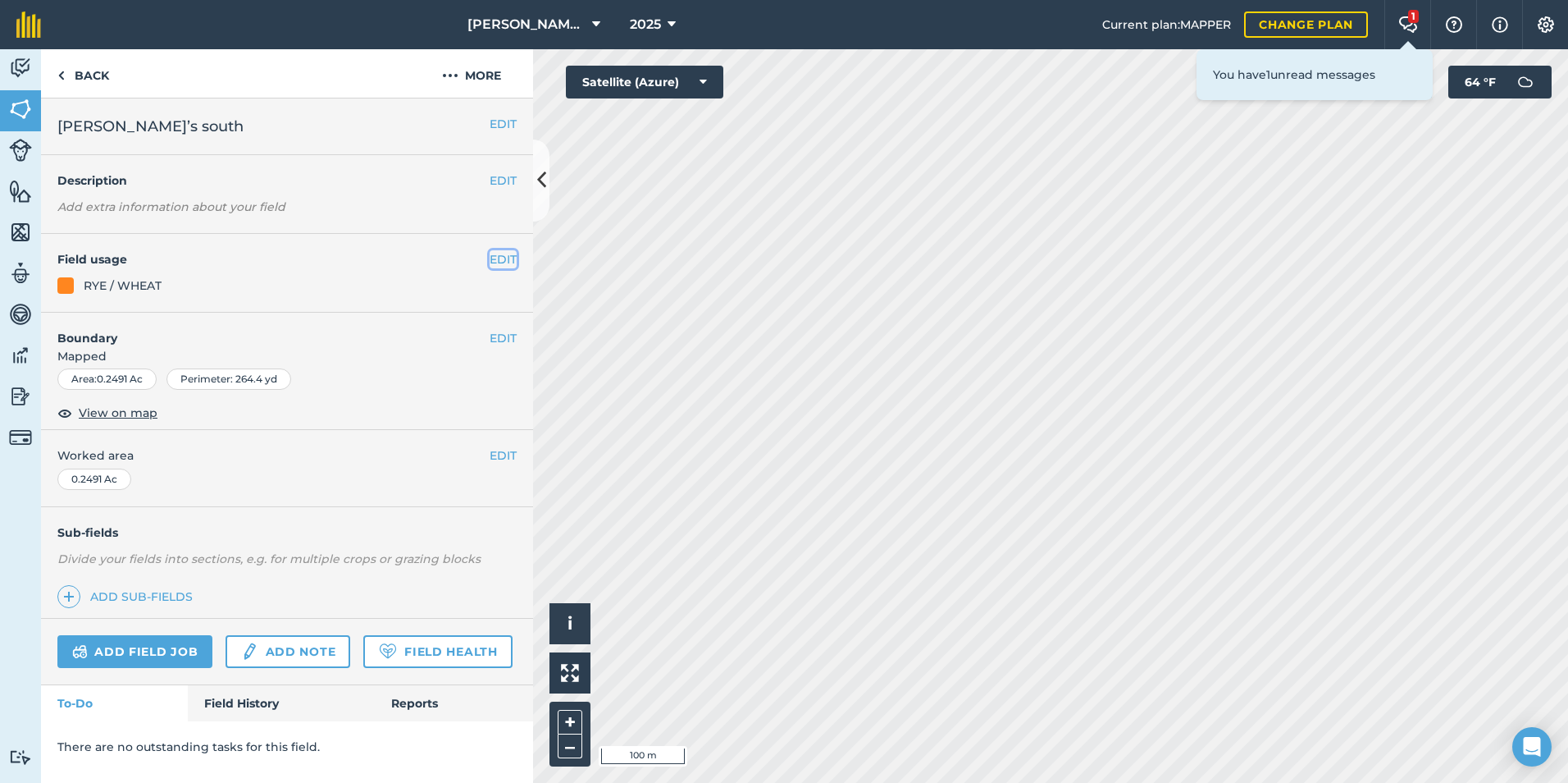
click at [491, 260] on button "EDIT" at bounding box center [503, 259] width 27 height 18
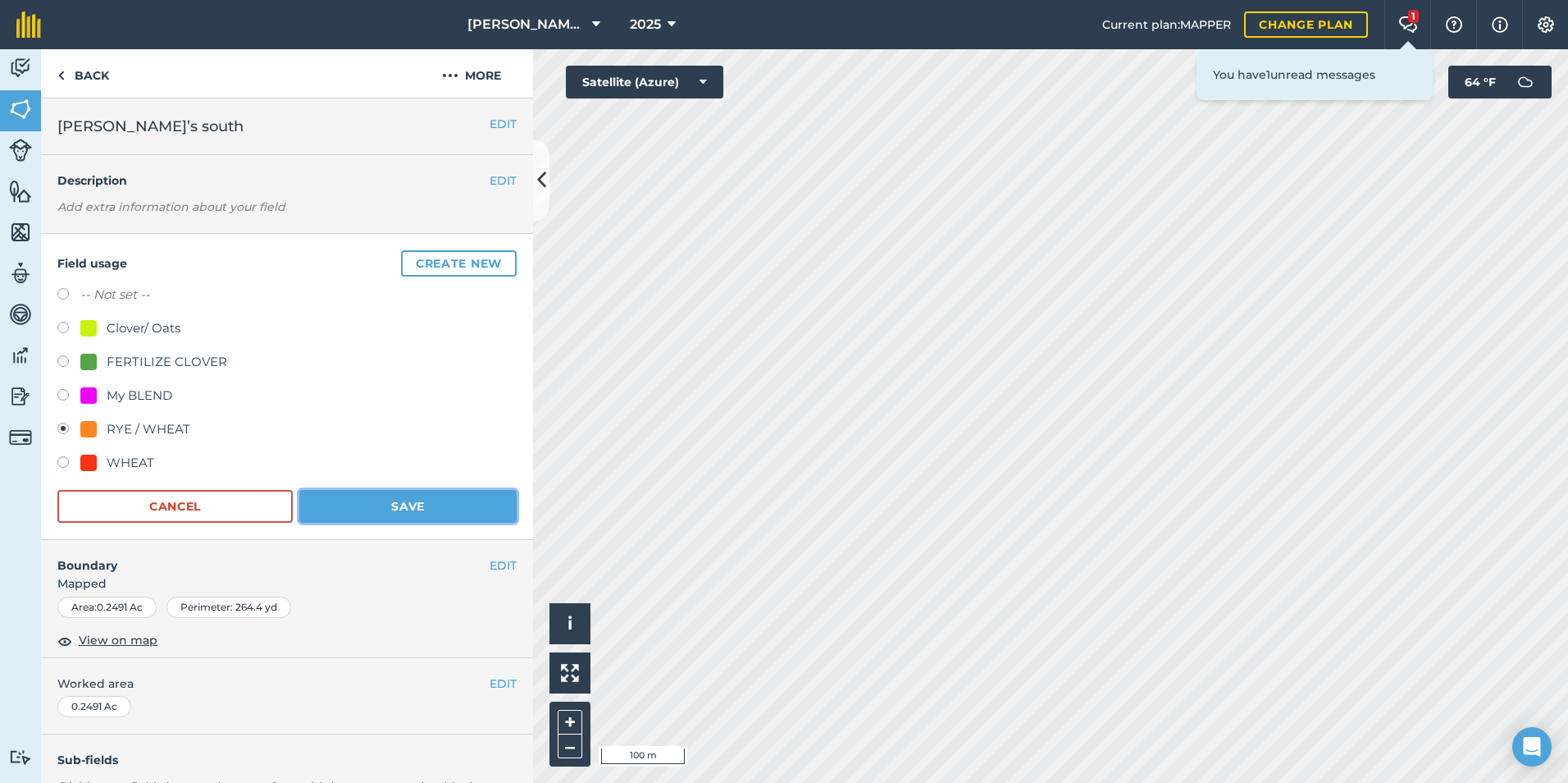
click at [387, 504] on button "Save" at bounding box center [408, 506] width 217 height 33
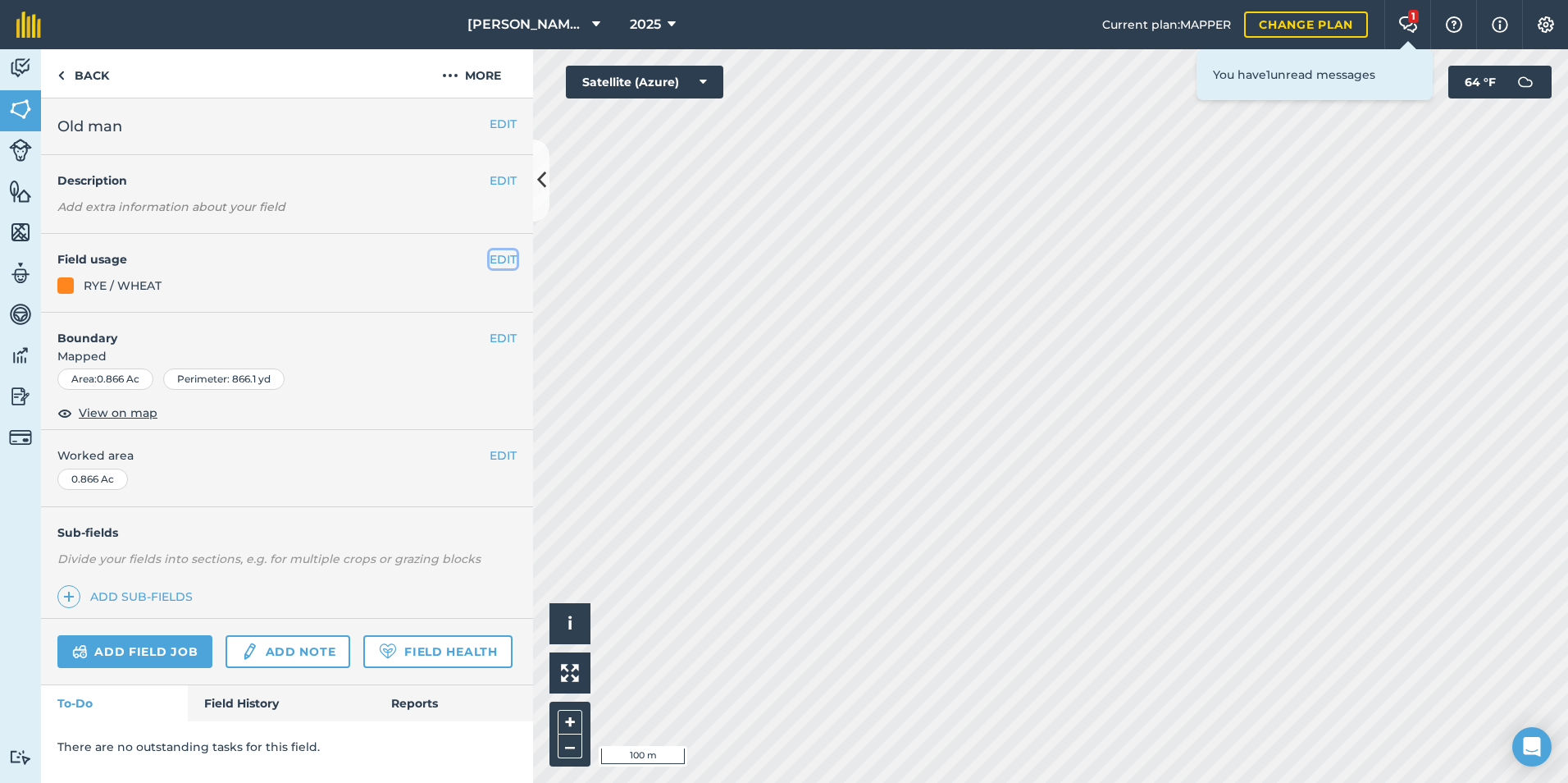
click at [507, 260] on button "EDIT" at bounding box center [503, 259] width 27 height 18
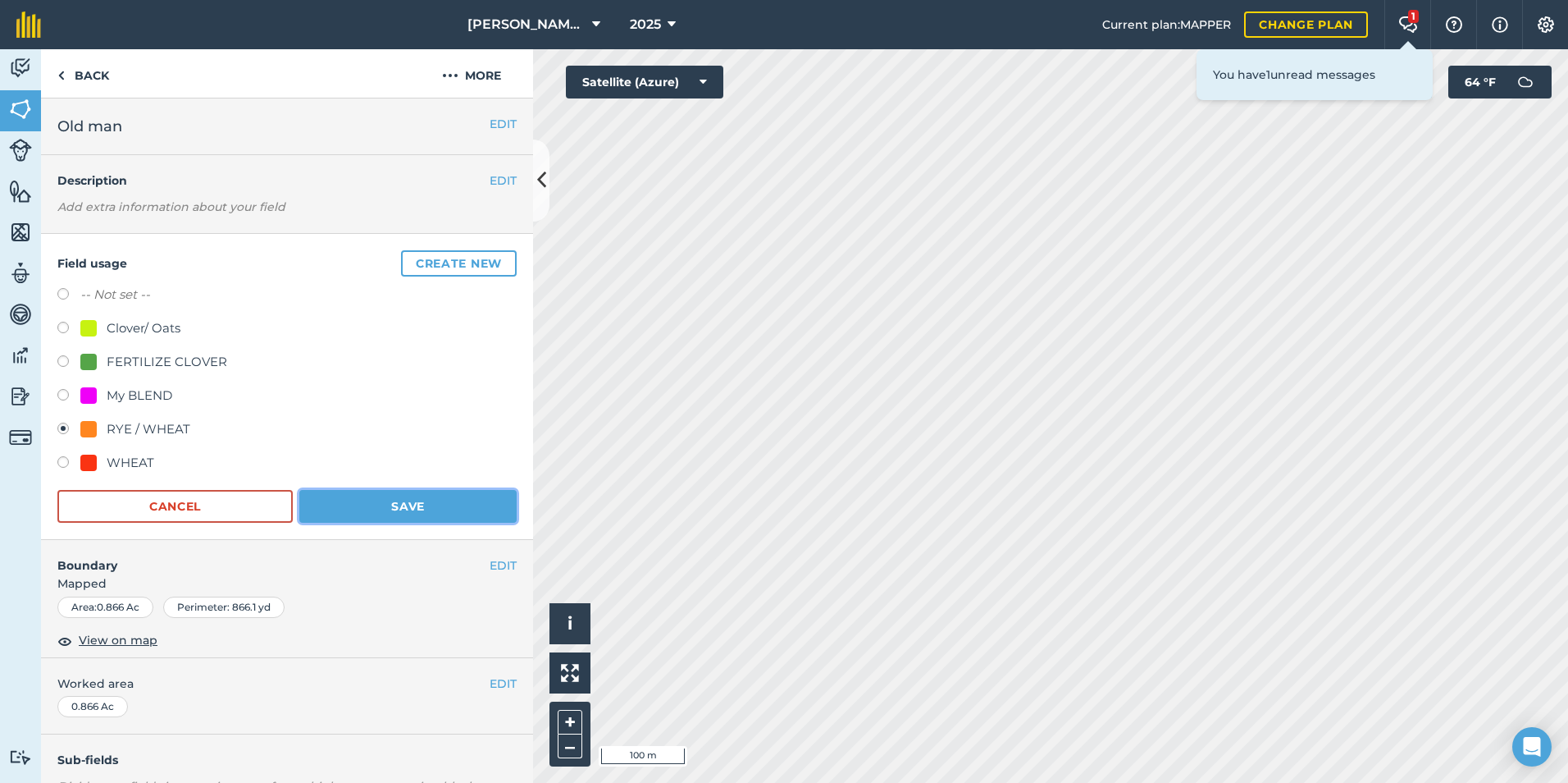
click at [493, 504] on button "Save" at bounding box center [408, 506] width 217 height 33
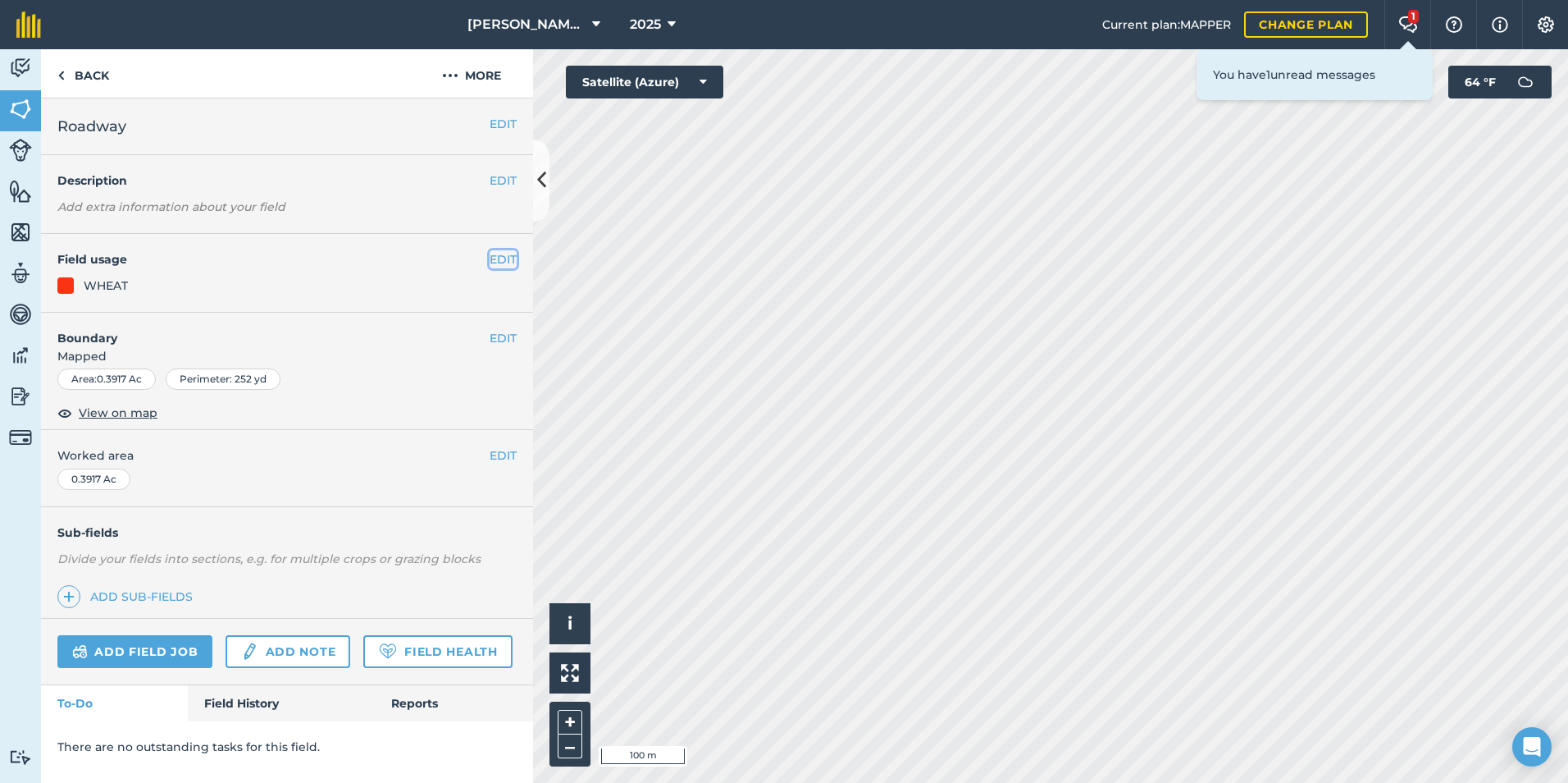
click at [498, 261] on button "EDIT" at bounding box center [503, 259] width 27 height 18
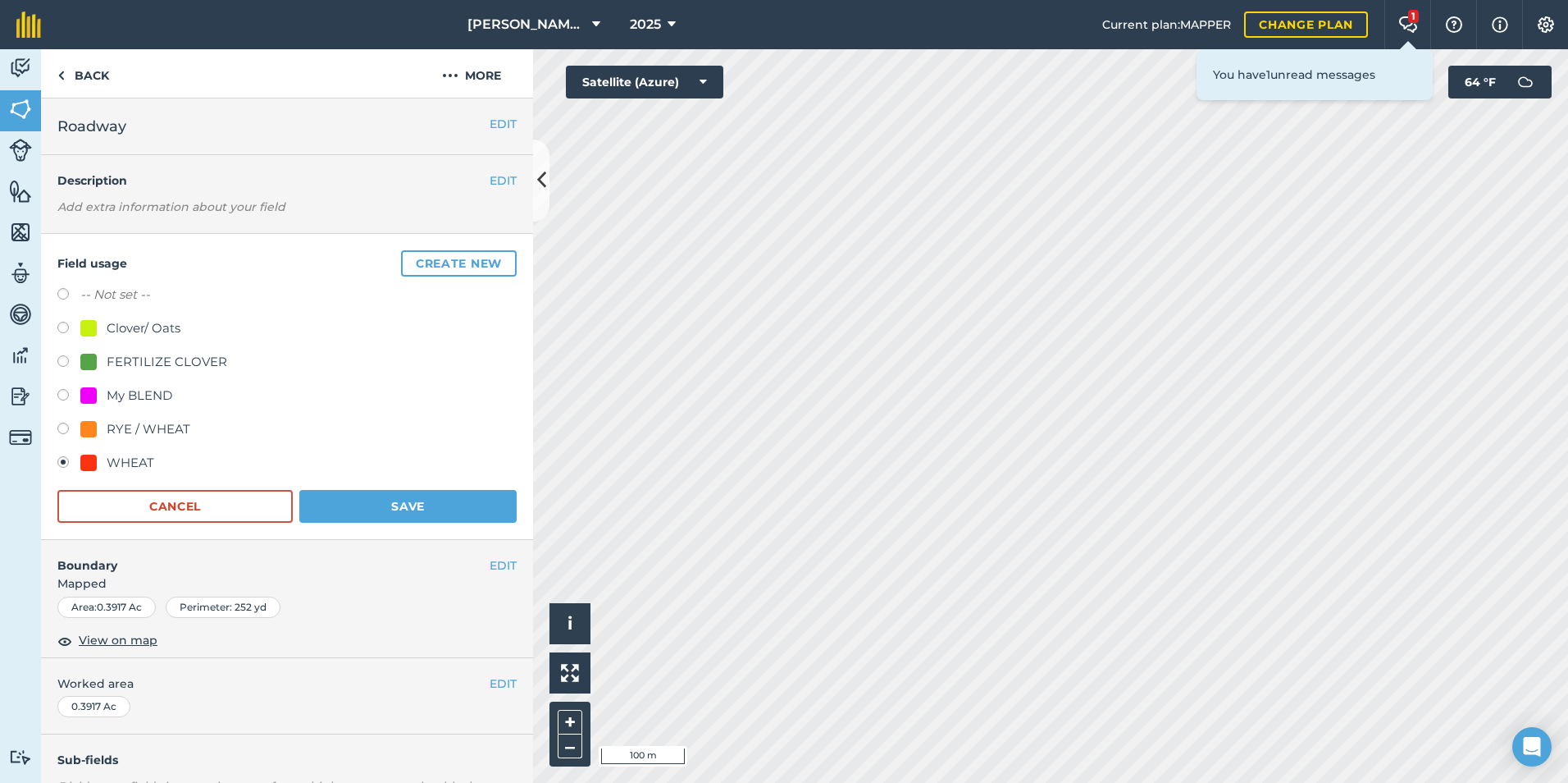
click at [67, 429] on label at bounding box center [69, 430] width 23 height 16
radio input "true"
radio input "false"
click at [354, 508] on button "Save" at bounding box center [408, 506] width 217 height 33
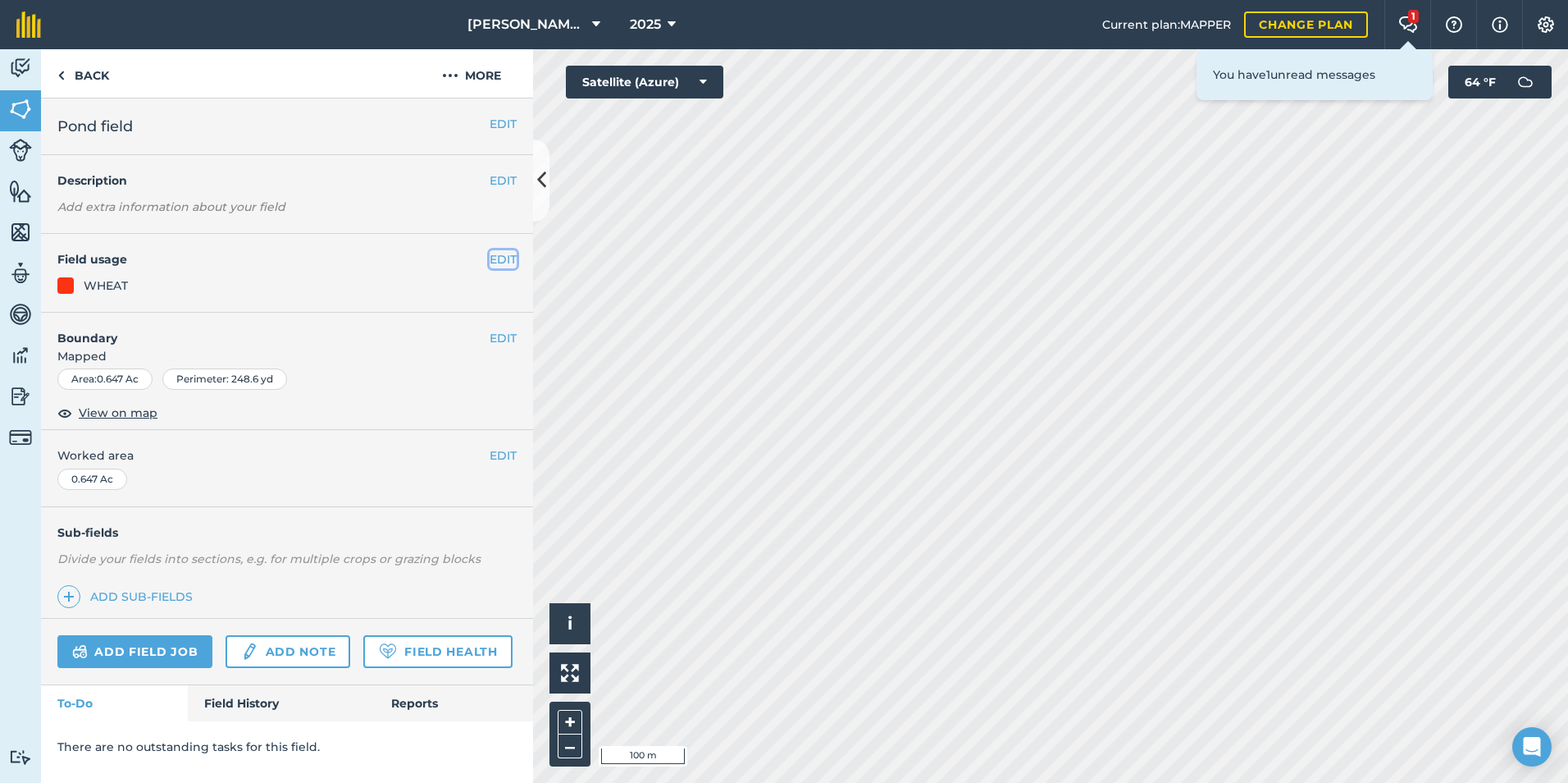
click at [498, 262] on button "EDIT" at bounding box center [503, 259] width 27 height 18
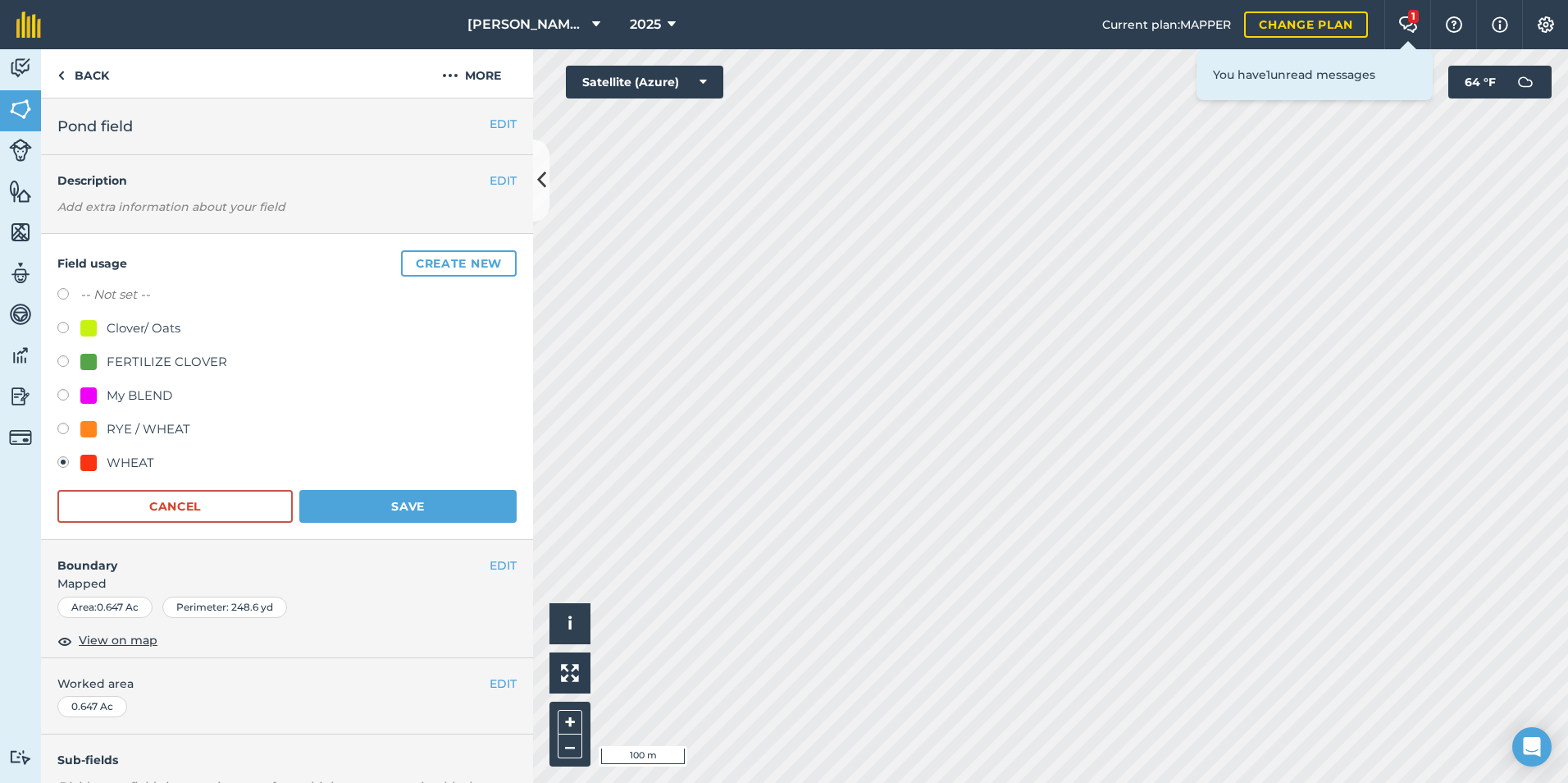
click at [60, 426] on label at bounding box center [69, 430] width 23 height 16
radio input "true"
radio input "false"
click at [327, 511] on button "Save" at bounding box center [408, 506] width 217 height 33
